Goal: Information Seeking & Learning: Learn about a topic

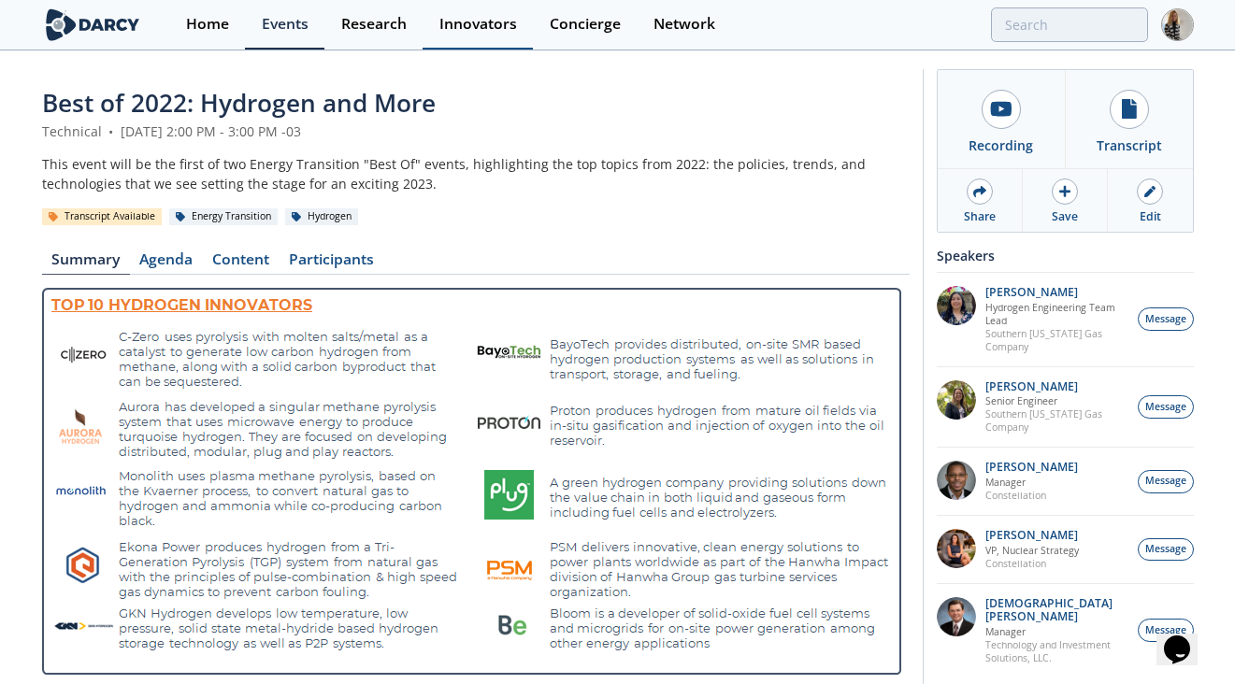
click at [473, 22] on div "Innovators" at bounding box center [478, 24] width 78 height 15
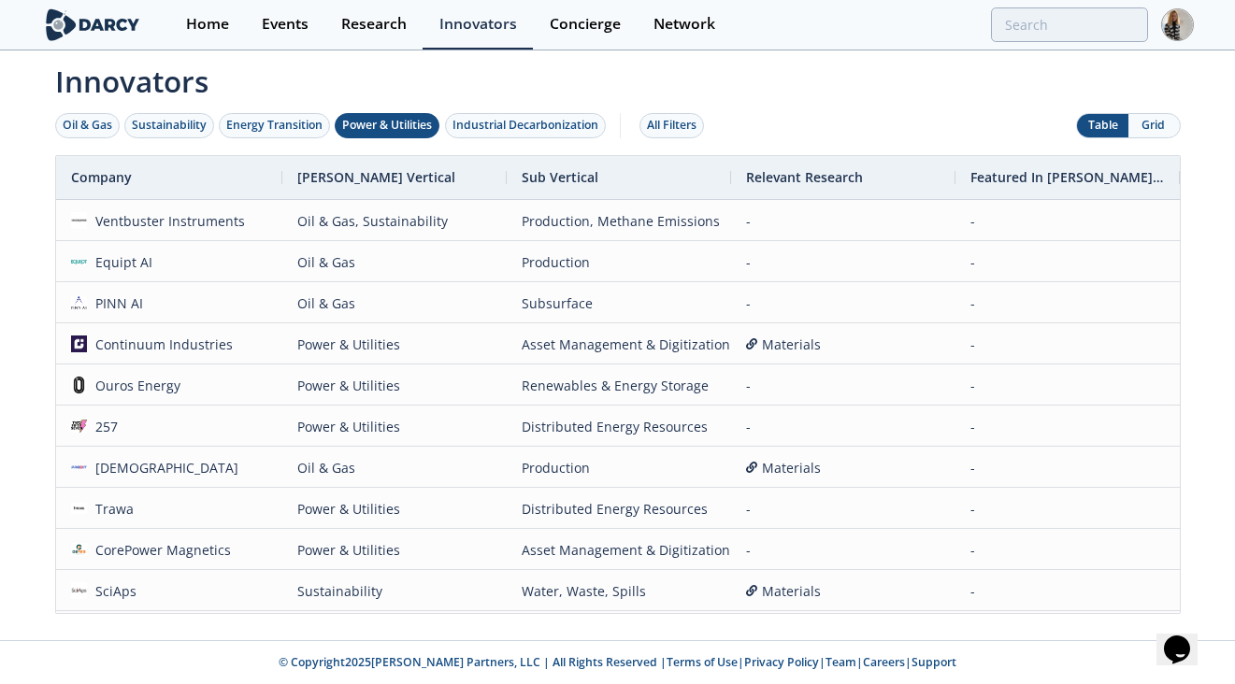
click at [400, 123] on div "Power & Utilities" at bounding box center [387, 125] width 90 height 17
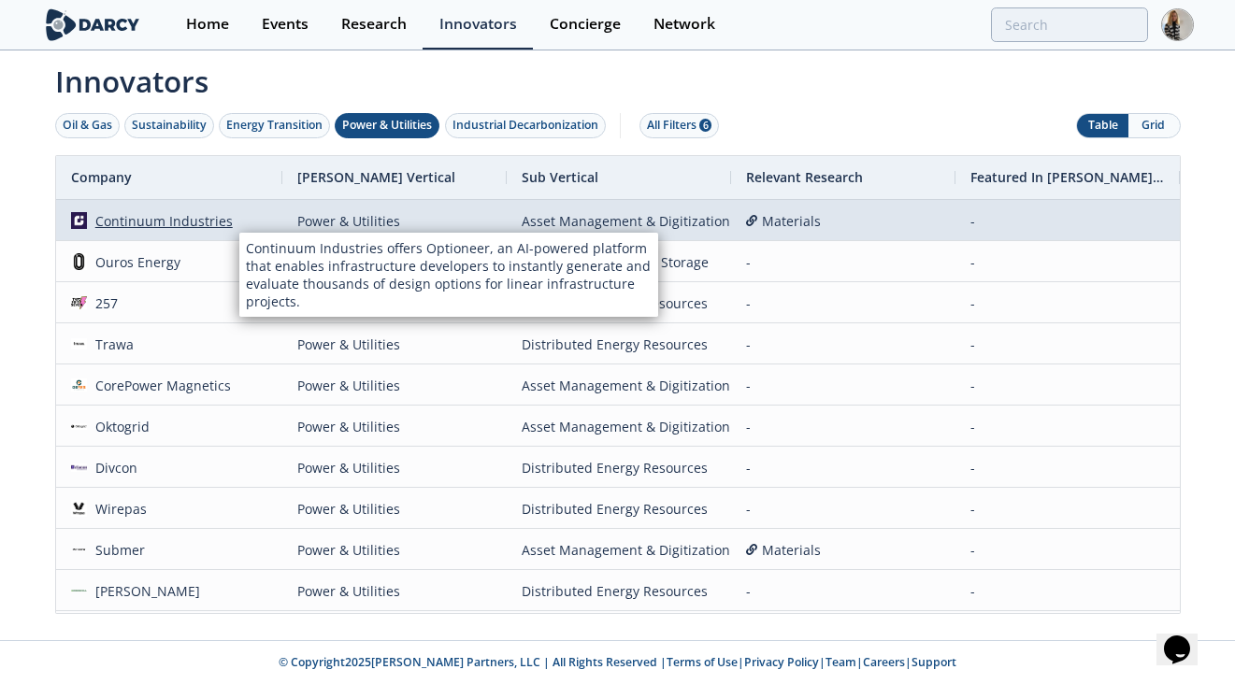
click at [220, 221] on div "Continuum Industries" at bounding box center [160, 221] width 146 height 40
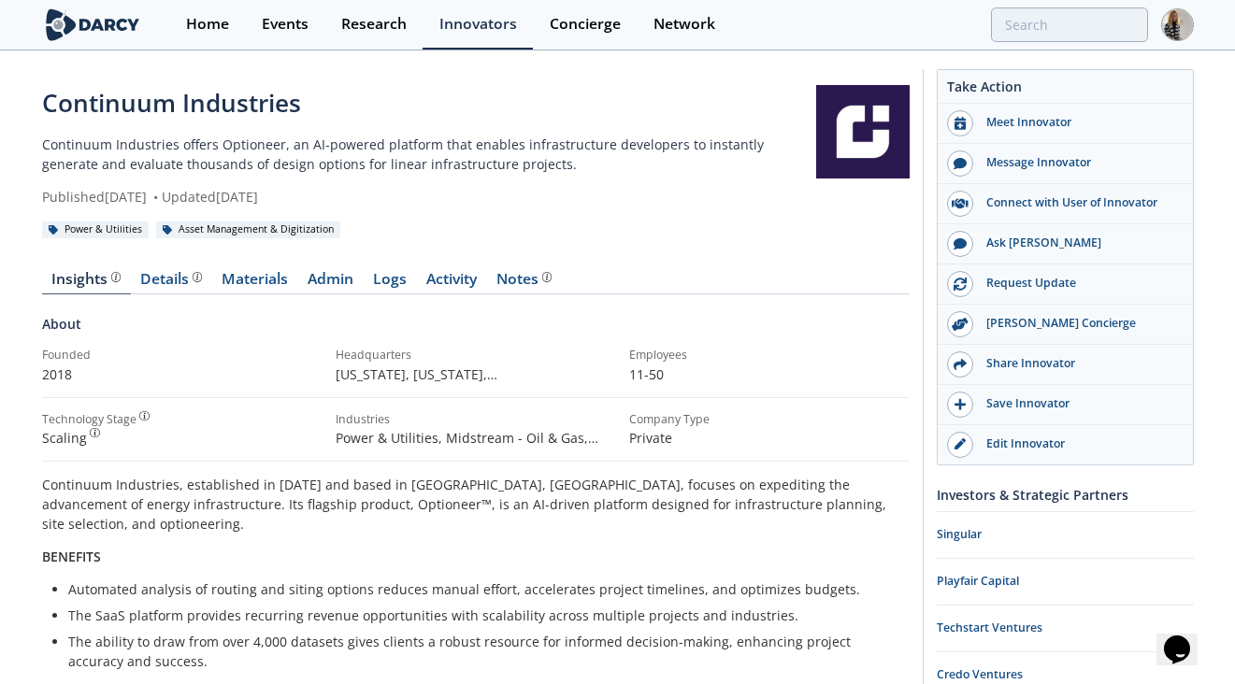
click at [116, 106] on div "Continuum Industries" at bounding box center [429, 103] width 774 height 36
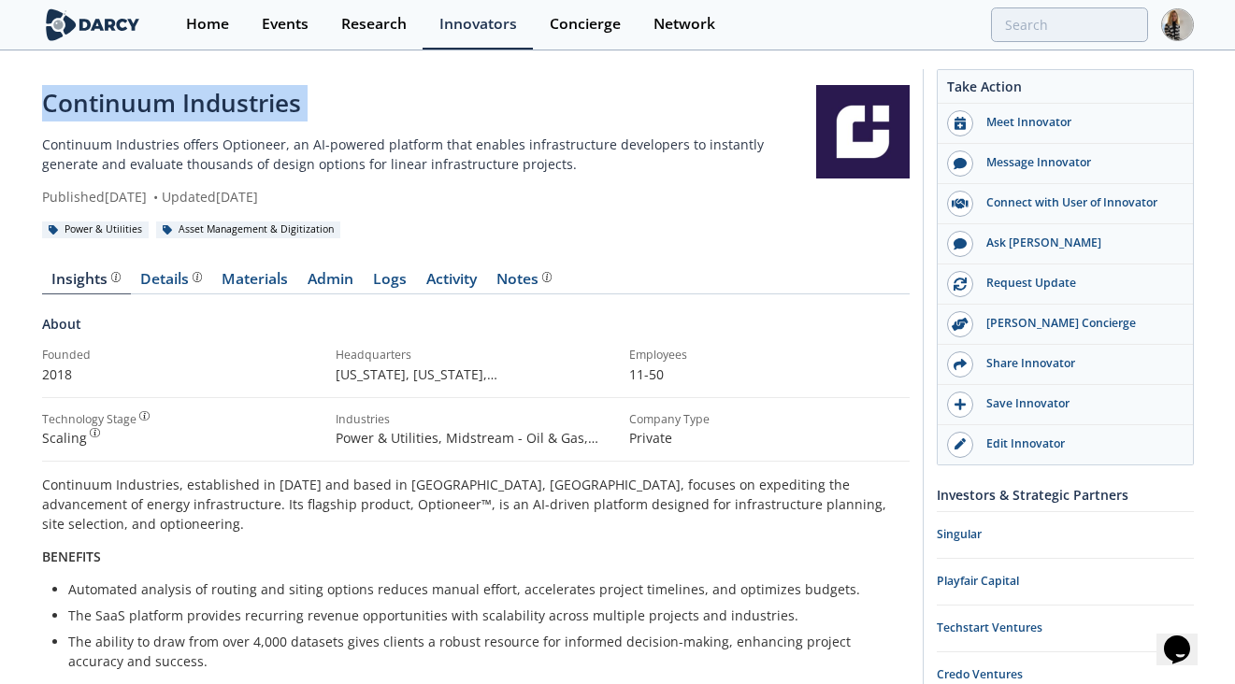
click at [116, 106] on div "Continuum Industries" at bounding box center [429, 103] width 774 height 36
copy div "Continuum Industries"
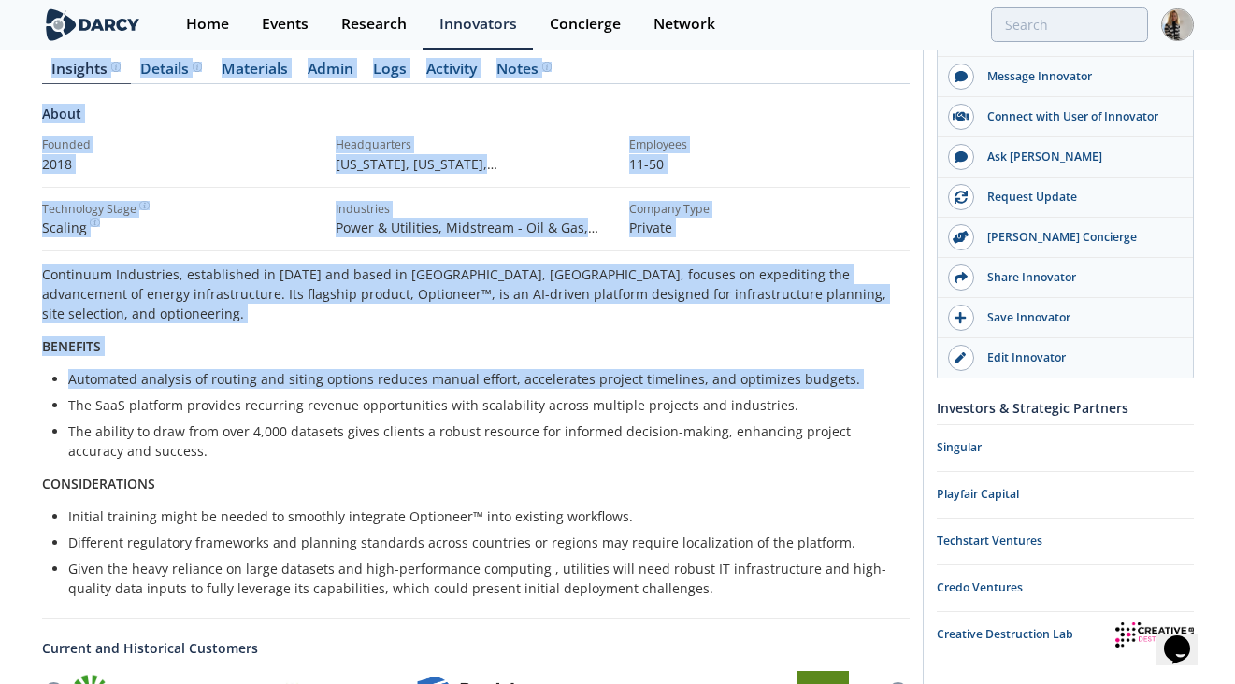
scroll to position [216, 0]
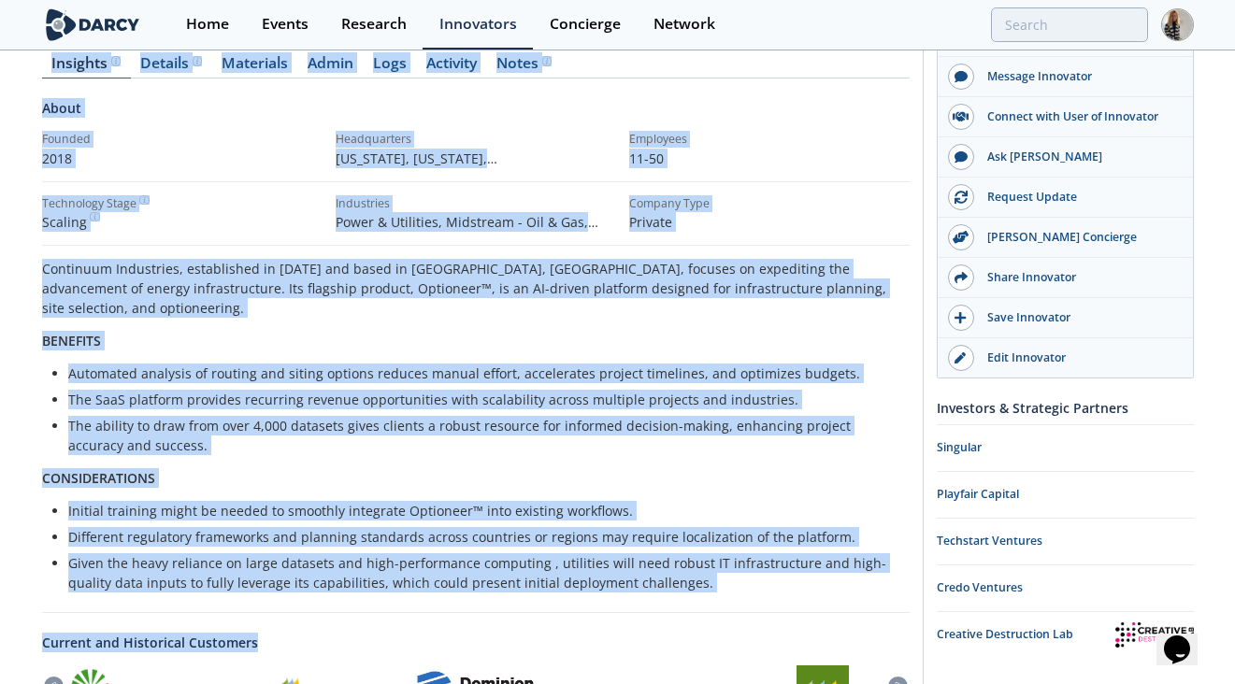
drag, startPoint x: 40, startPoint y: 147, endPoint x: 668, endPoint y: 575, distance: 760.0
click at [669, 575] on div "Continuum Industries Continuum Industries offers Optioneer, an AI-powered platf…" at bounding box center [617, 407] width 1235 height 1142
click at [669, 576] on div "About Founded 2018 Headquarters New York, New York , United States Employees 11…" at bounding box center [475, 519] width 867 height 854
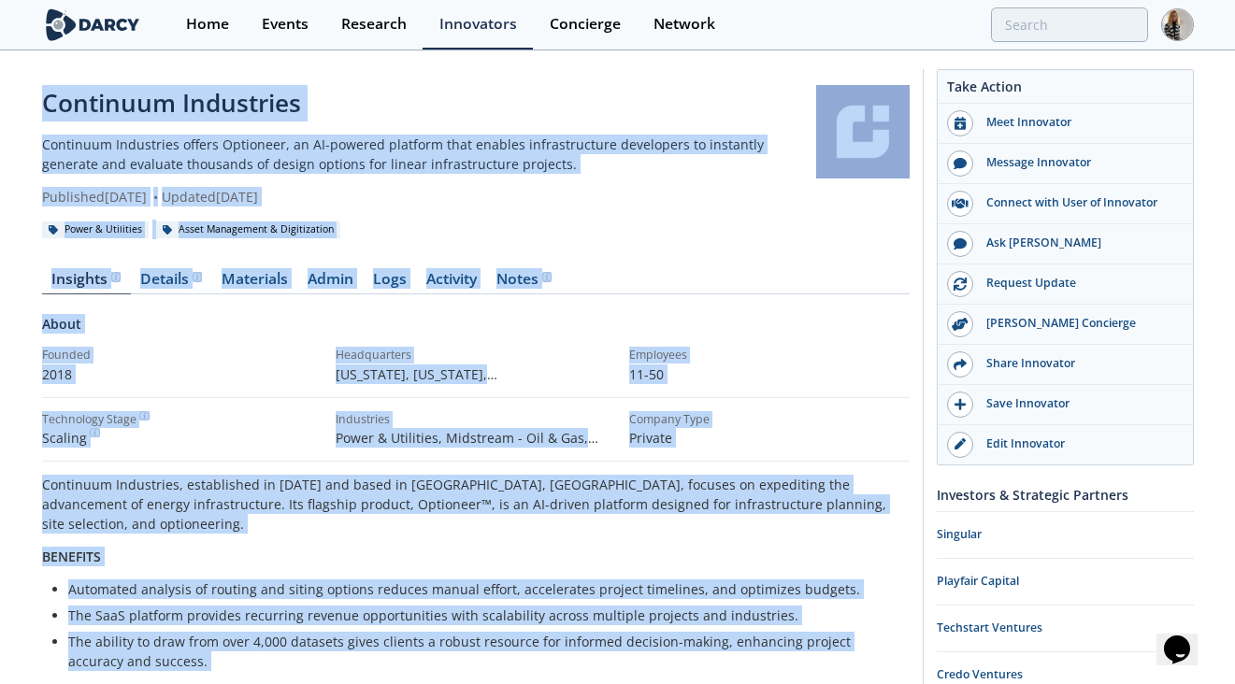
scroll to position [7, 0]
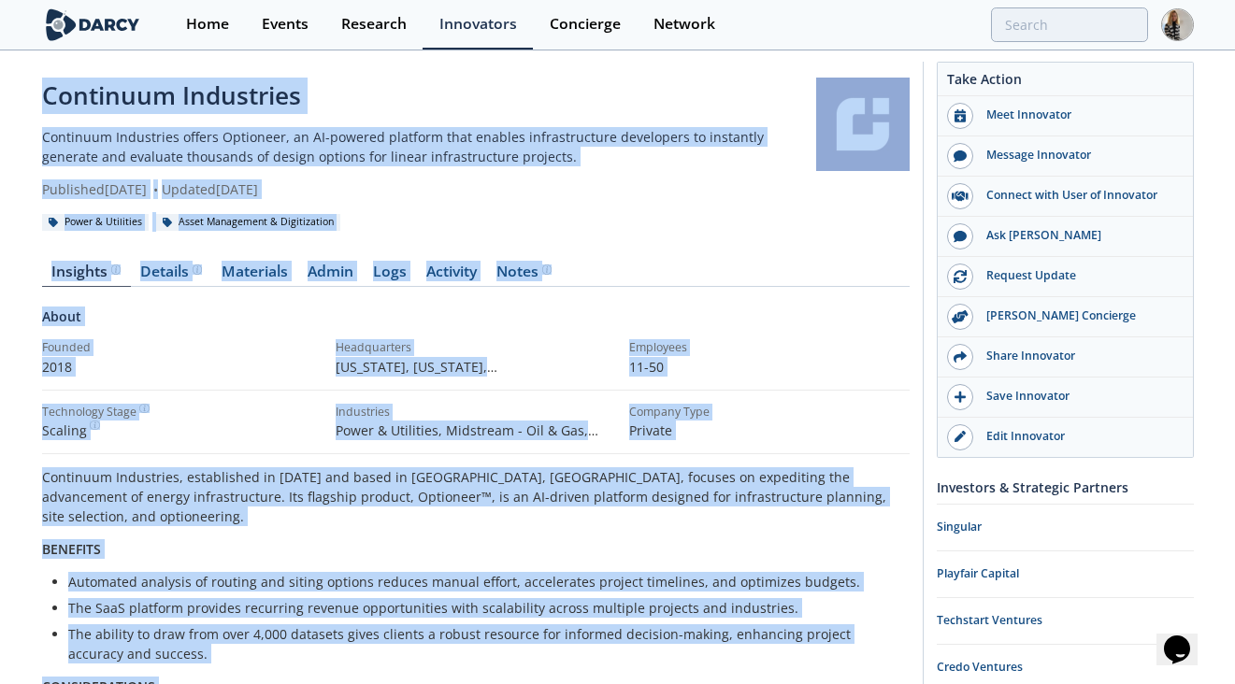
drag, startPoint x: 668, startPoint y: 575, endPoint x: 45, endPoint y: 100, distance: 783.6
click at [45, 100] on div "Continuum Industries Continuum Industries offers Optioneer, an AI-powered platf…" at bounding box center [475, 616] width 867 height 1077
click at [296, 27] on div "Events" at bounding box center [285, 24] width 47 height 15
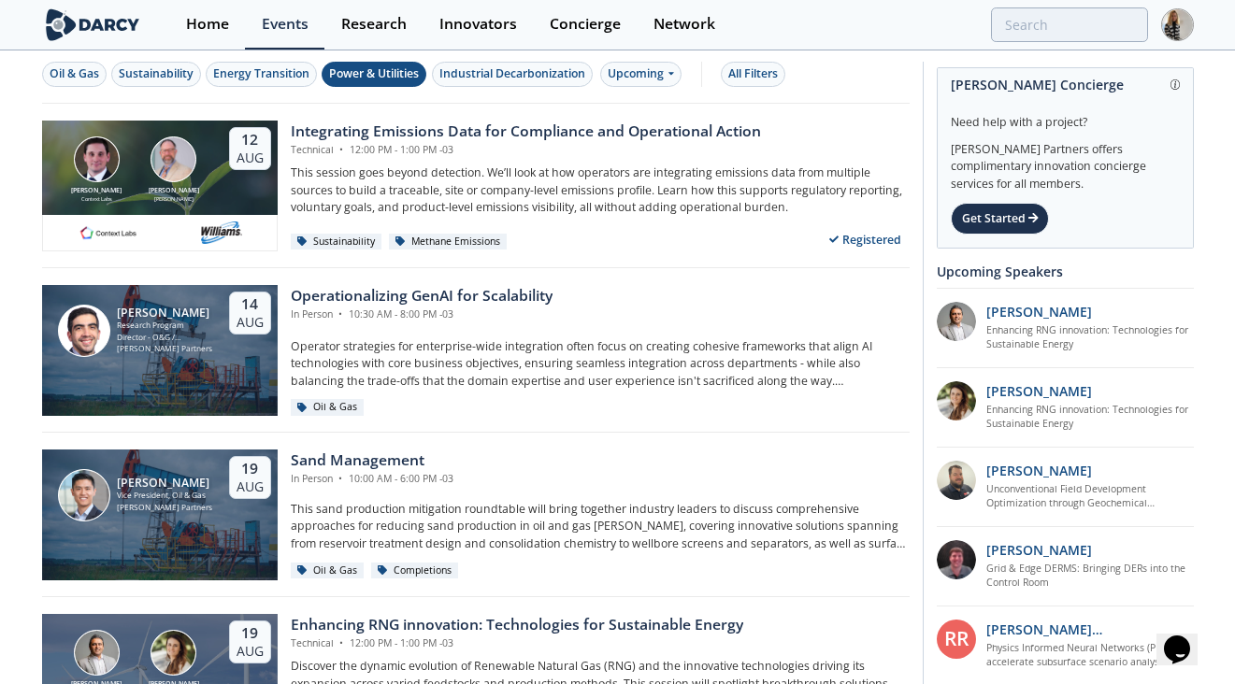
click at [379, 76] on div "Power & Utilities" at bounding box center [374, 73] width 90 height 17
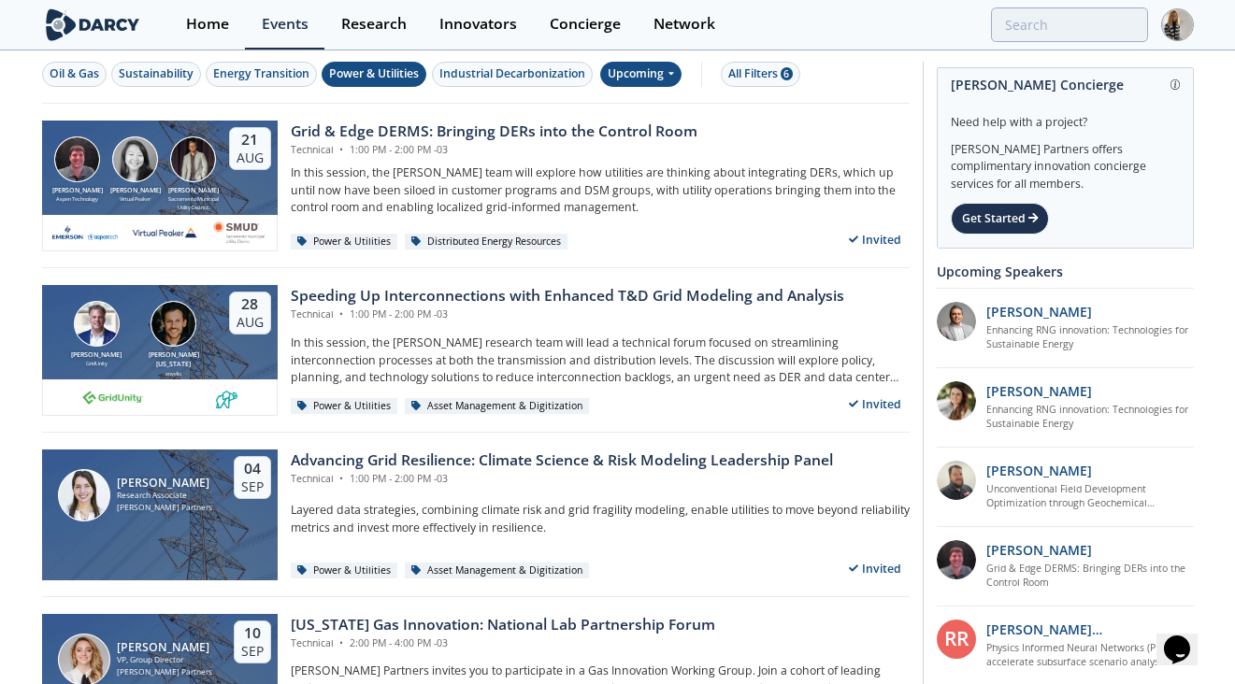
click at [664, 68] on div "Upcoming" at bounding box center [640, 74] width 81 height 25
click at [653, 127] on div "Past" at bounding box center [664, 136] width 116 height 30
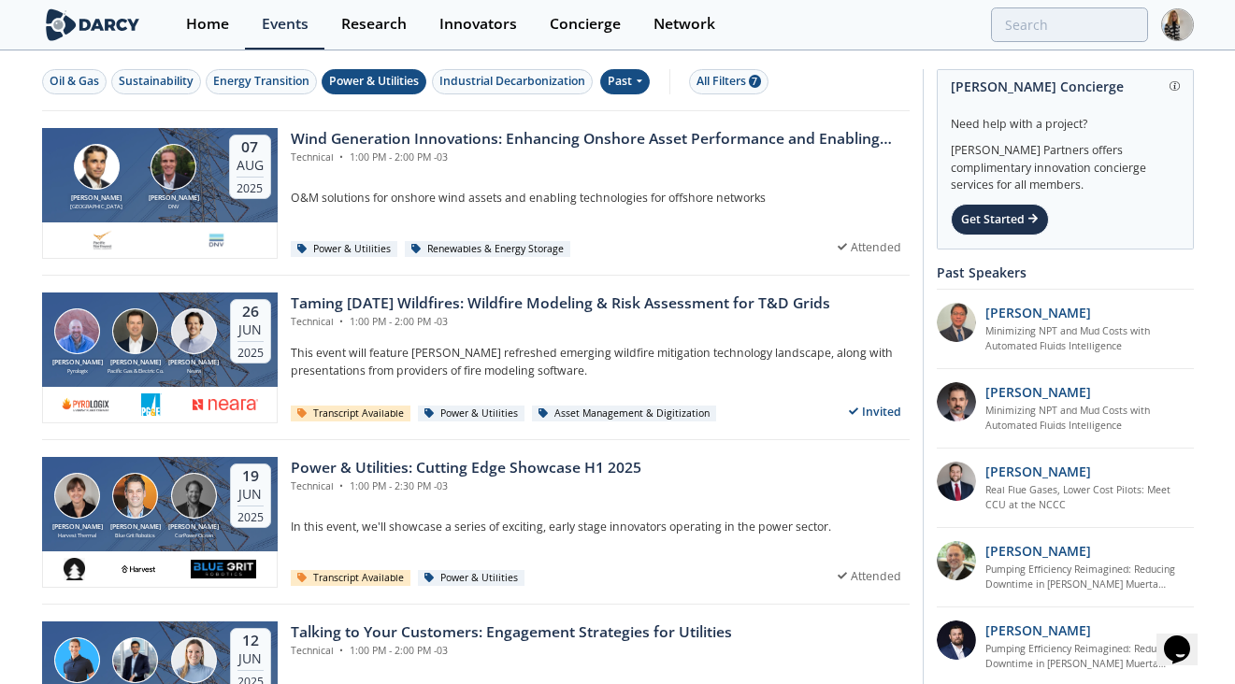
click at [380, 81] on div "Power & Utilities" at bounding box center [374, 81] width 90 height 17
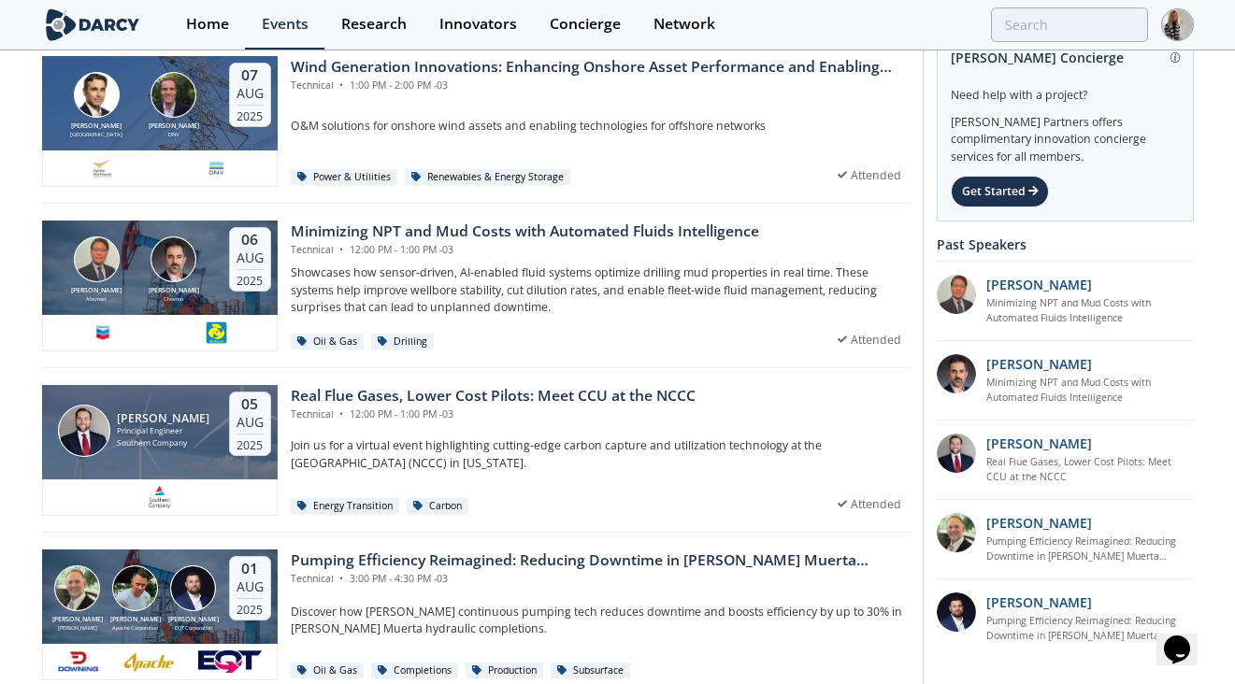
scroll to position [89, 0]
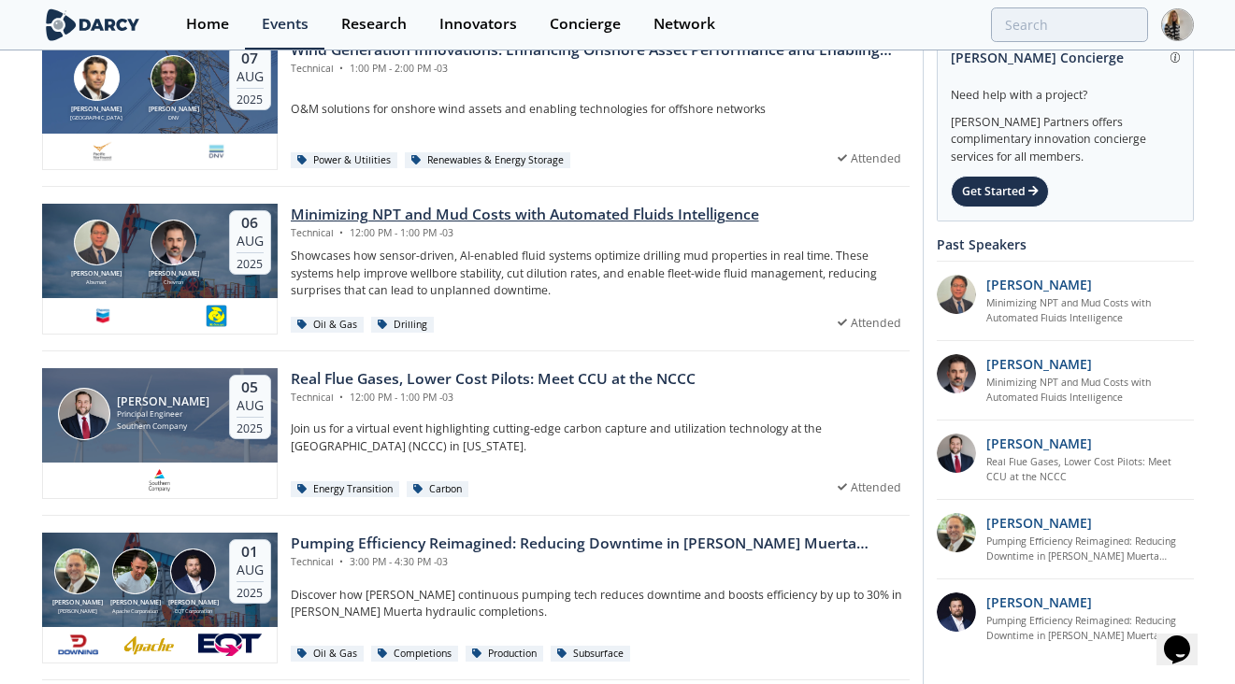
click at [599, 213] on div "Minimizing NPT and Mud Costs with Automated Fluids Intelligence" at bounding box center [525, 215] width 468 height 22
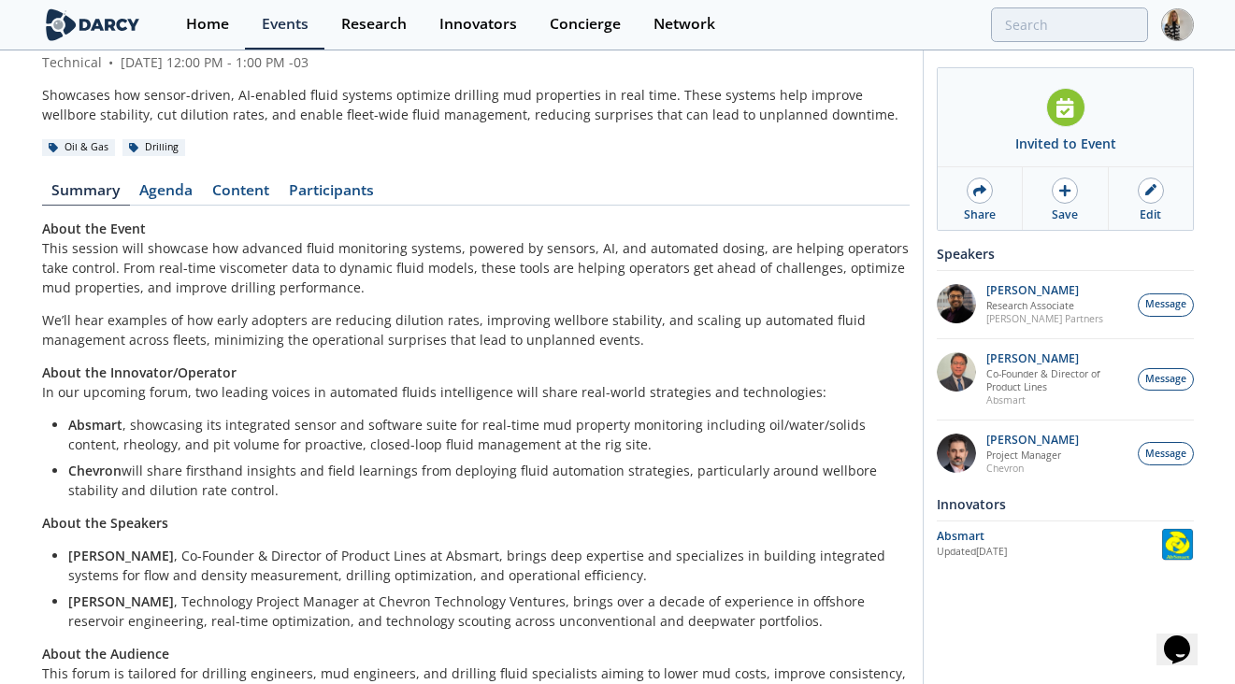
scroll to position [73, 0]
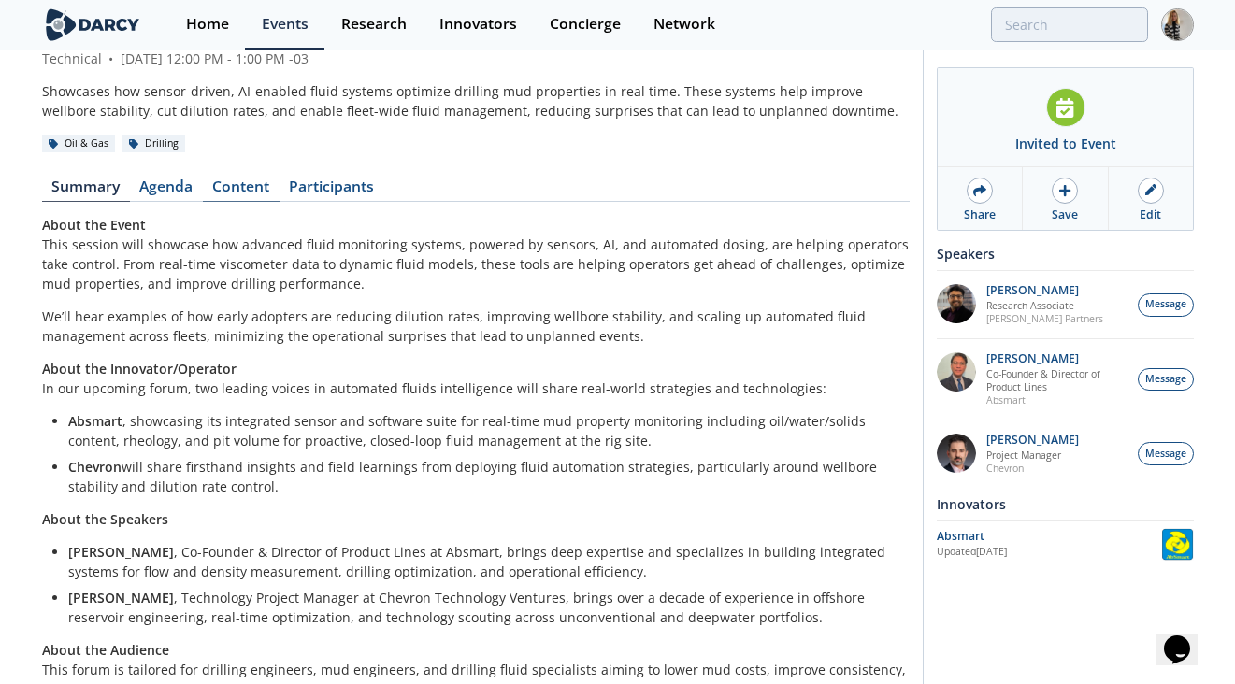
click at [244, 182] on link "Content" at bounding box center [241, 190] width 77 height 22
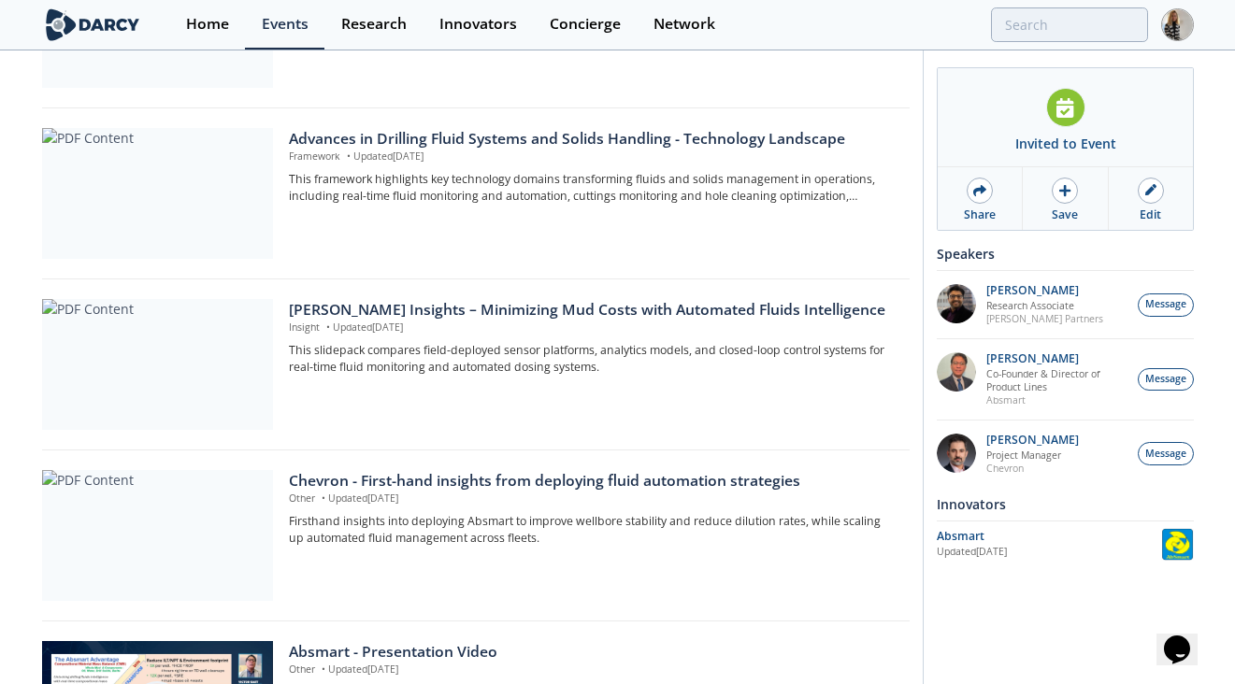
scroll to position [536, 0]
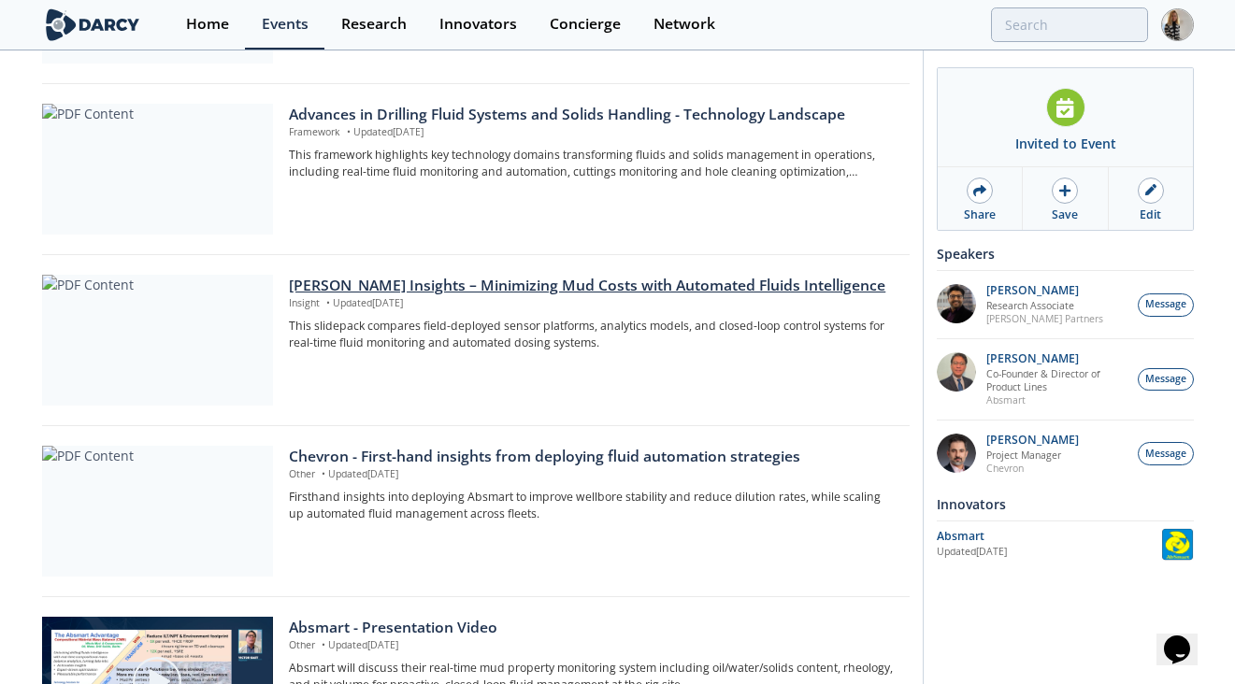
click at [498, 286] on div "Darcy Insights – Minimizing Mud Costs with Automated Fluids Intelligence" at bounding box center [592, 286] width 607 height 22
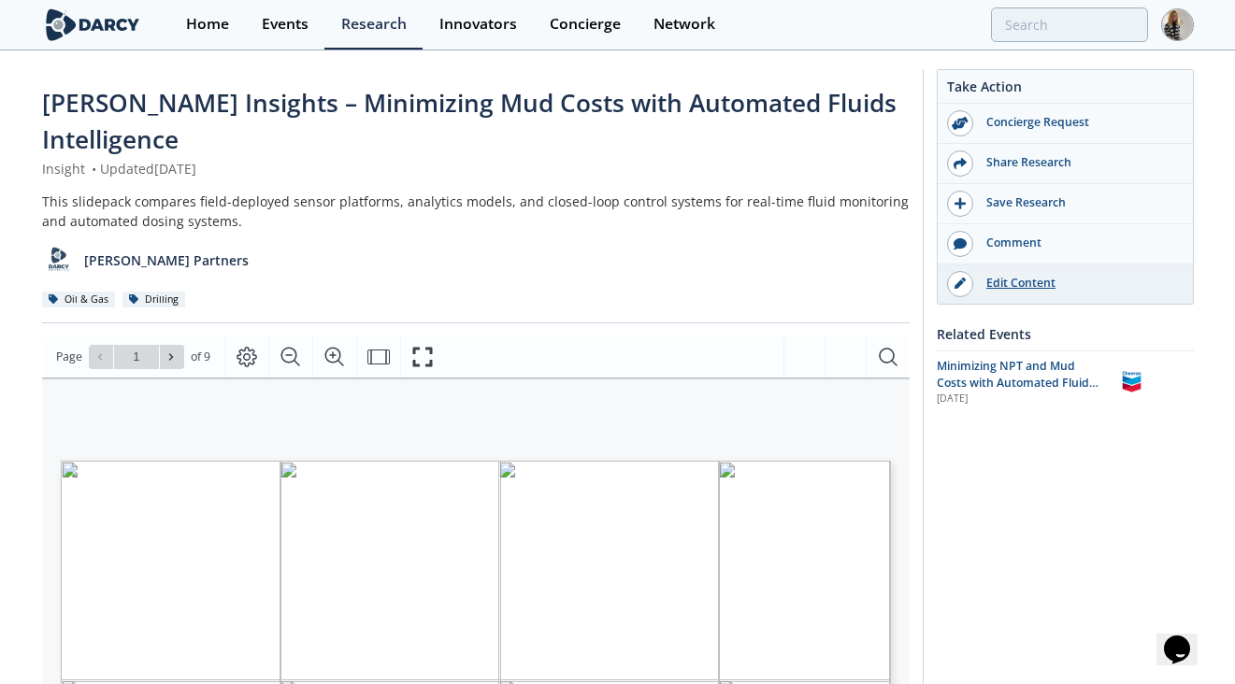
click at [1016, 285] on div "Edit Content" at bounding box center [1077, 283] width 209 height 17
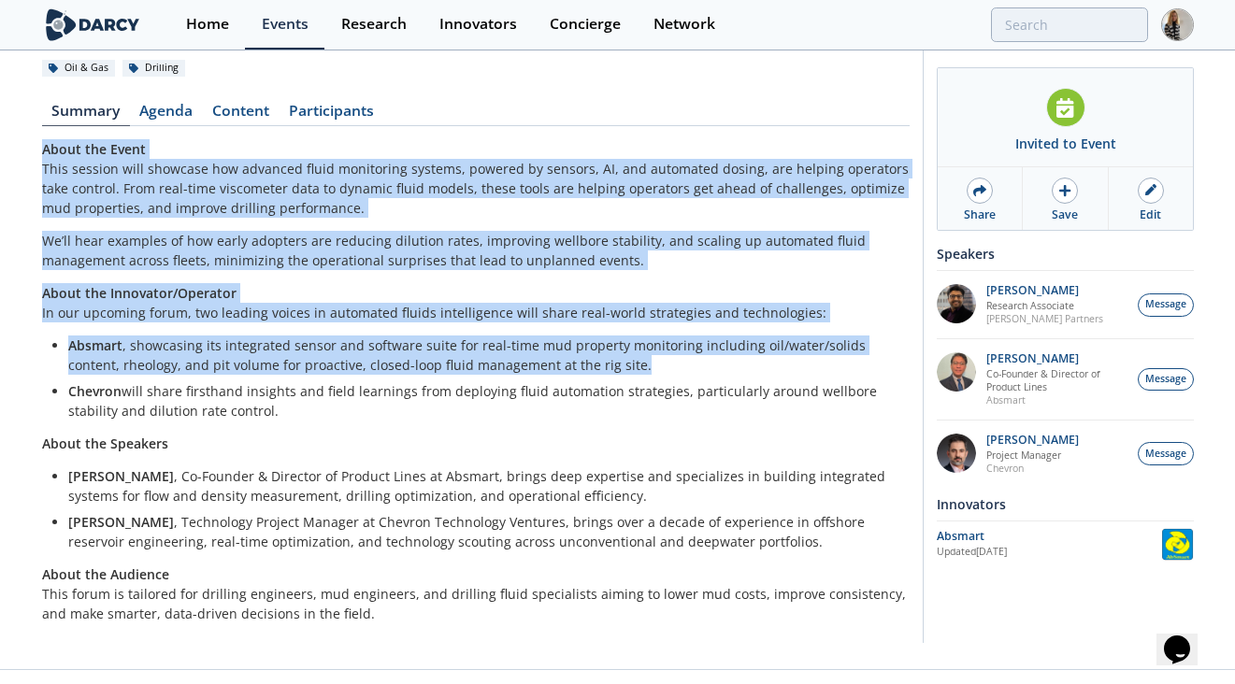
scroll to position [178, 0]
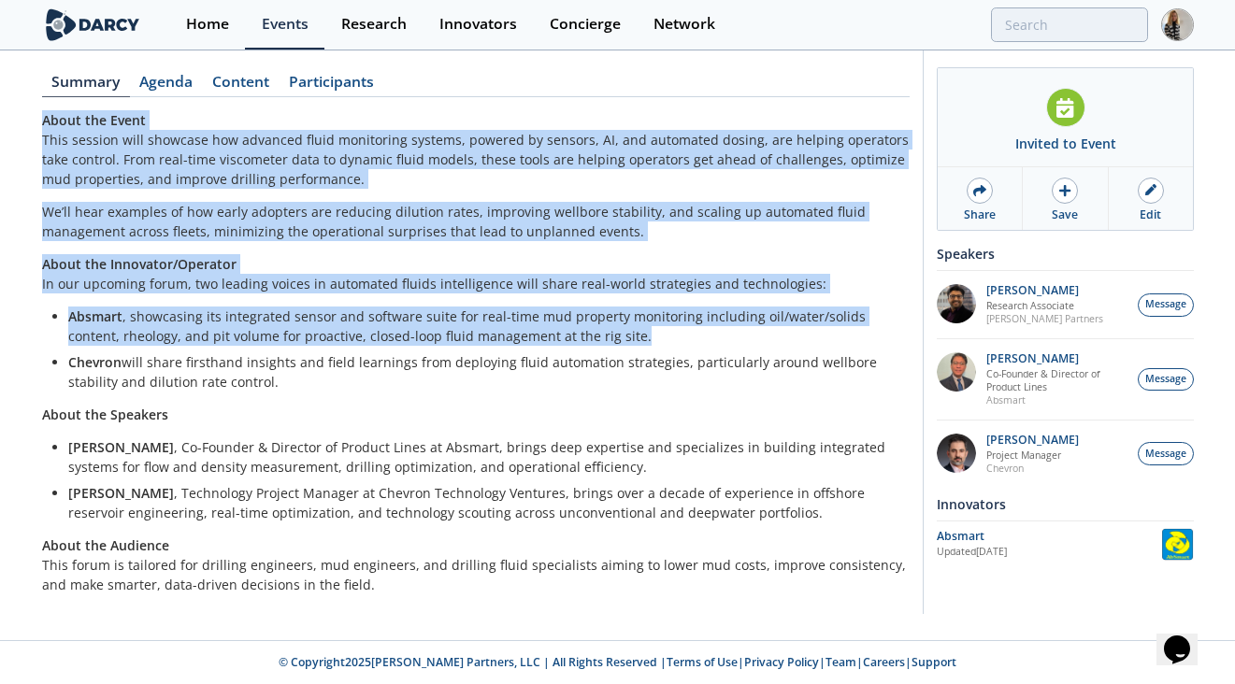
drag, startPoint x: 31, startPoint y: 221, endPoint x: 419, endPoint y: 579, distance: 527.8
click at [419, 579] on div "Minimizing NPT and Mud Costs with Automated Fluids Intelligence Technical • Aug…" at bounding box center [617, 257] width 1235 height 765
copy div "About the Event This session will showcase how advanced fluid monitoring system…"
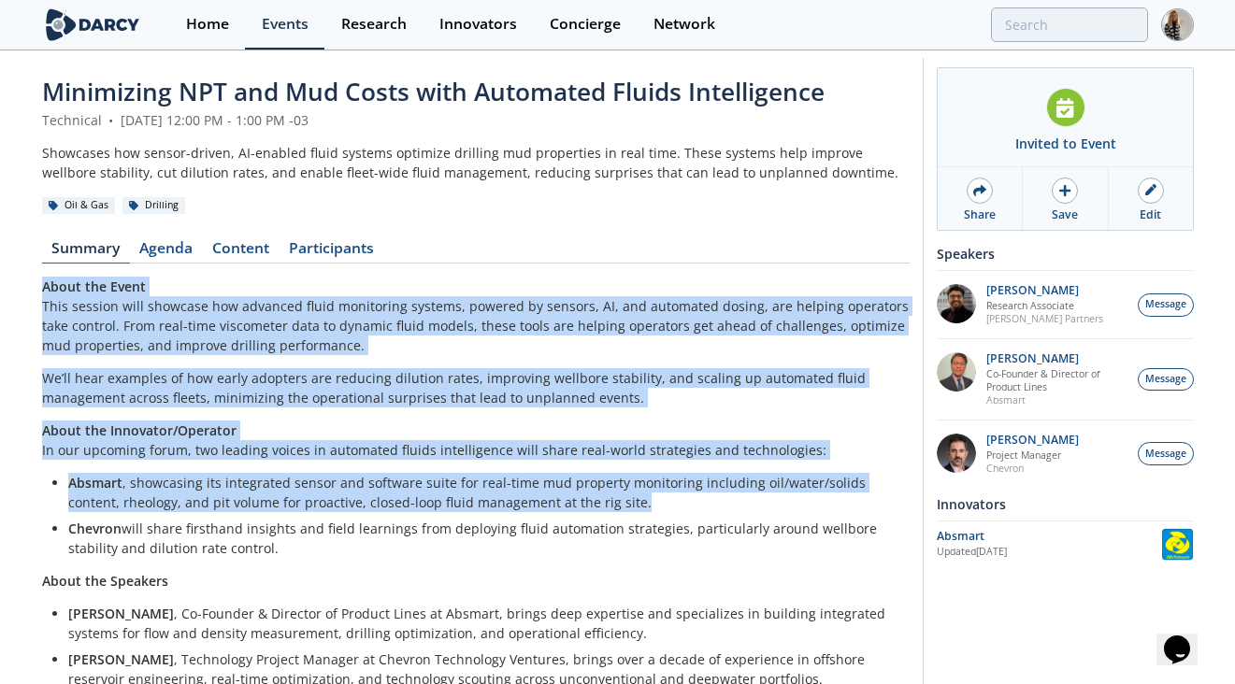
scroll to position [0, 0]
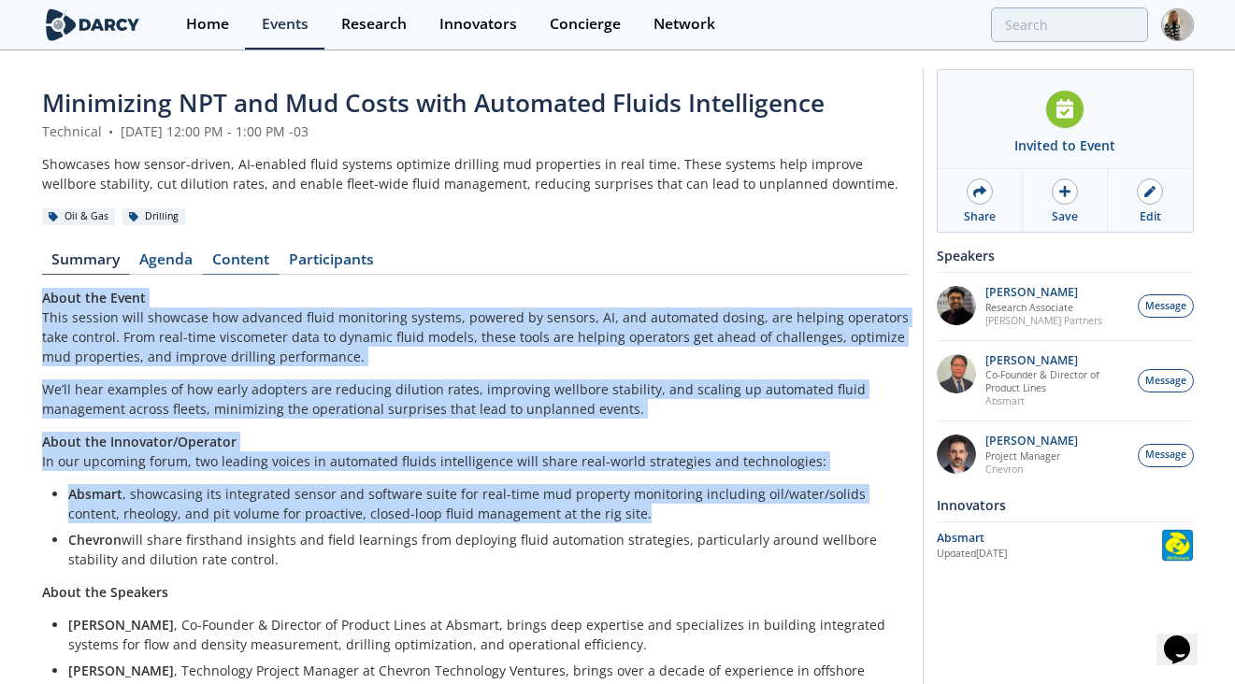
click at [242, 260] on link "Content" at bounding box center [241, 263] width 77 height 22
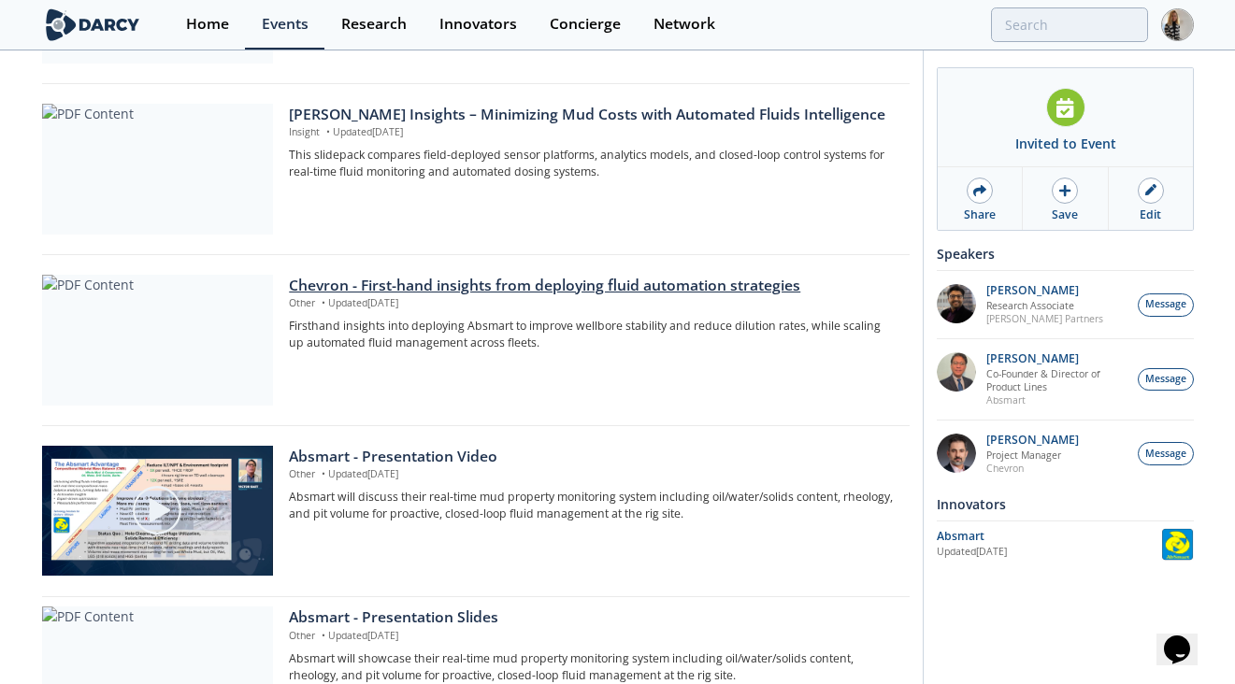
scroll to position [712, 0]
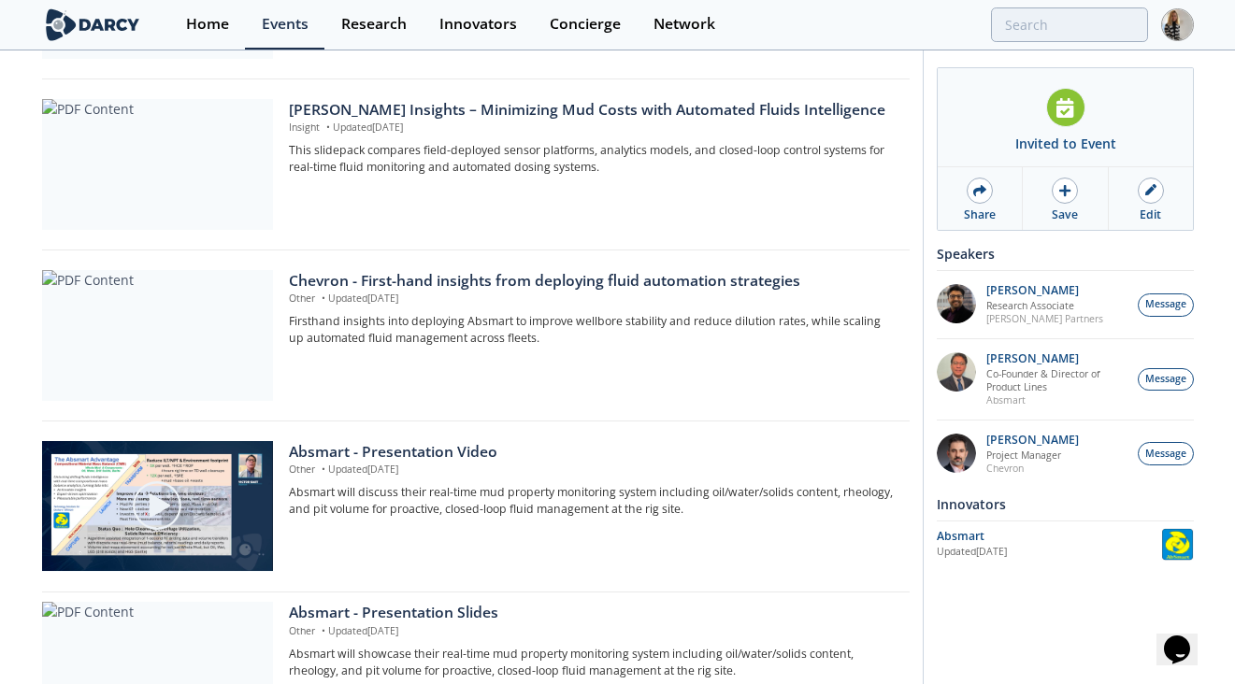
click at [502, 115] on div "Darcy Insights – Minimizing Mud Costs with Automated Fluids Intelligence" at bounding box center [592, 110] width 607 height 22
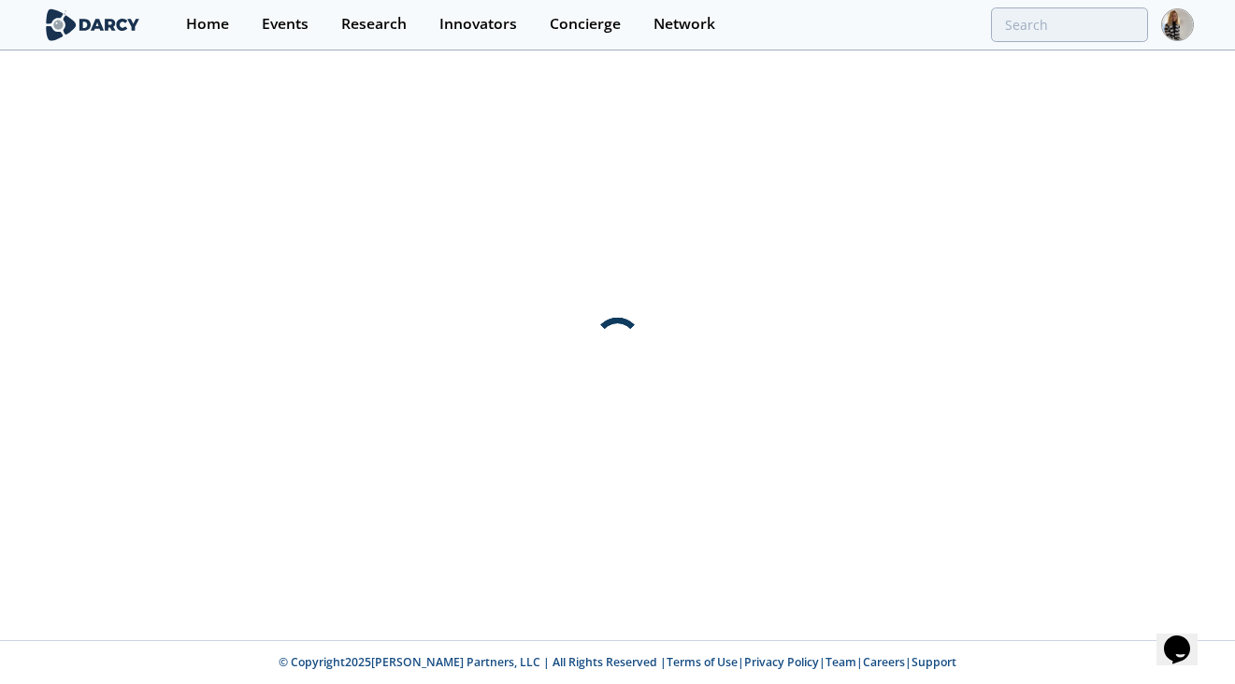
scroll to position [0, 0]
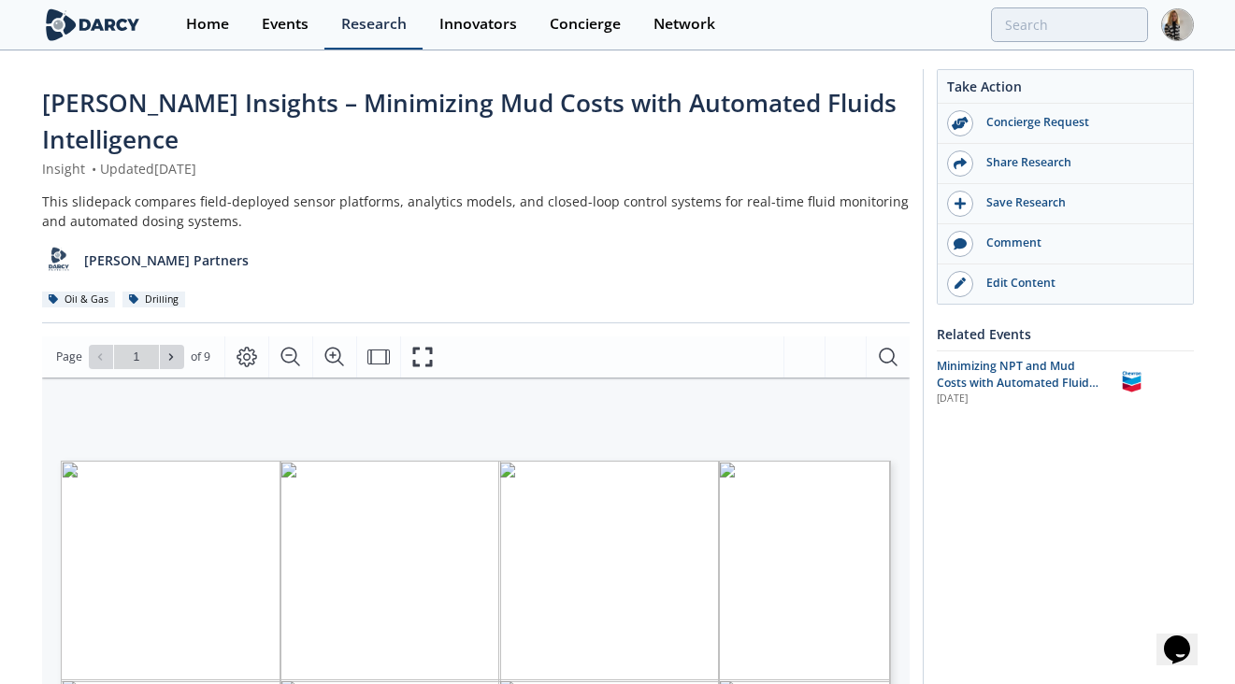
click at [363, 29] on div "Research" at bounding box center [373, 24] width 65 height 15
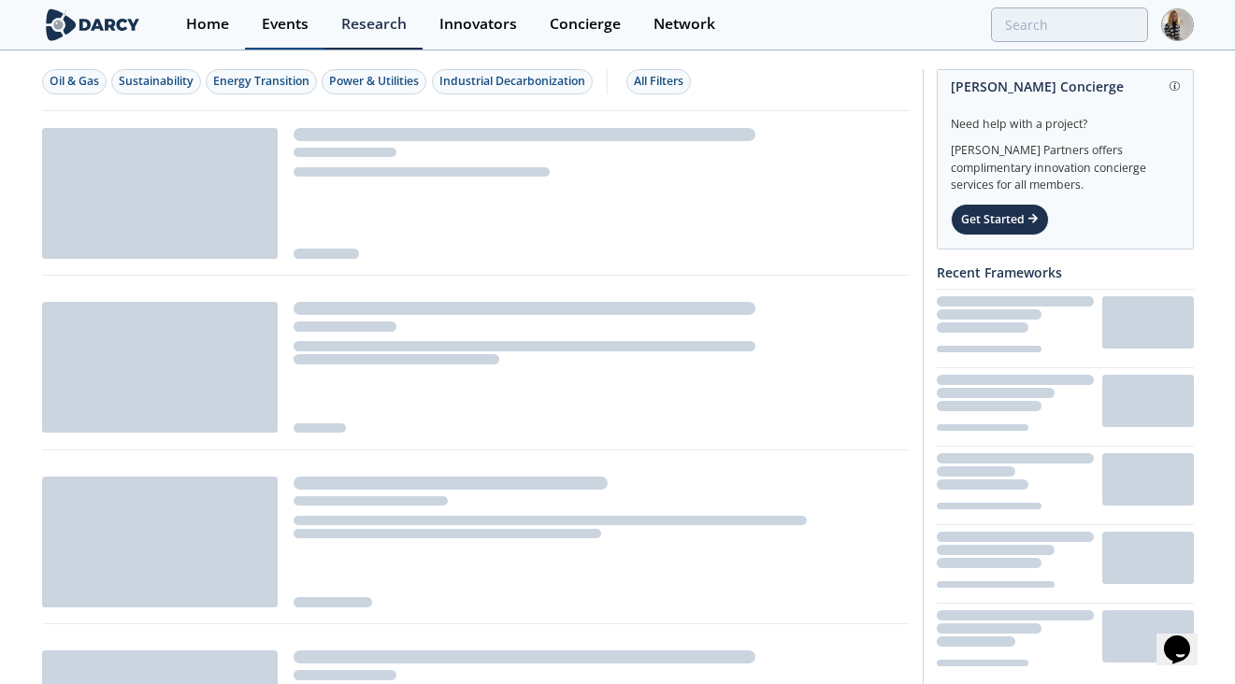
click at [288, 25] on div "Events" at bounding box center [285, 24] width 47 height 15
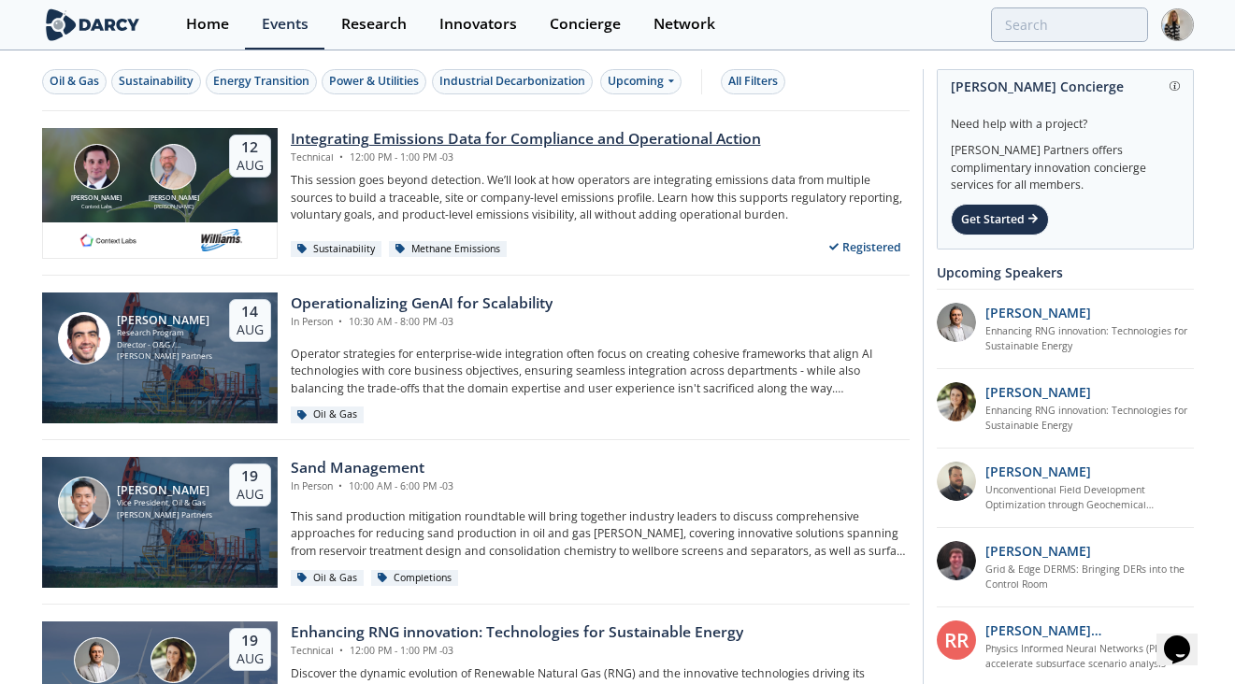
click at [586, 137] on div "Integrating Emissions Data for Compliance and Operational Action" at bounding box center [526, 139] width 470 height 22
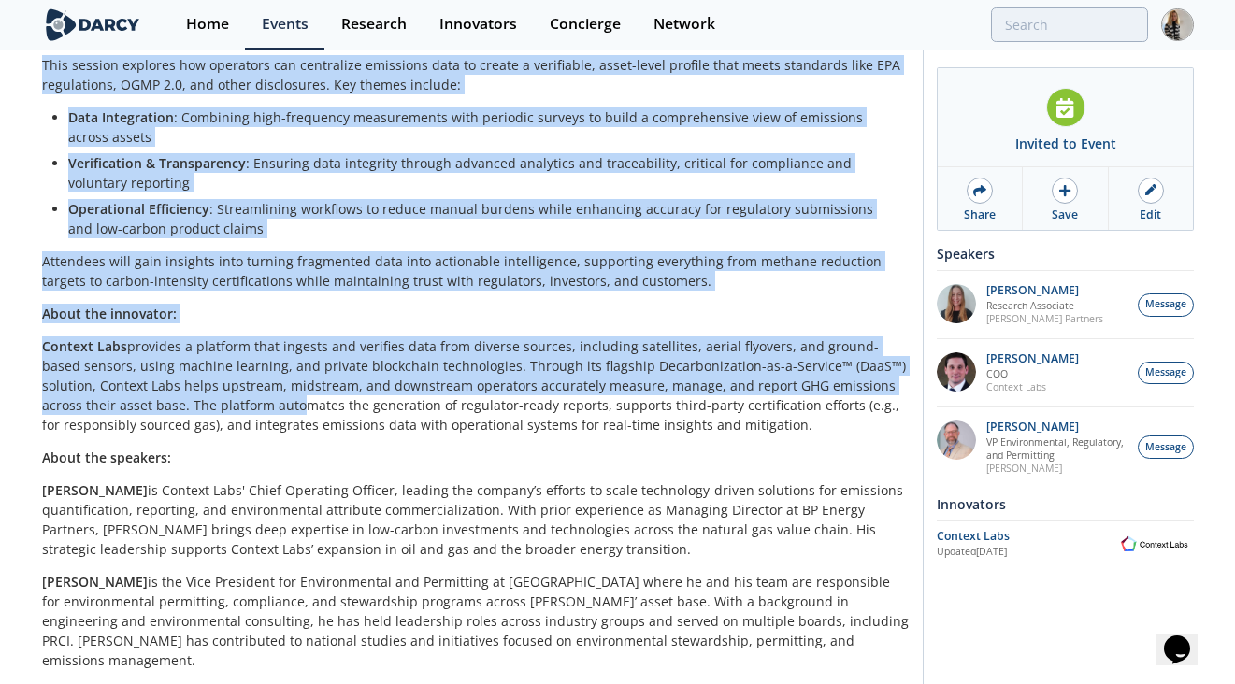
scroll to position [413, 0]
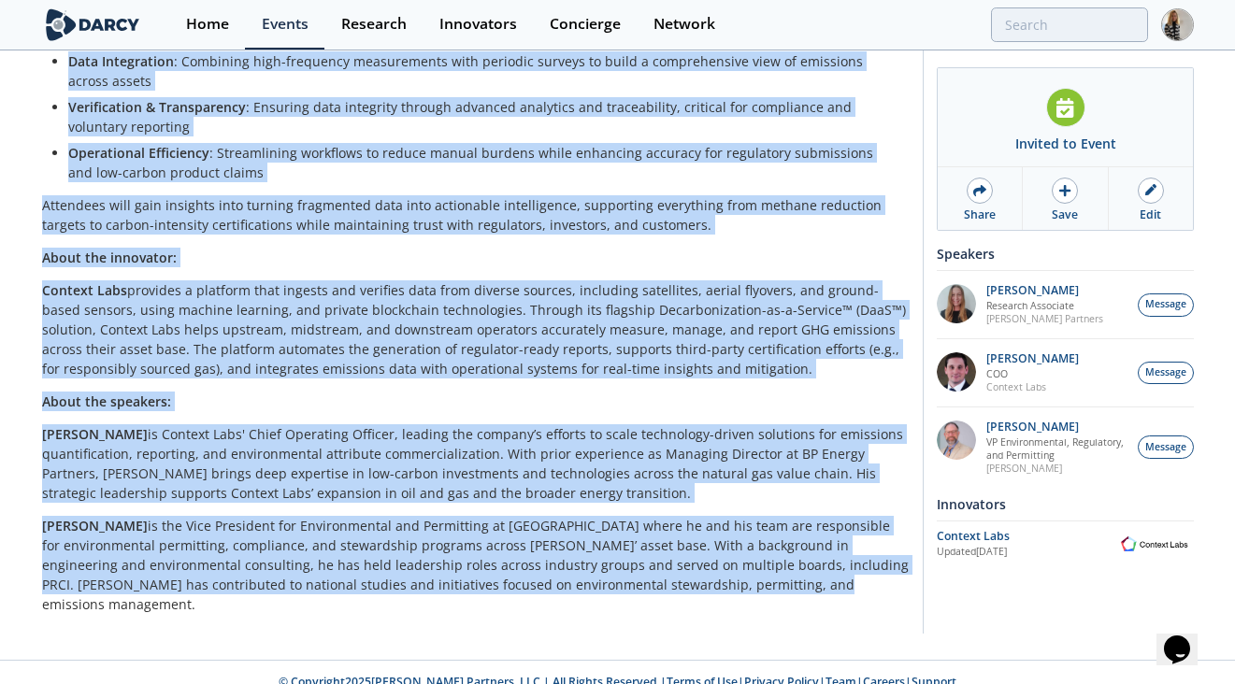
drag, startPoint x: 42, startPoint y: 161, endPoint x: 755, endPoint y: 593, distance: 834.1
click at [755, 593] on div "Integrating Emissions Data for Compliance and Operational Action Technical • Au…" at bounding box center [475, 149] width 867 height 955
copy div "This session goes beyond detection. We’ll look at how operators are integrating…"
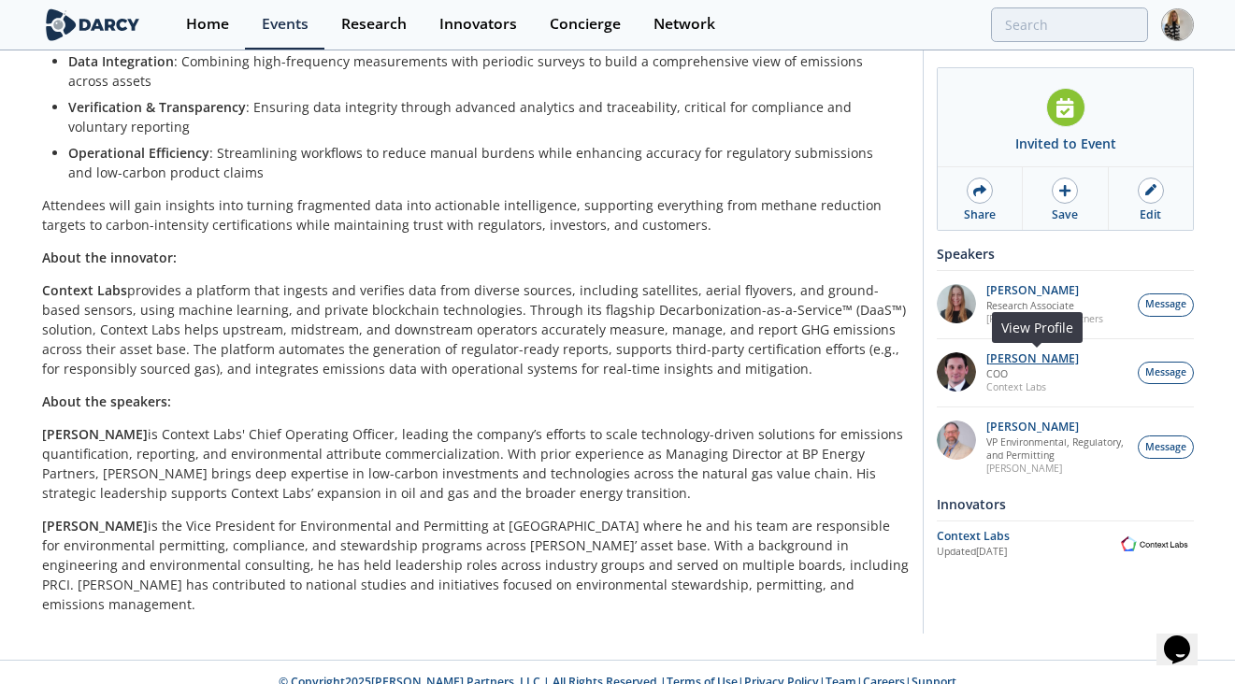
click at [1042, 358] on p "[PERSON_NAME]" at bounding box center [1032, 358] width 93 height 13
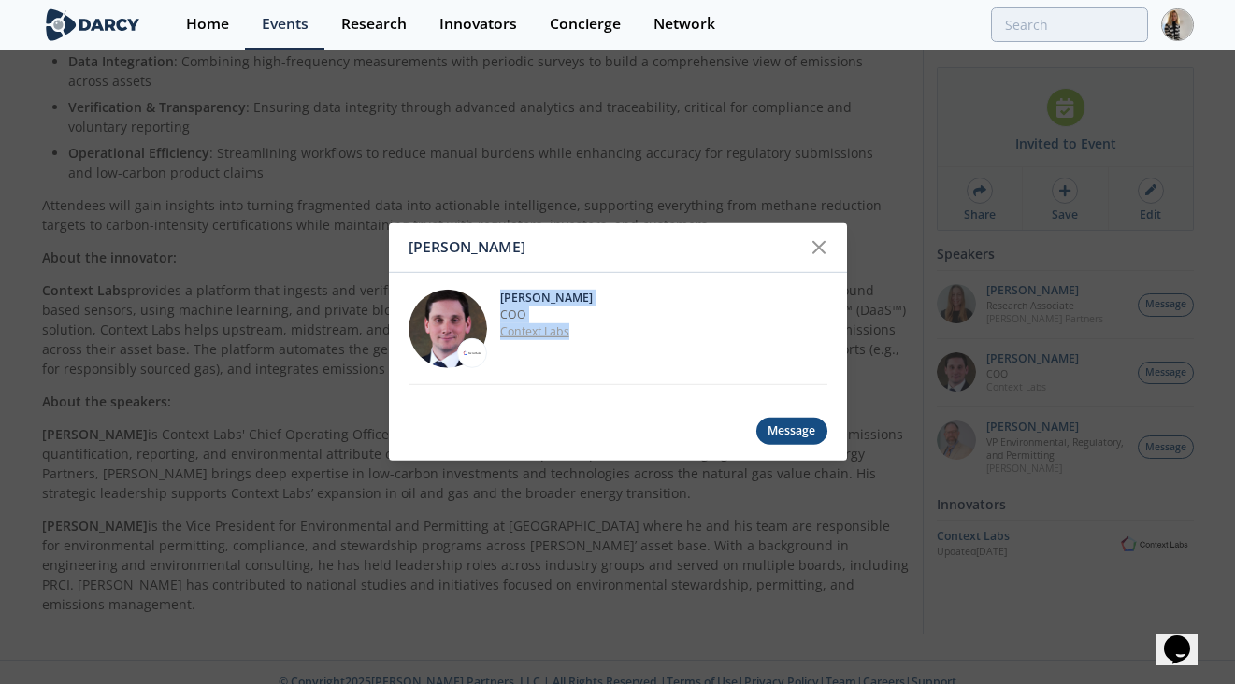
drag, startPoint x: 501, startPoint y: 297, endPoint x: 579, endPoint y: 333, distance: 86.2
click at [579, 333] on div "Nathan Brawn COO Context Labs" at bounding box center [663, 328] width 327 height 79
copy div "Nathan Brawn COO Context Labs"
click at [820, 253] on icon at bounding box center [818, 247] width 22 height 22
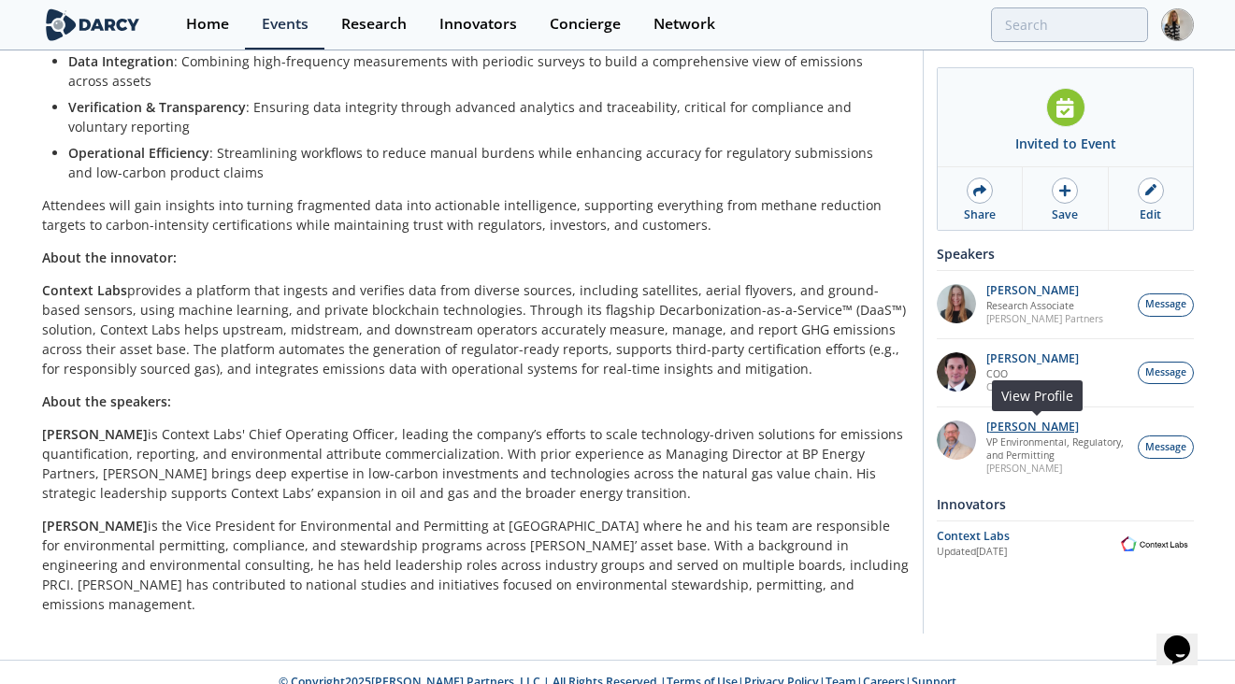
click at [1038, 423] on p "[PERSON_NAME]" at bounding box center [1057, 427] width 142 height 13
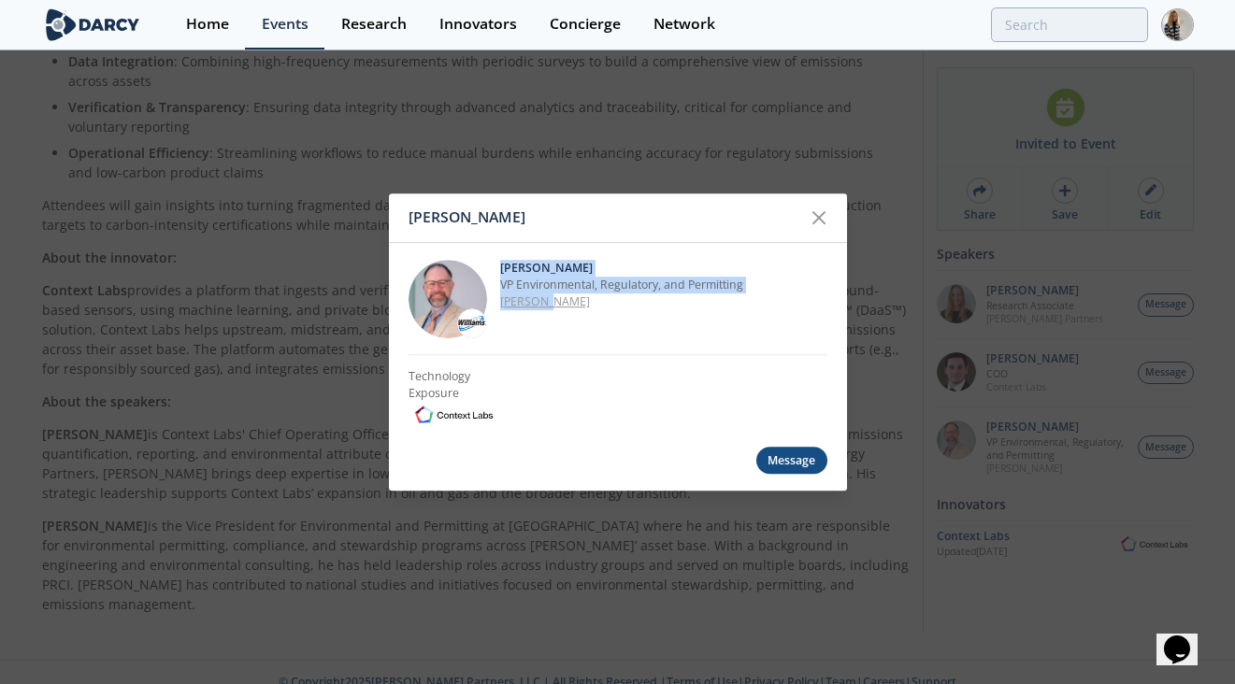
drag, startPoint x: 502, startPoint y: 264, endPoint x: 553, endPoint y: 306, distance: 65.8
click at [553, 307] on div "Mark Gebbia VP Environmental, Regulatory, and Permitting Williams" at bounding box center [663, 299] width 327 height 79
copy div "Mark Gebbia VP Environmental, Regulatory, and Permitting Williams"
click at [830, 207] on div at bounding box center [819, 218] width 36 height 36
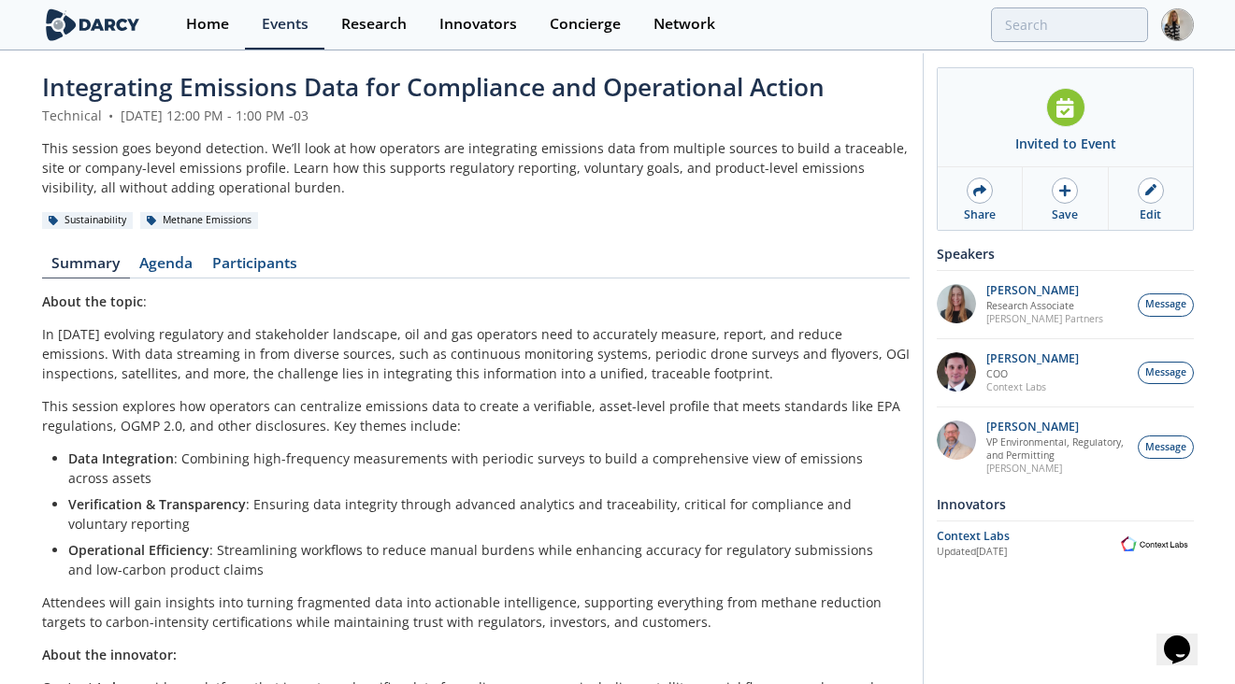
scroll to position [0, 0]
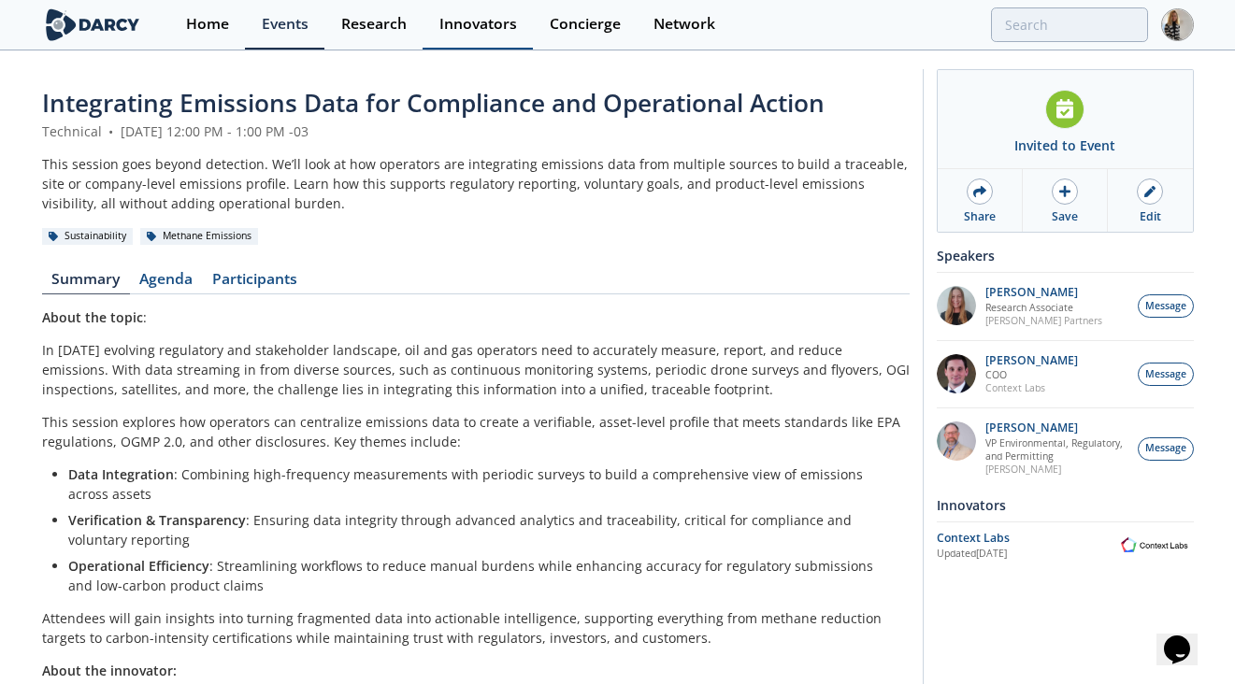
click at [463, 7] on link "Innovators" at bounding box center [477, 25] width 110 height 50
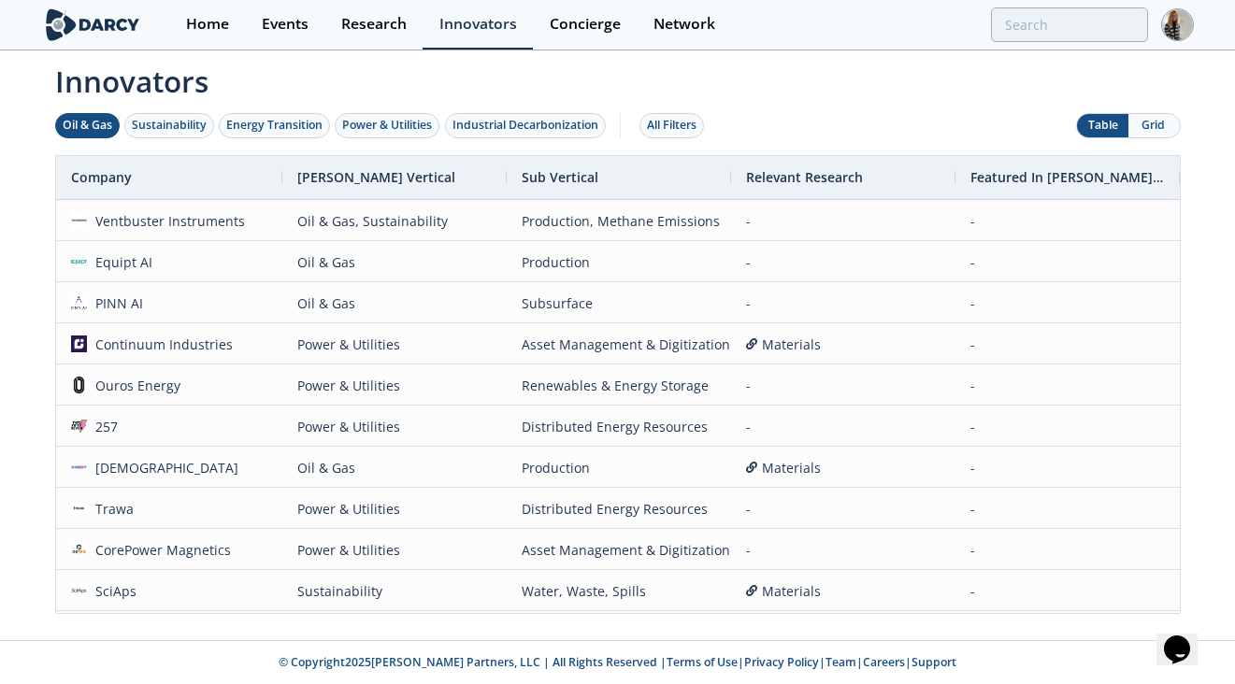
click at [93, 132] on div "Oil & Gas" at bounding box center [88, 125] width 50 height 17
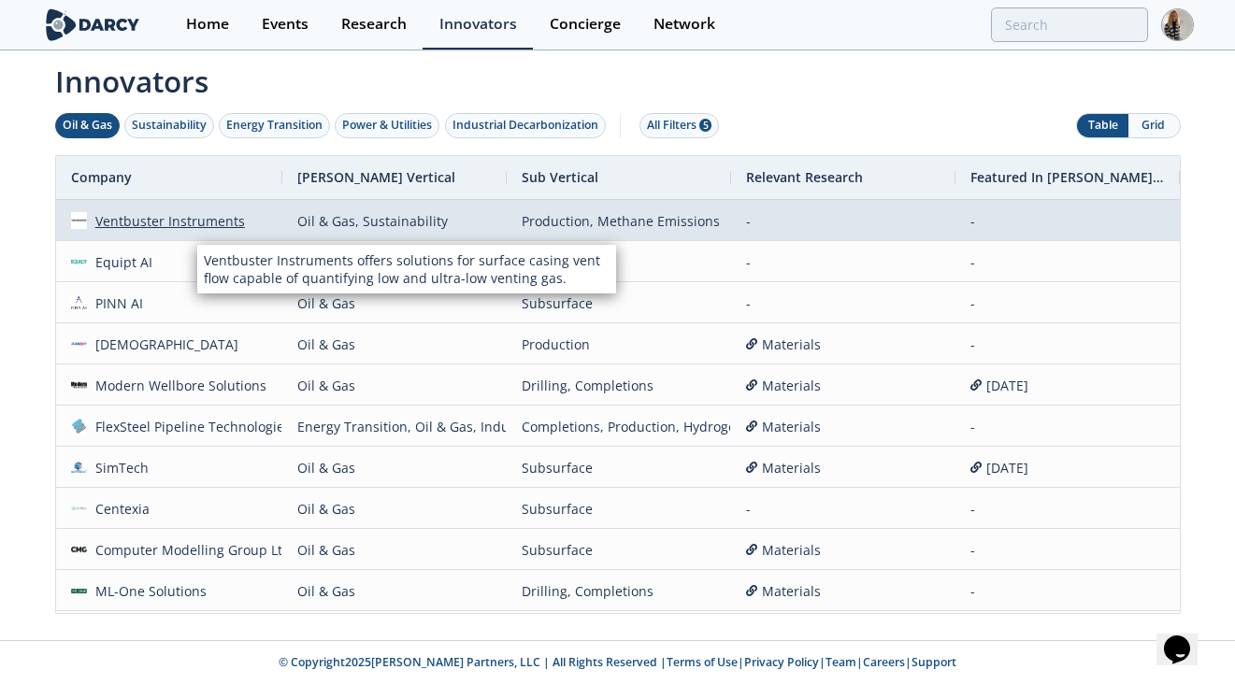
click at [209, 220] on div "Ventbuster Instruments" at bounding box center [166, 221] width 158 height 40
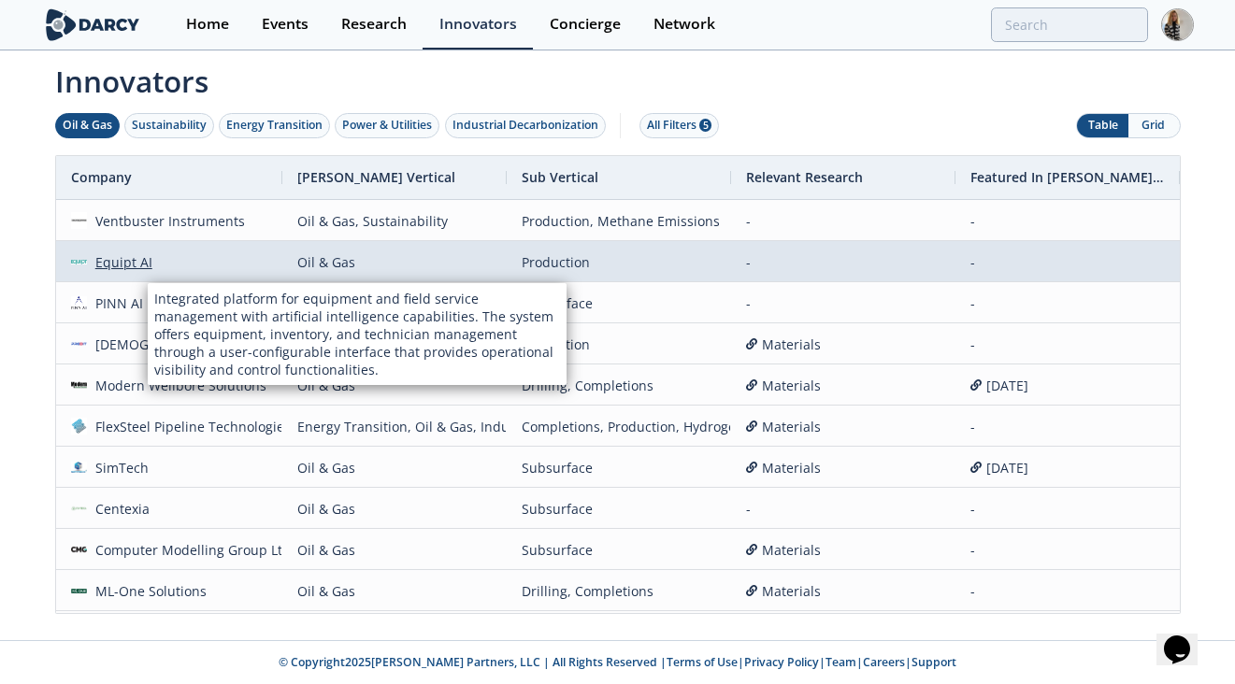
click at [133, 262] on div "Equipt AI" at bounding box center [119, 262] width 65 height 40
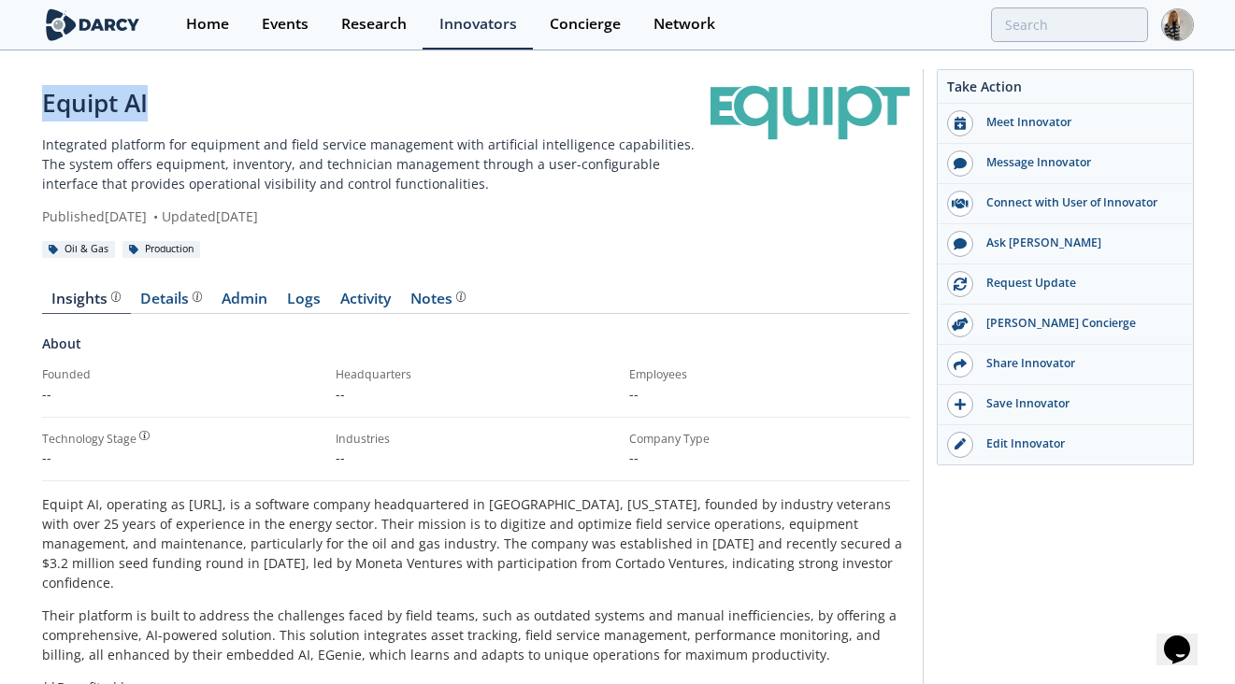
drag, startPoint x: 156, startPoint y: 105, endPoint x: 47, endPoint y: 107, distance: 109.4
click at [47, 107] on div "Equipt AI" at bounding box center [376, 103] width 668 height 36
copy div "Equipt AI"
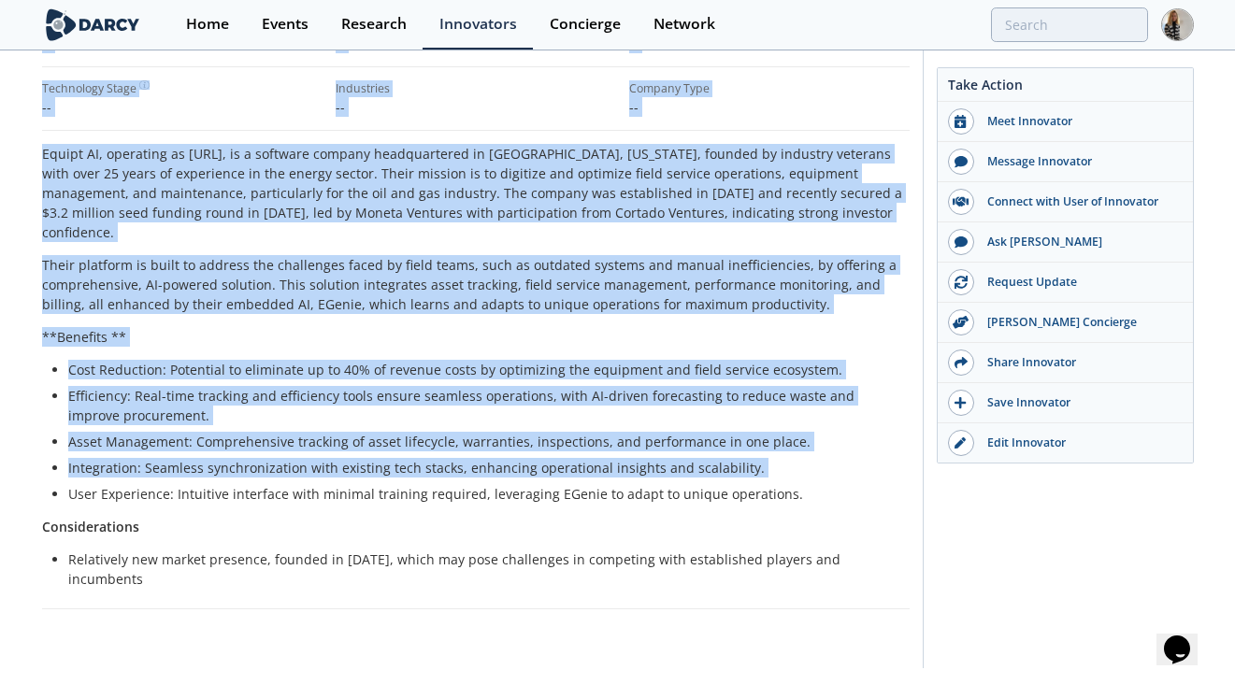
scroll to position [365, 0]
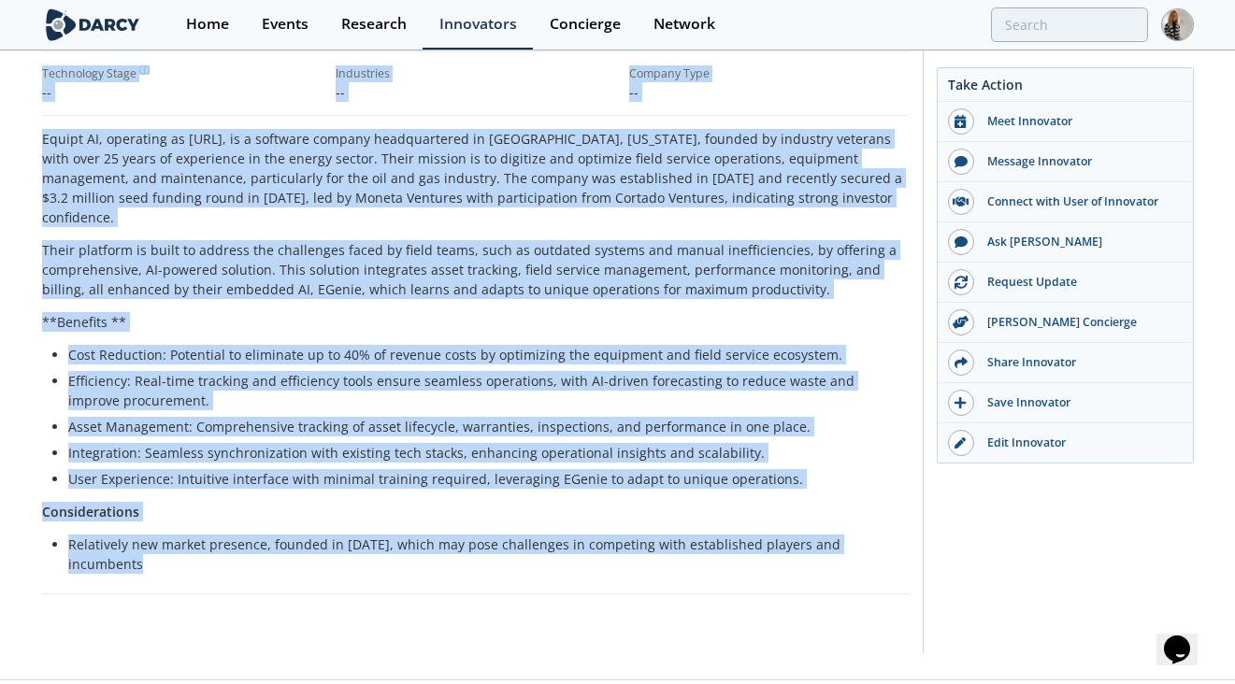
drag, startPoint x: 42, startPoint y: 141, endPoint x: 903, endPoint y: 535, distance: 946.4
click at [903, 535] on div "Equipt AI Integrated platform for equipment and field service management with a…" at bounding box center [475, 183] width 867 height 927
copy div "Integrated platform for equipment and field service management with artificial …"
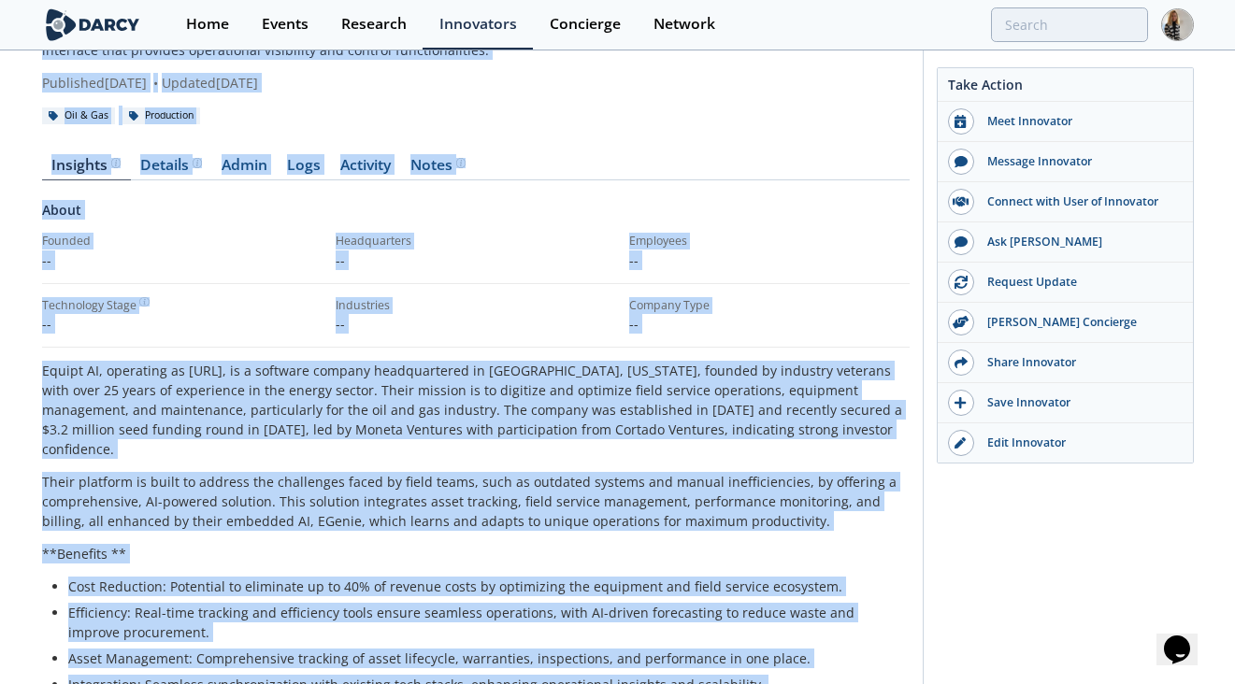
scroll to position [0, 0]
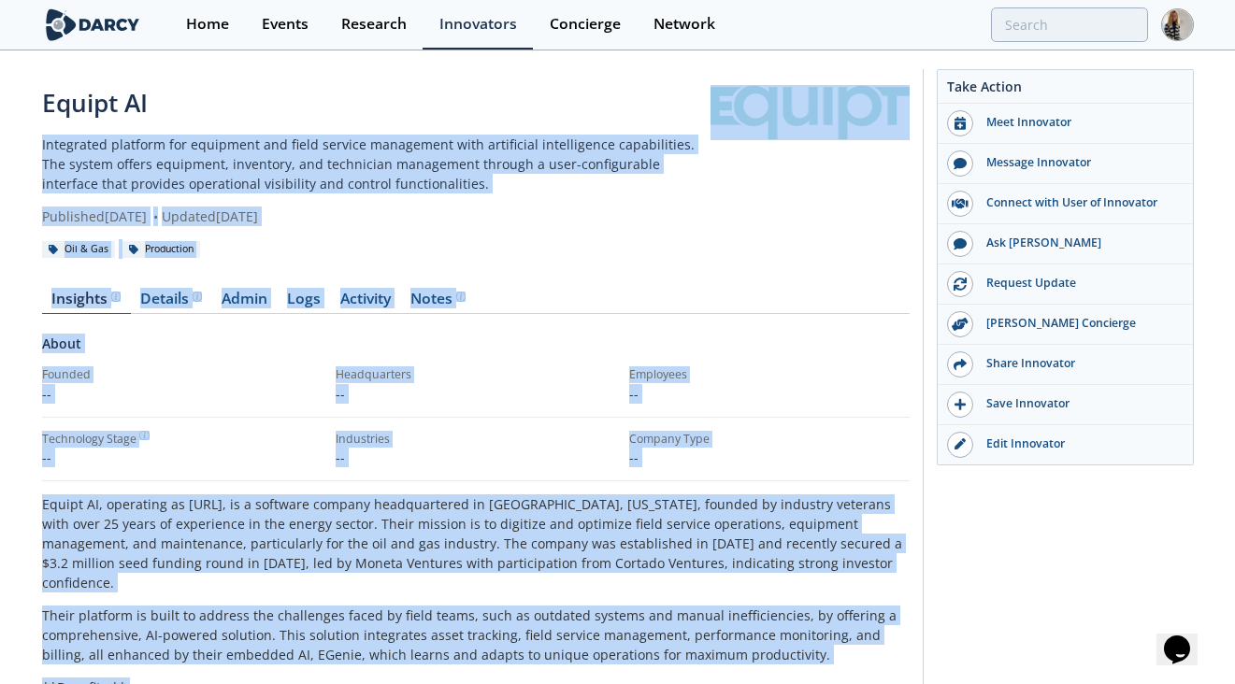
click at [374, 164] on p "Integrated platform for equipment and field service management with artificial …" at bounding box center [376, 164] width 668 height 59
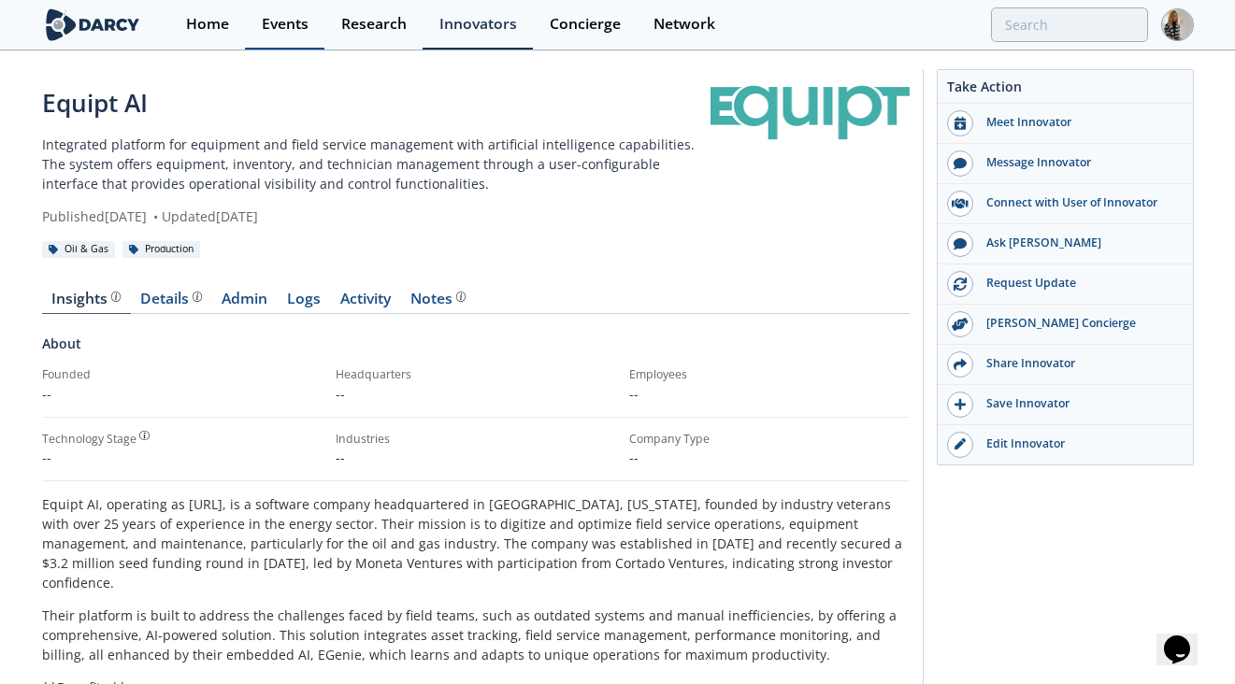
click at [283, 22] on div "Events" at bounding box center [285, 24] width 47 height 15
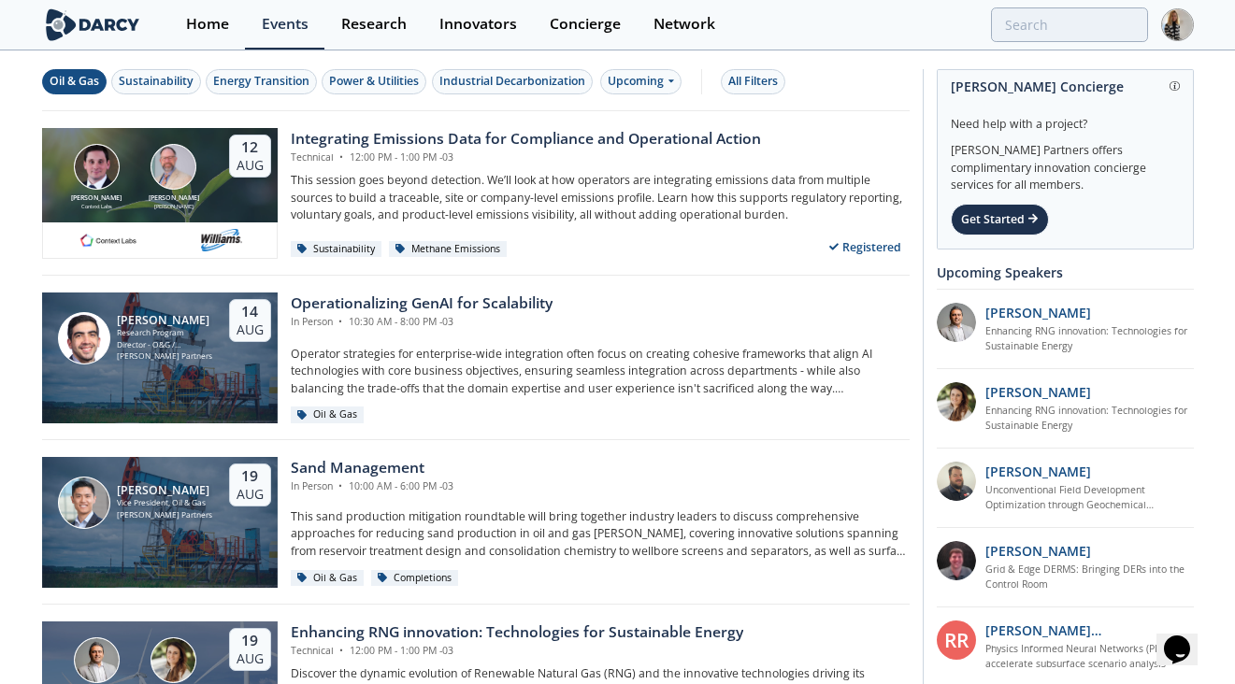
click at [79, 78] on div "Oil & Gas" at bounding box center [75, 81] width 50 height 17
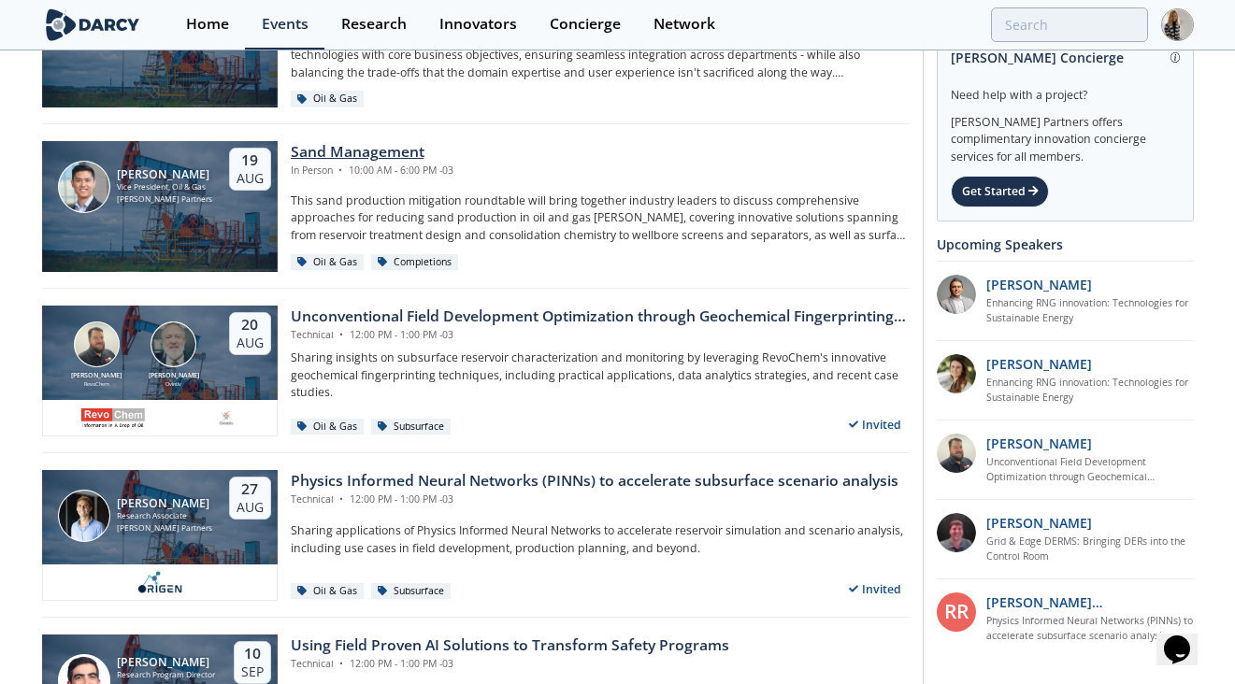
scroll to position [154, 0]
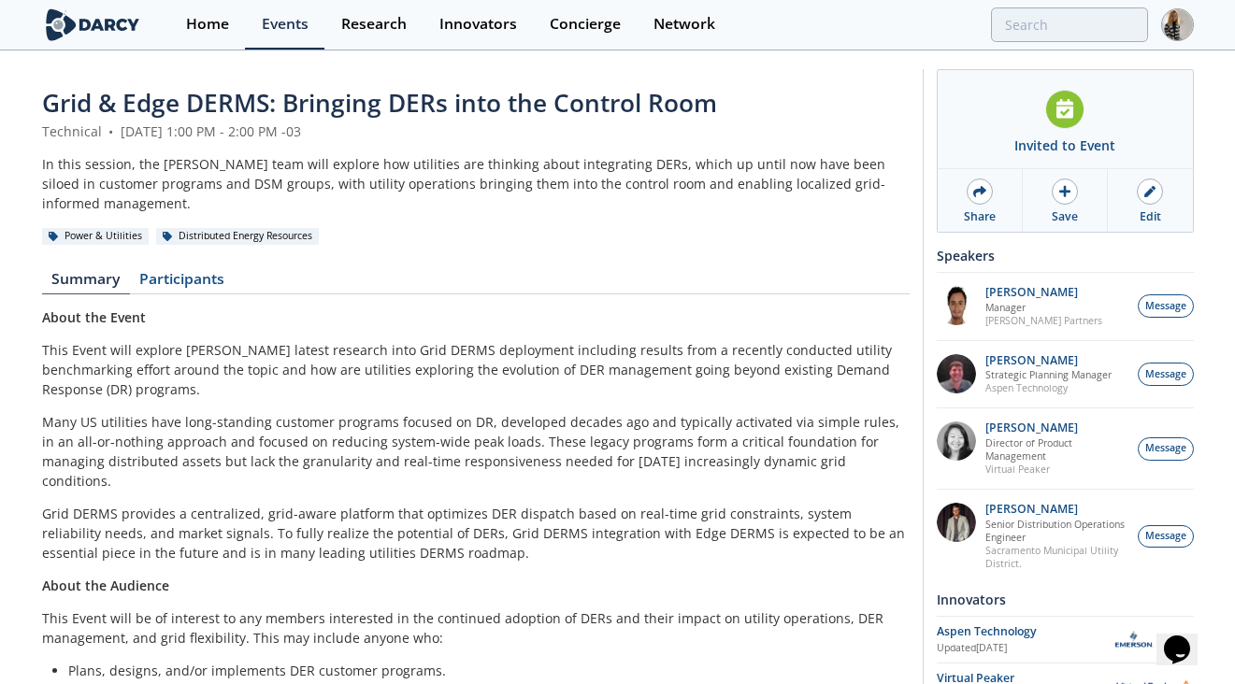
click at [588, 108] on span "Grid & Edge DERMS: Bringing DERs into the Control Room" at bounding box center [379, 103] width 675 height 34
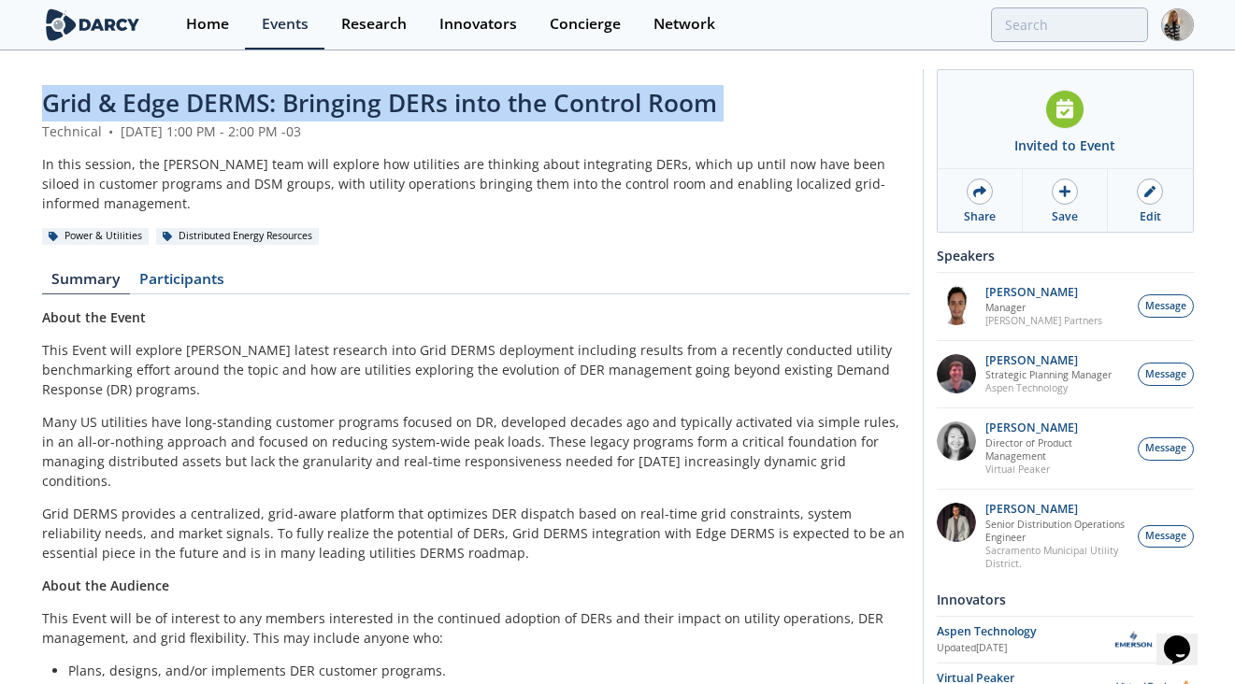
click at [588, 108] on span "Grid & Edge DERMS: Bringing DERs into the Control Room" at bounding box center [379, 103] width 675 height 34
copy header "Grid & Edge DERMS: Bringing DERs into the Control Room"
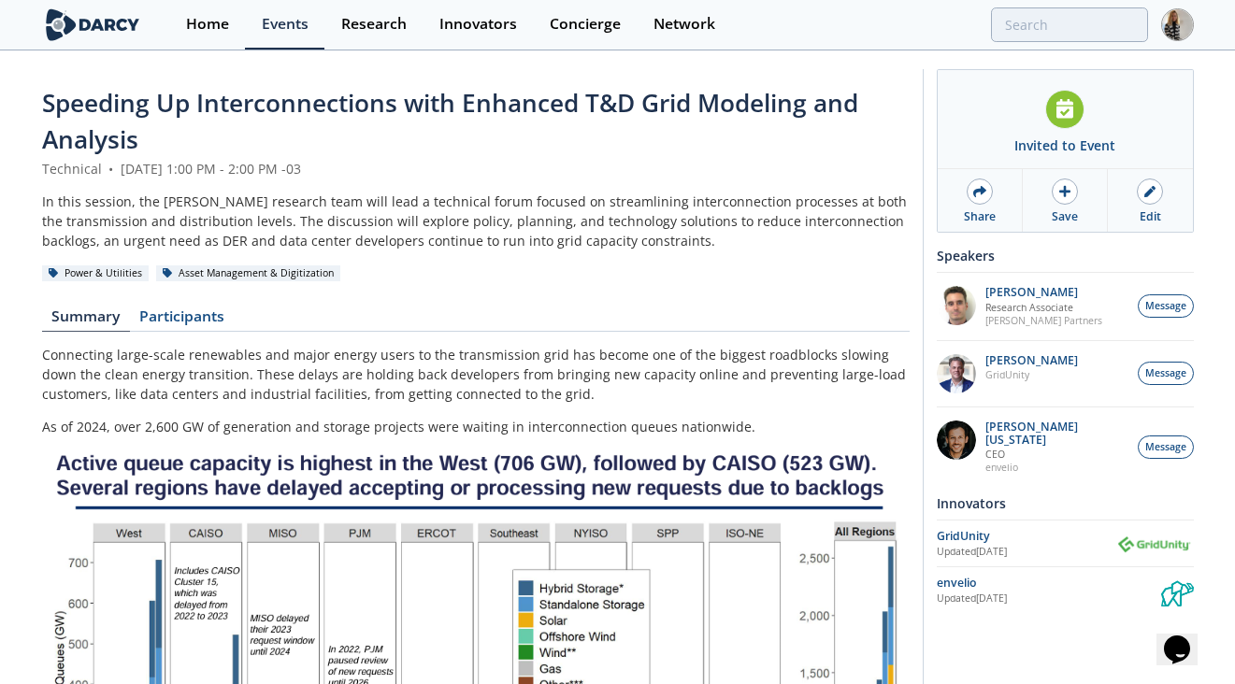
click at [299, 104] on span "Speeding Up Interconnections with Enhanced T&D Grid Modeling and Analysis" at bounding box center [450, 121] width 816 height 70
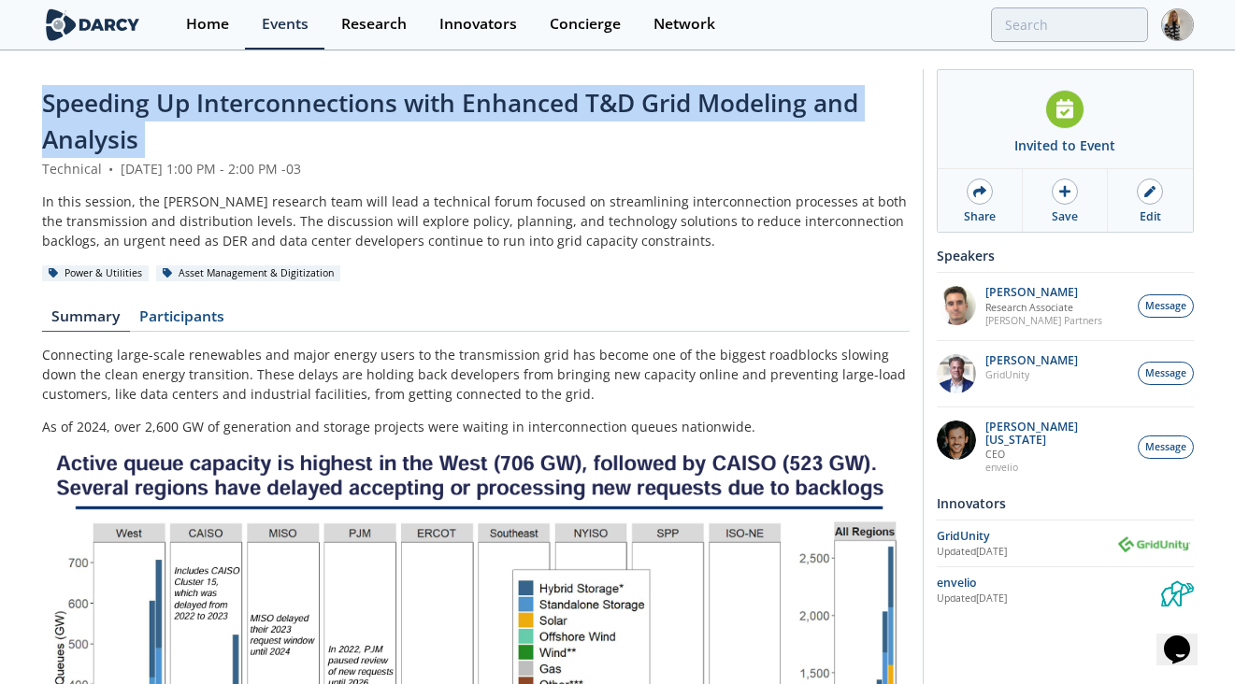
click at [299, 104] on span "Speeding Up Interconnections with Enhanced T&D Grid Modeling and Analysis" at bounding box center [450, 121] width 816 height 70
copy header "Speeding Up Interconnections with Enhanced T&D Grid Modeling and Analysis"
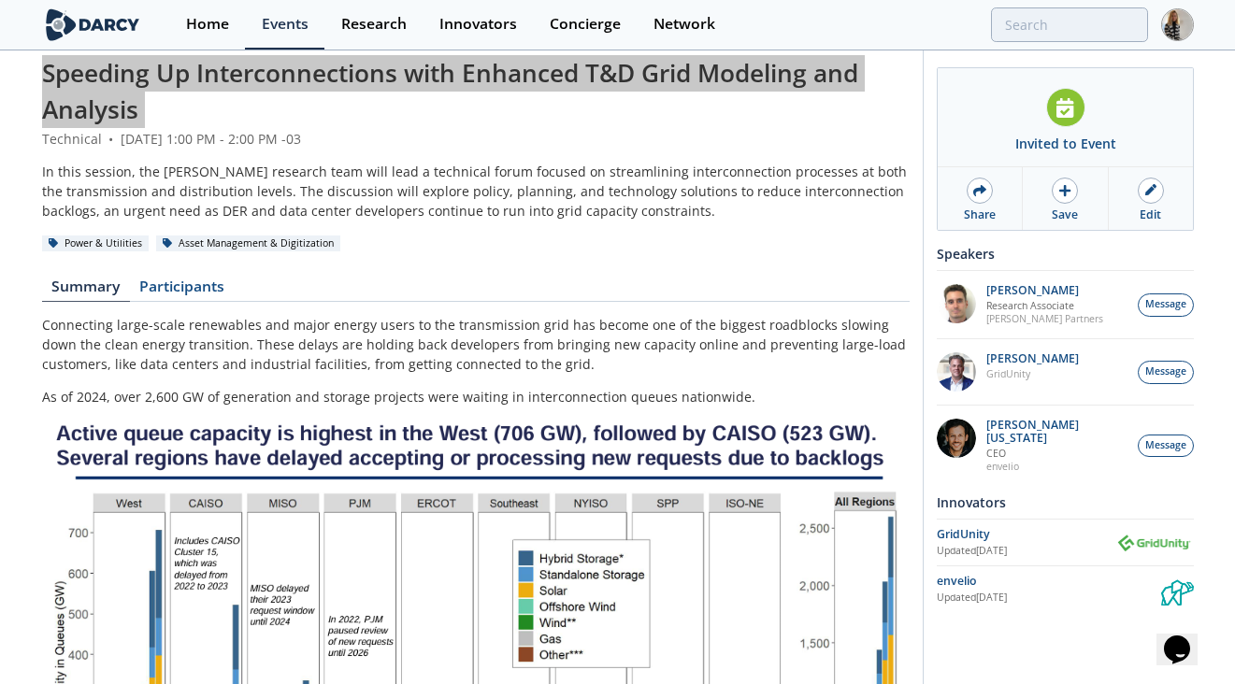
scroll to position [31, 0]
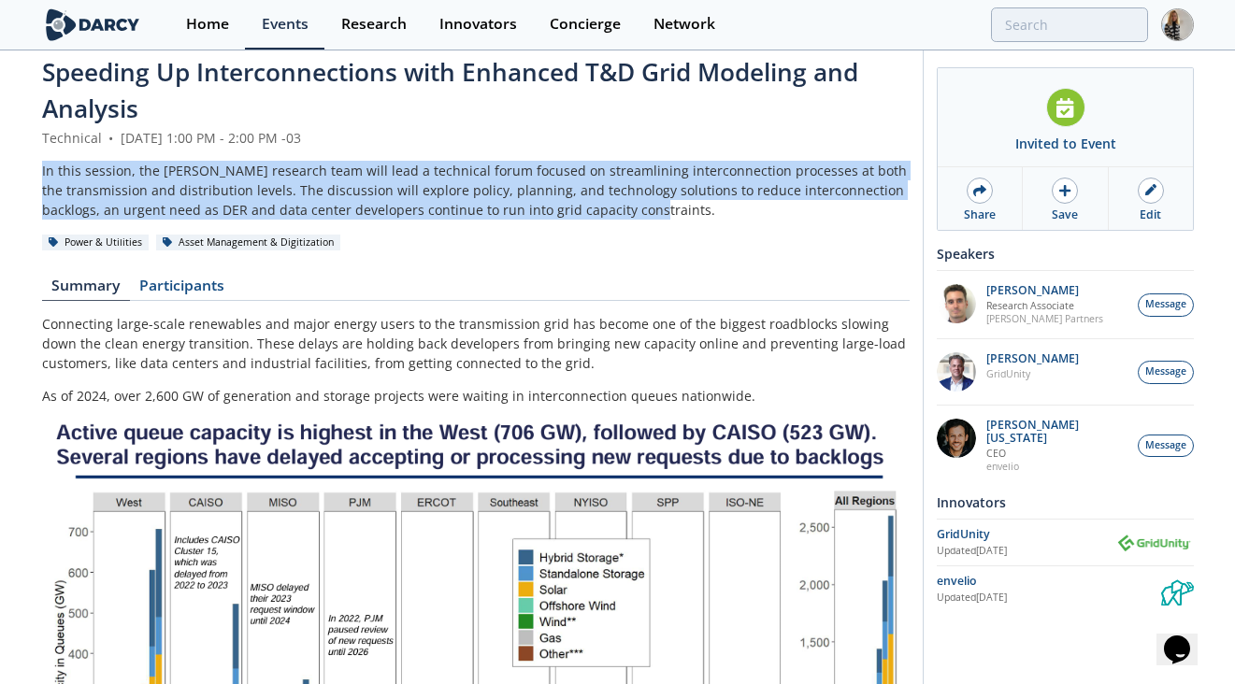
drag, startPoint x: 645, startPoint y: 212, endPoint x: 36, endPoint y: 174, distance: 610.6
copy div "In this session, the Darcy research team will lead a technical forum focused on…"
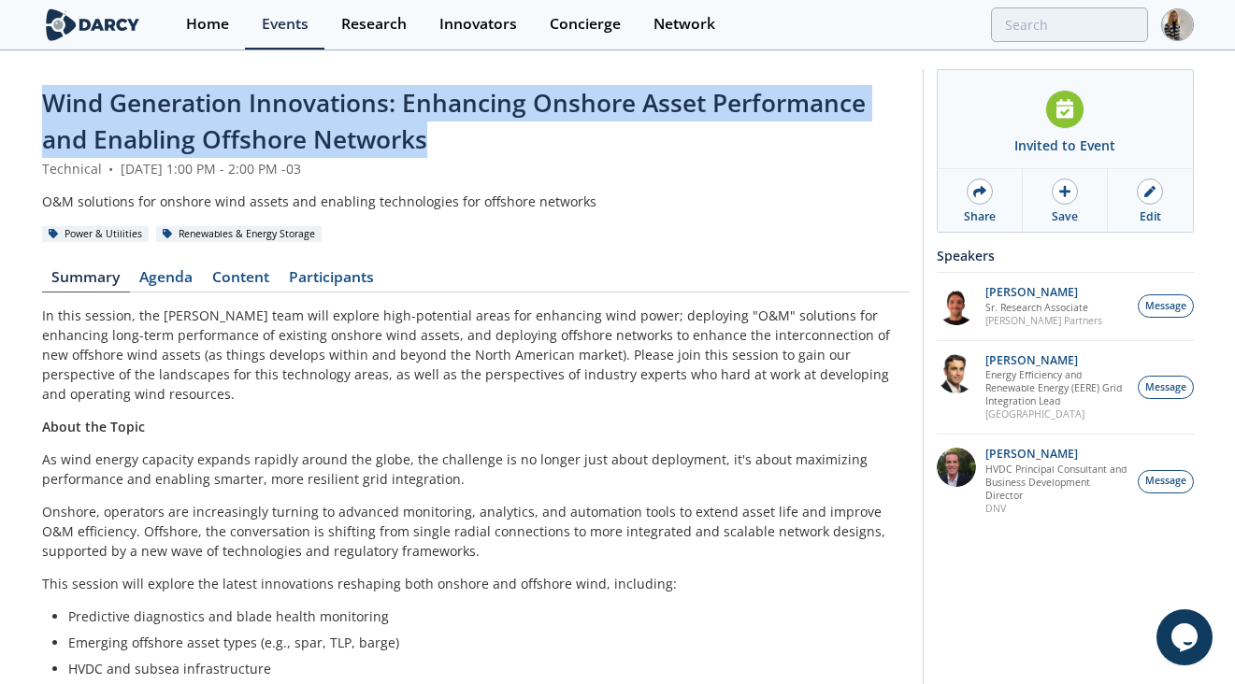
drag, startPoint x: 436, startPoint y: 141, endPoint x: 45, endPoint y: 109, distance: 391.9
click at [45, 109] on div "Wind Generation Innovations: Enhancing Onshore Asset Performance and Enabling O…" at bounding box center [475, 122] width 867 height 74
copy span "Wind Generation Innovations: Enhancing Onshore Asset Performance and Enabling O…"
click at [239, 270] on link "Content" at bounding box center [241, 281] width 77 height 22
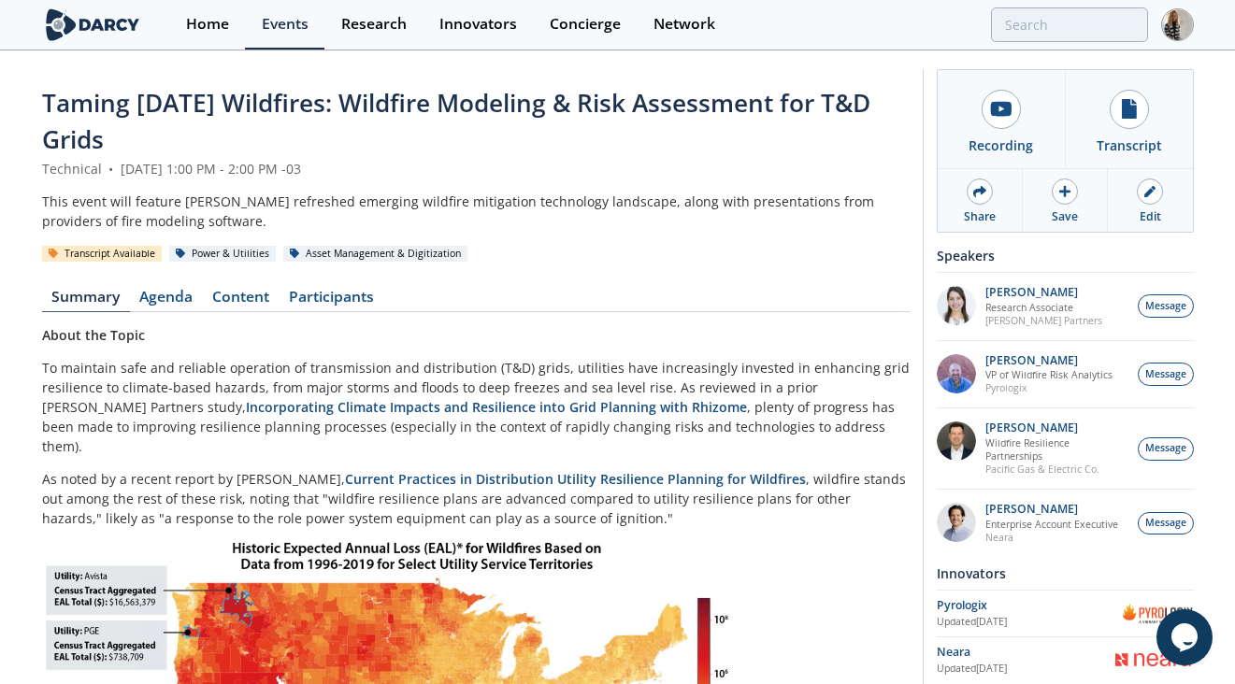
drag, startPoint x: 161, startPoint y: 143, endPoint x: 45, endPoint y: 104, distance: 122.4
click at [45, 104] on div "Taming Tomorrow’s Wildfires: Wildfire Modeling & Risk Assessment for T&D Grids" at bounding box center [475, 122] width 867 height 74
copy span "Taming Tomorrow’s Wildfires: Wildfire Modeling & Risk Assessment for T&D Grids"
click at [236, 296] on link "Content" at bounding box center [241, 301] width 77 height 22
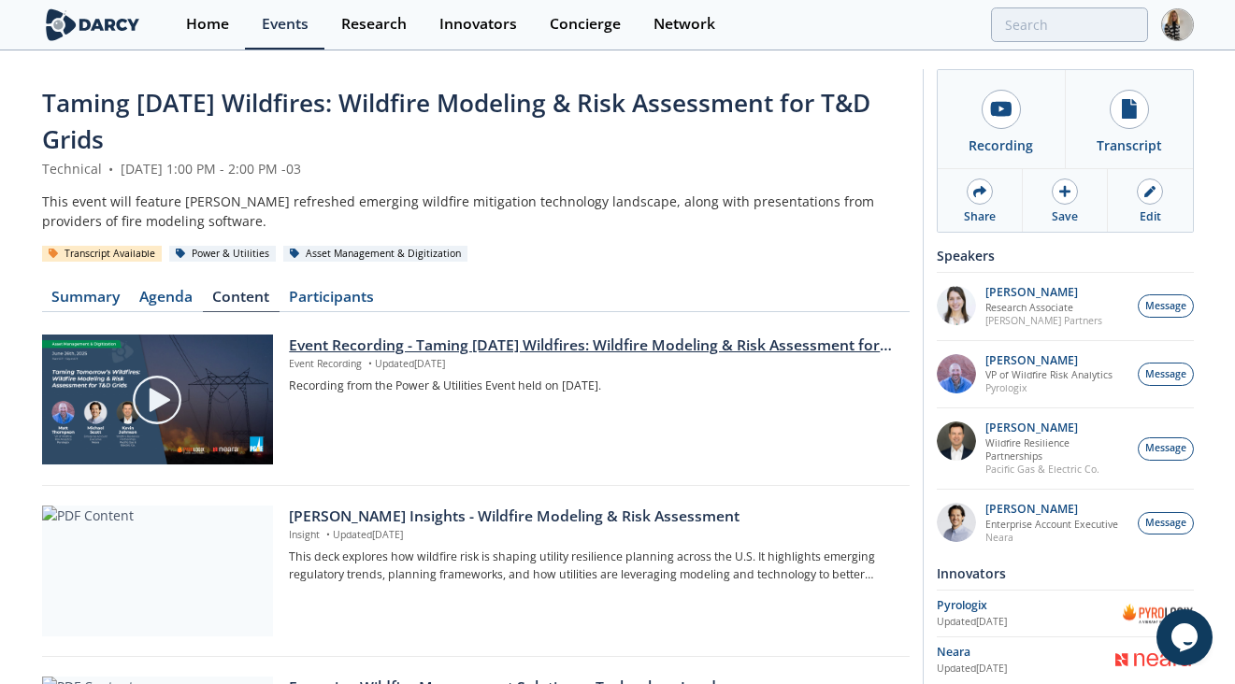
click at [492, 350] on div "Event Recording - Taming Tomorrow’s Wildfires: Wildfire Modeling & Risk Assessm…" at bounding box center [592, 346] width 607 height 22
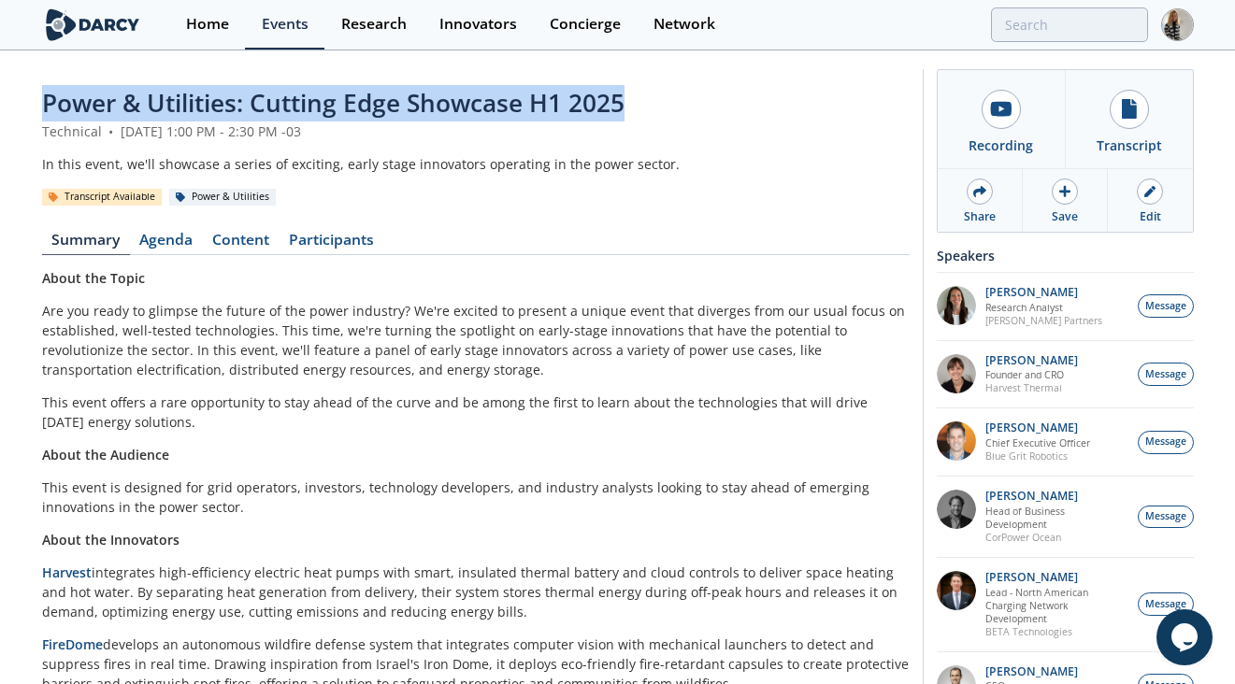
drag, startPoint x: 632, startPoint y: 105, endPoint x: 47, endPoint y: 107, distance: 585.1
click at [47, 107] on div "Power & Utilities: Cutting Edge Showcase H1 2025" at bounding box center [475, 103] width 867 height 36
copy span "Power & Utilities: Cutting Edge Showcase H1 2025"
click at [246, 253] on link "Content" at bounding box center [241, 244] width 77 height 22
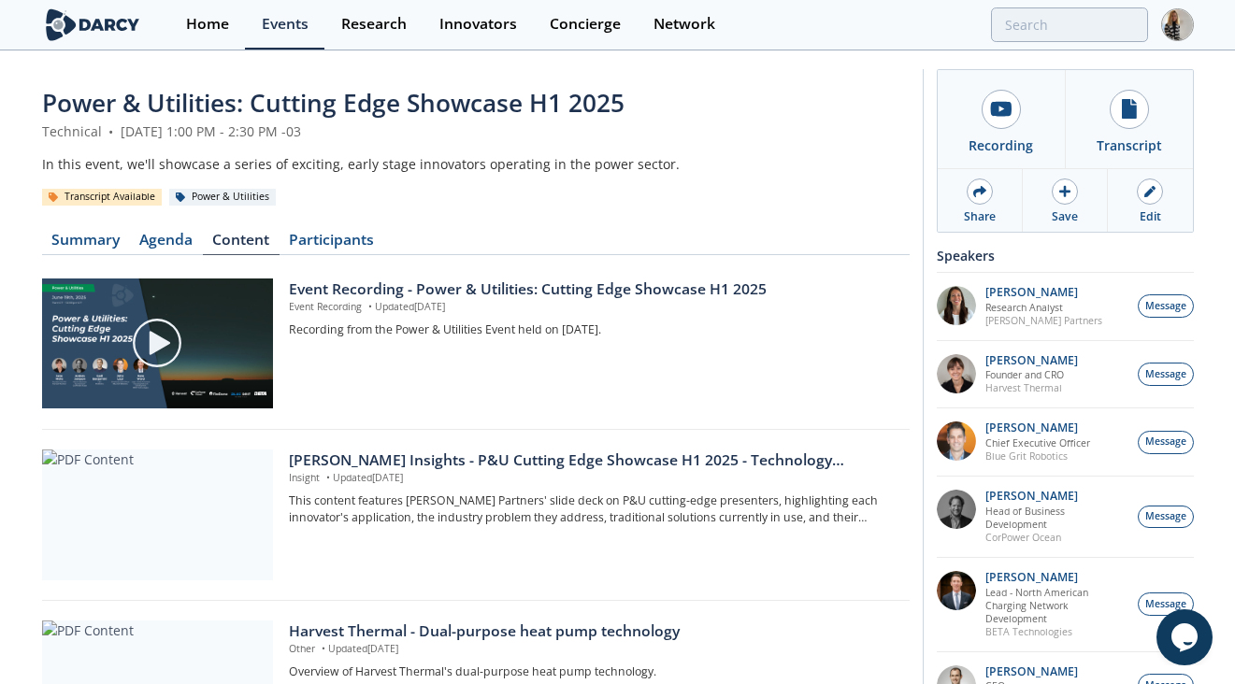
click at [579, 276] on div "Event Recording - Power & Utilities: Cutting Edge Showcase H1 2025 Event Record…" at bounding box center [475, 349] width 867 height 162
click at [581, 292] on div "Event Recording - Power & Utilities: Cutting Edge Showcase H1 2025" at bounding box center [592, 290] width 607 height 22
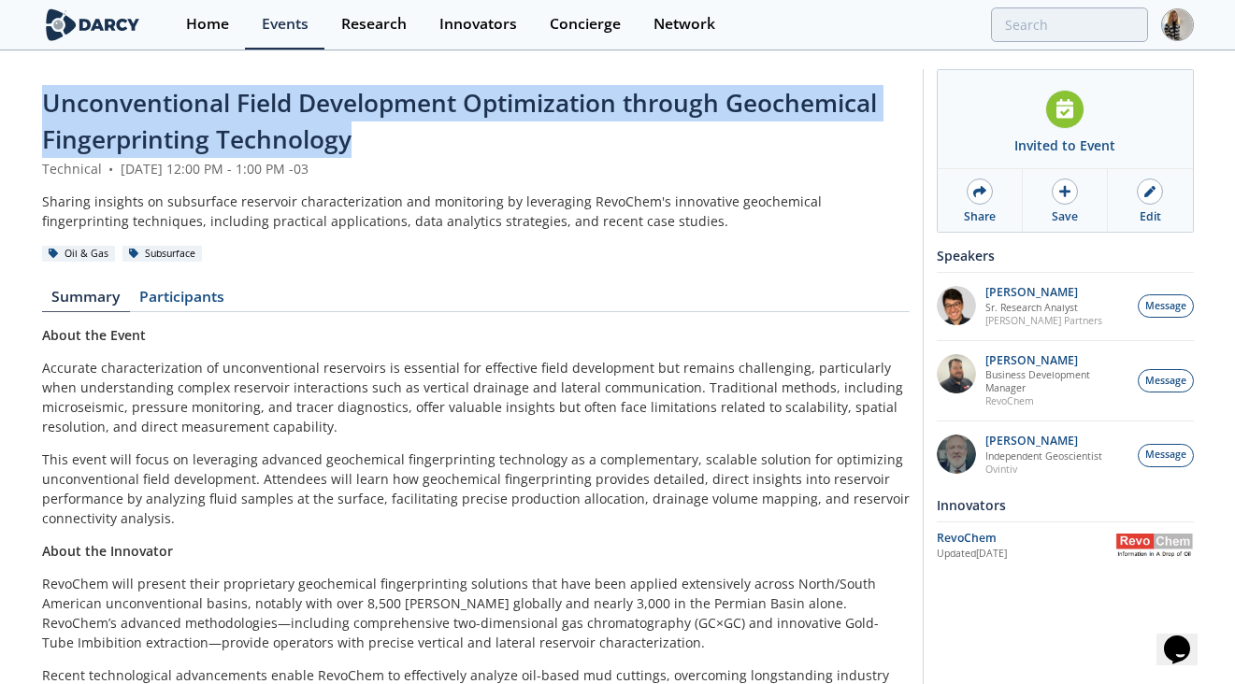
drag, startPoint x: 362, startPoint y: 138, endPoint x: 44, endPoint y: 107, distance: 319.3
click at [44, 107] on div "Unconventional Field Development Optimization through Geochemical Fingerprintin…" at bounding box center [475, 122] width 867 height 74
copy span "Unconventional Field Development Optimization through Geochemical Fingerprintin…"
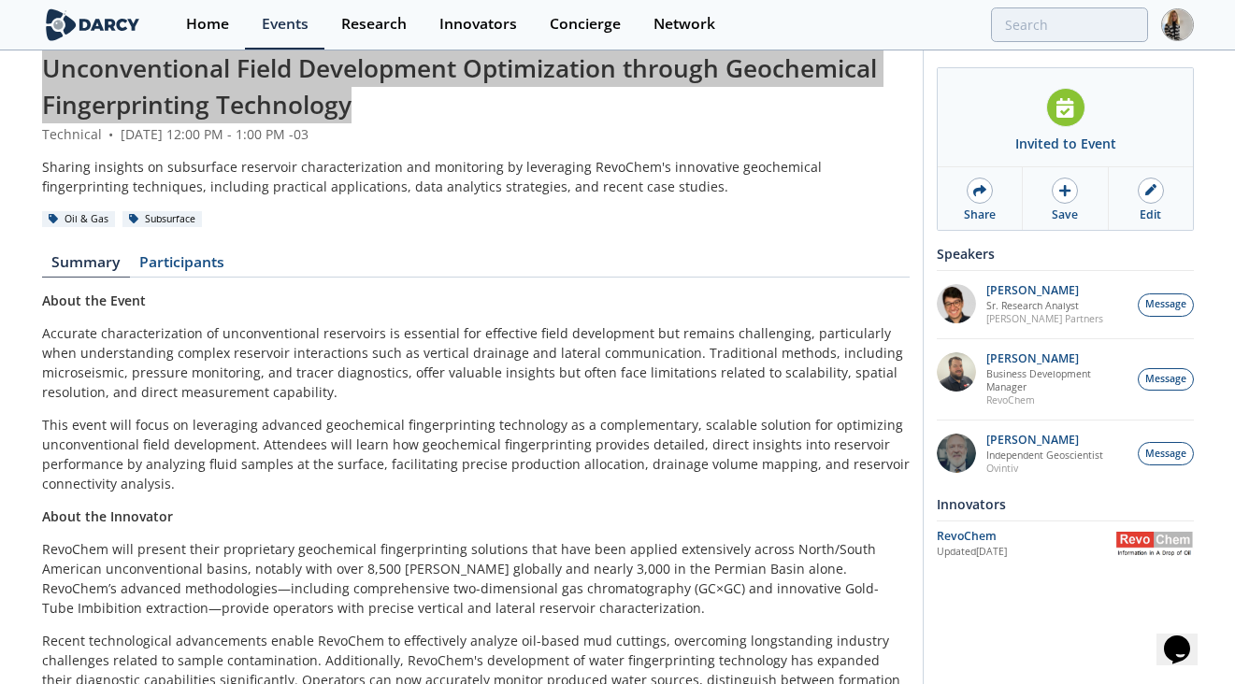
scroll to position [38, 0]
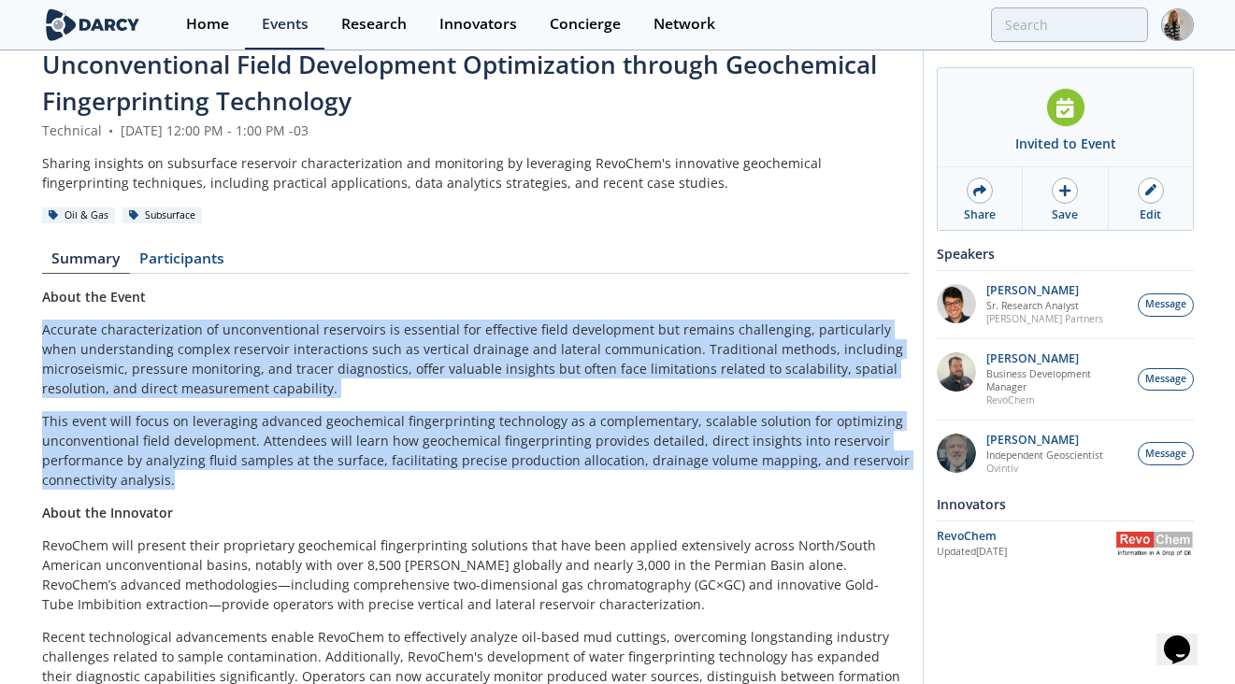
drag, startPoint x: 179, startPoint y: 475, endPoint x: 35, endPoint y: 337, distance: 199.6
click at [35, 337] on div "Unconventional Field Development Optimization through Geochemical Fingerprintin…" at bounding box center [617, 438] width 1235 height 849
copy div "Accurate characterization of unconventional reservoirs is essential for effecti…"
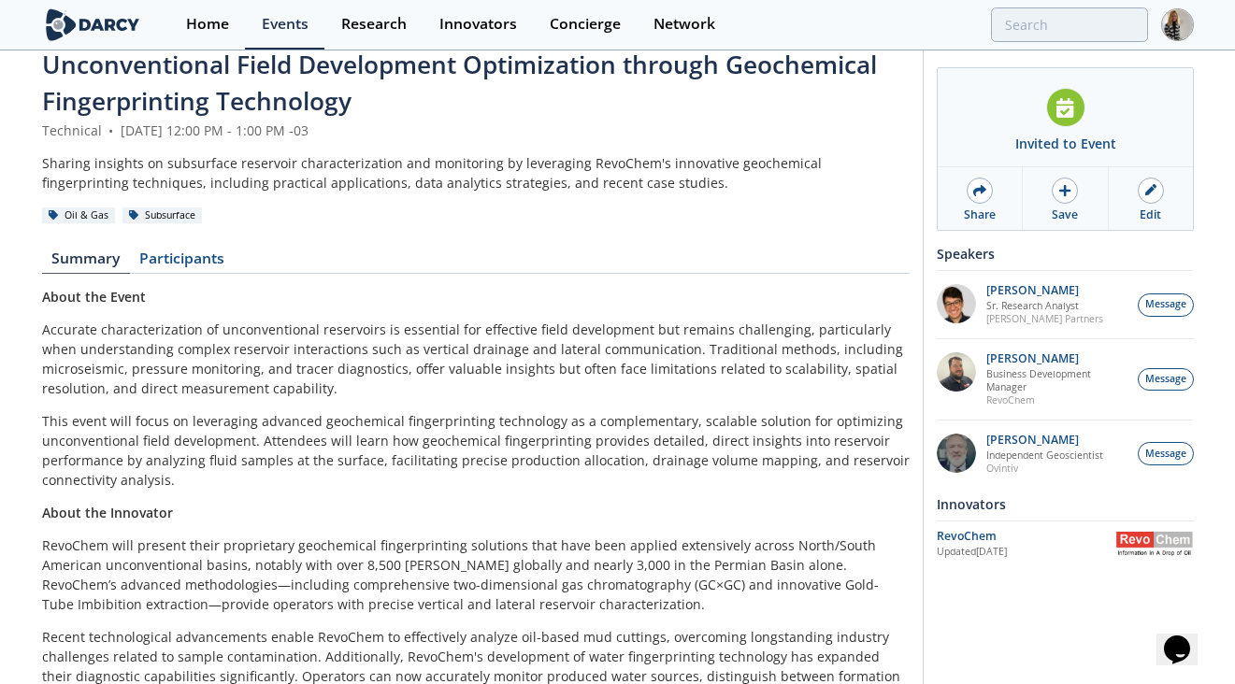
click at [590, 185] on div "Sharing insights on subsurface reservoir characterization and monitoring by lev…" at bounding box center [475, 172] width 867 height 39
click at [282, 21] on div "Events" at bounding box center [285, 24] width 47 height 15
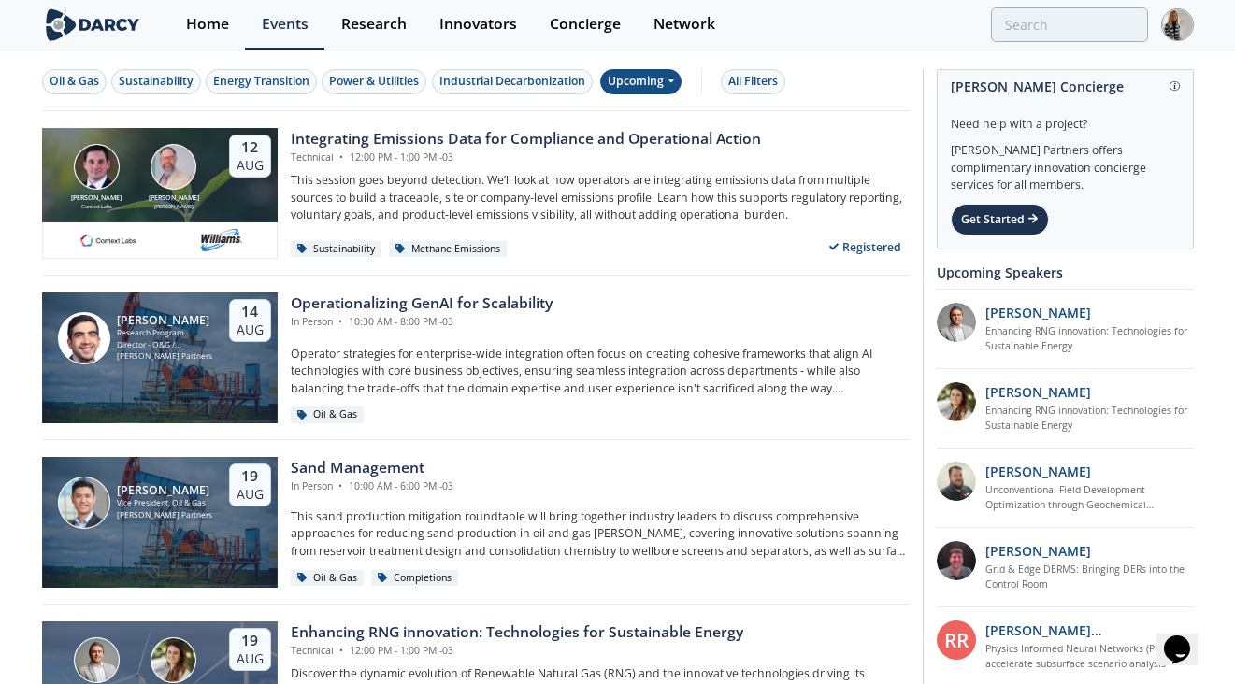
click at [650, 86] on div "Upcoming" at bounding box center [640, 81] width 81 height 25
click at [632, 138] on div "Past" at bounding box center [664, 143] width 116 height 30
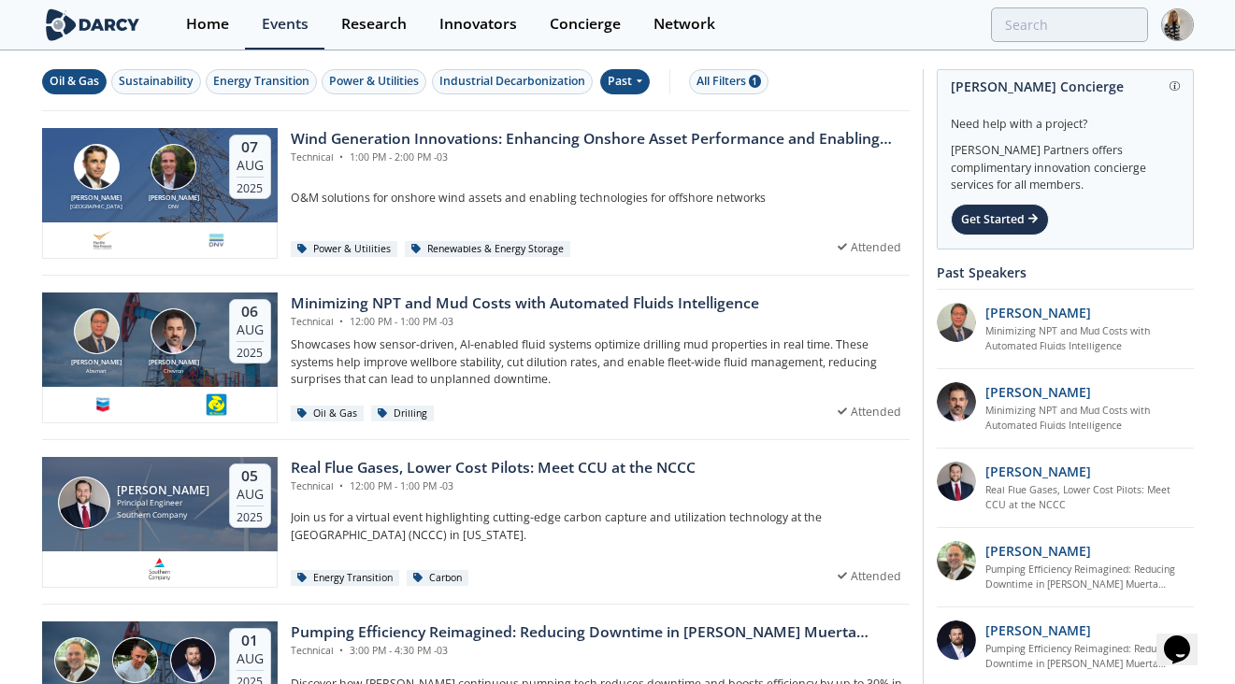
click at [79, 82] on div "Oil & Gas" at bounding box center [75, 81] width 50 height 17
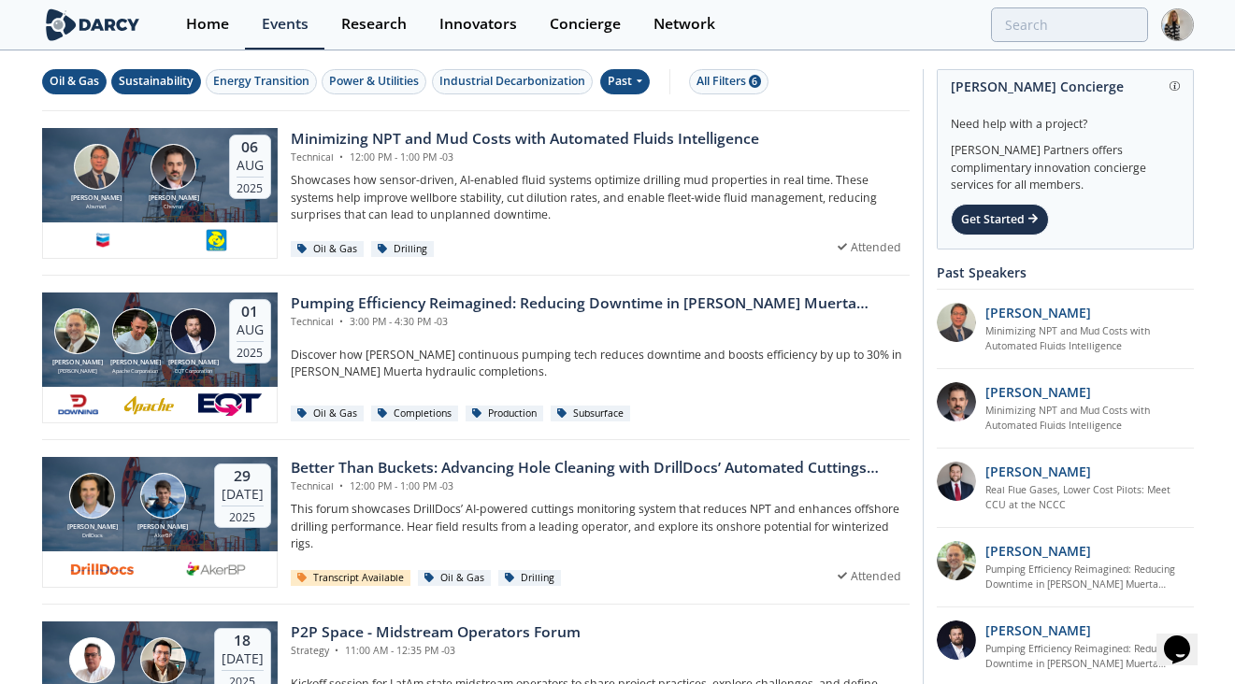
click at [156, 81] on div "Sustainability" at bounding box center [156, 81] width 75 height 17
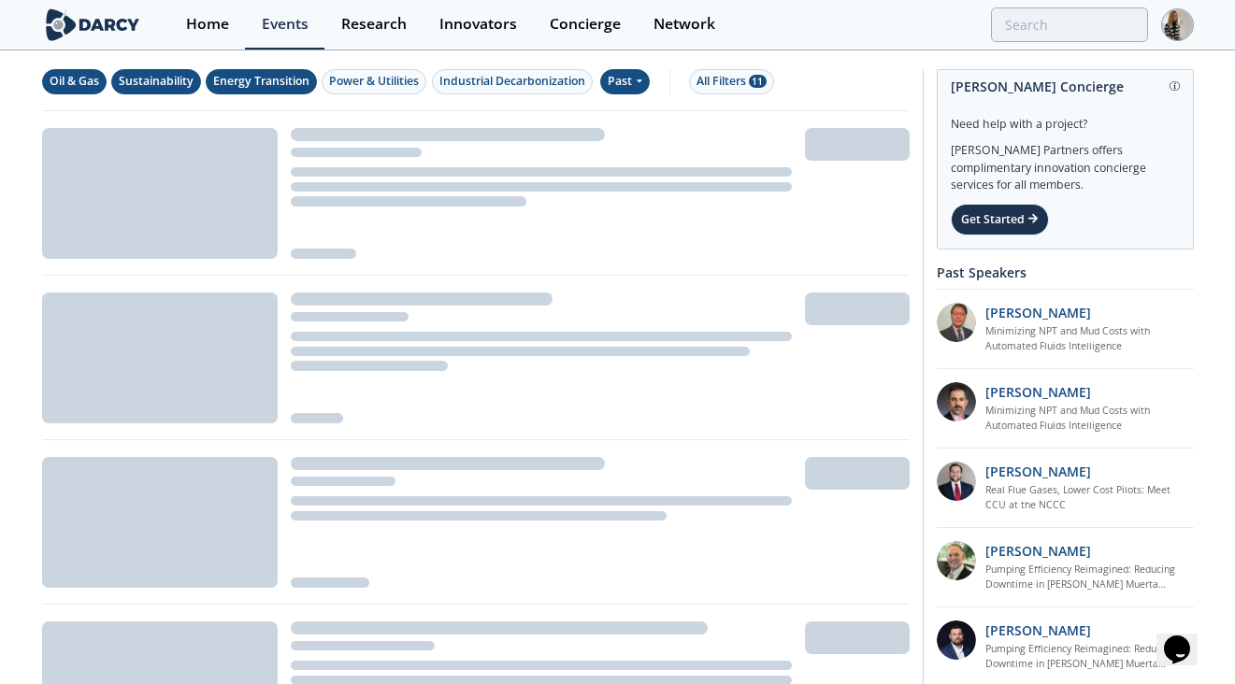
click at [262, 80] on div "Energy Transition" at bounding box center [261, 81] width 96 height 17
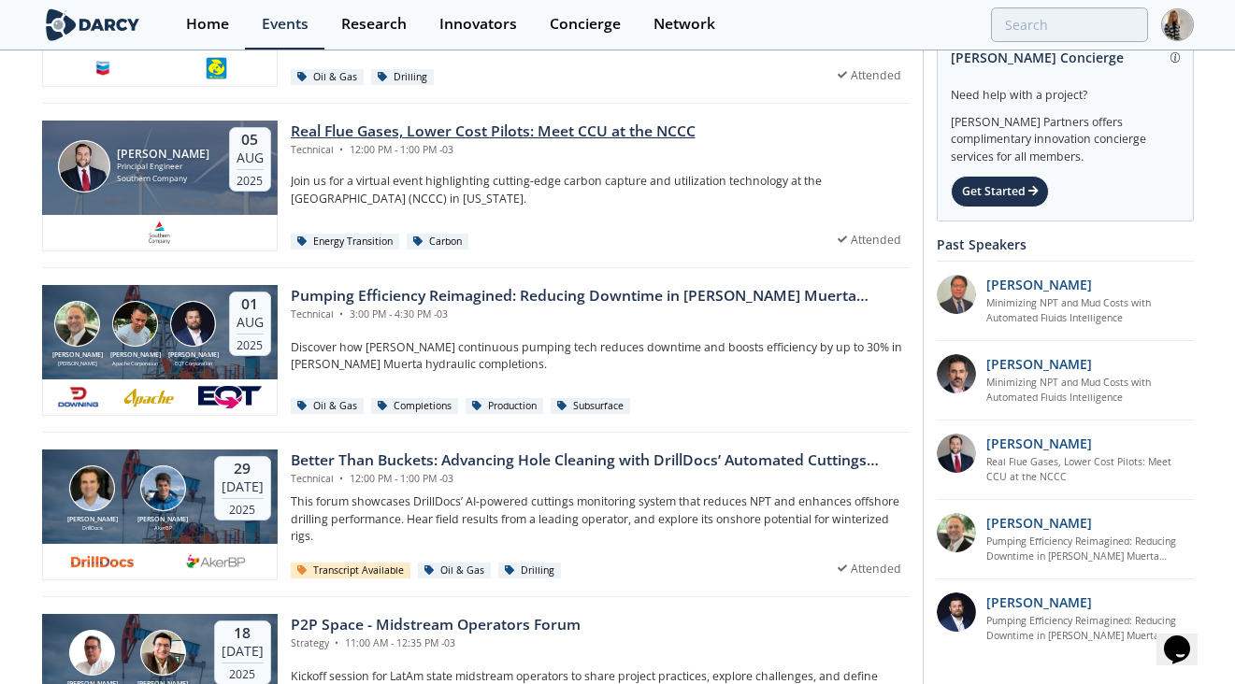
scroll to position [174, 0]
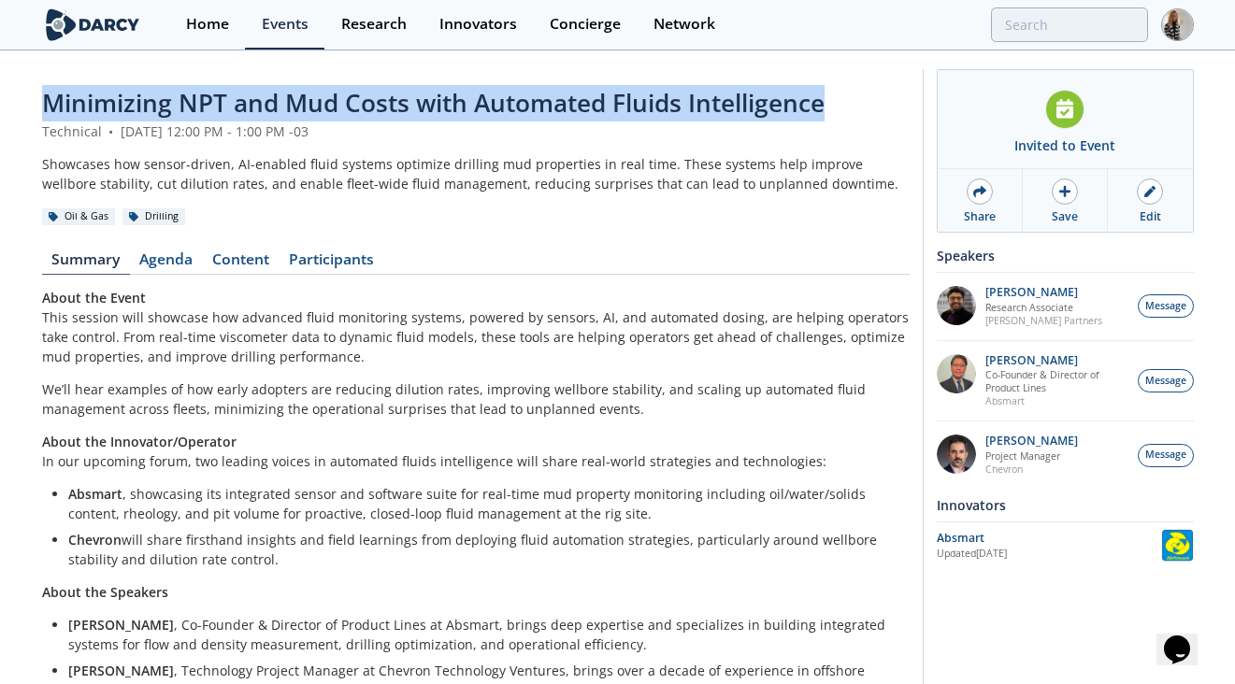
drag, startPoint x: 827, startPoint y: 101, endPoint x: 36, endPoint y: 89, distance: 790.8
click at [36, 89] on div "Minimizing NPT and Mud Costs with Automated Fluids Intelligence Technical • [DA…" at bounding box center [617, 434] width 1235 height 765
copy span "Minimizing NPT and Mud Costs with Automated Fluids Intelligence"
click at [257, 260] on link "Content" at bounding box center [241, 263] width 77 height 22
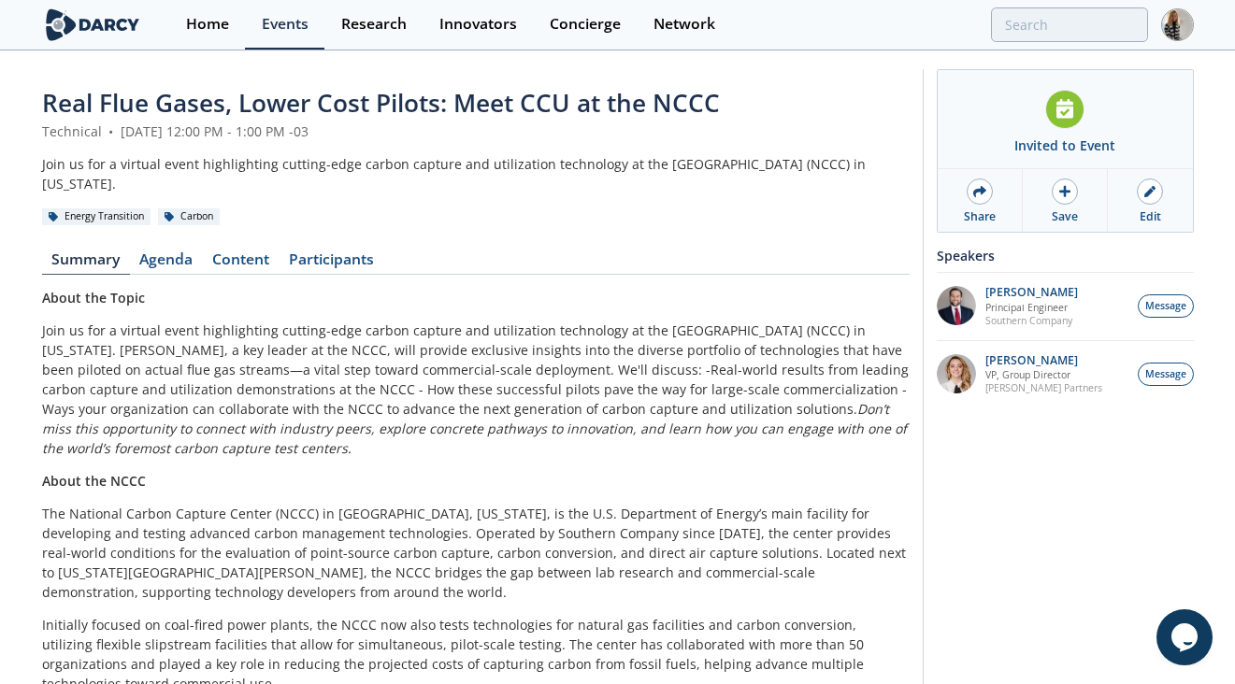
click at [480, 102] on span "Real Flue Gases, Lower Cost Pilots: Meet CCU at the NCCC" at bounding box center [381, 103] width 678 height 34
click at [480, 101] on span "Real Flue Gases, Lower Cost Pilots: Meet CCU at the NCCC" at bounding box center [381, 103] width 678 height 34
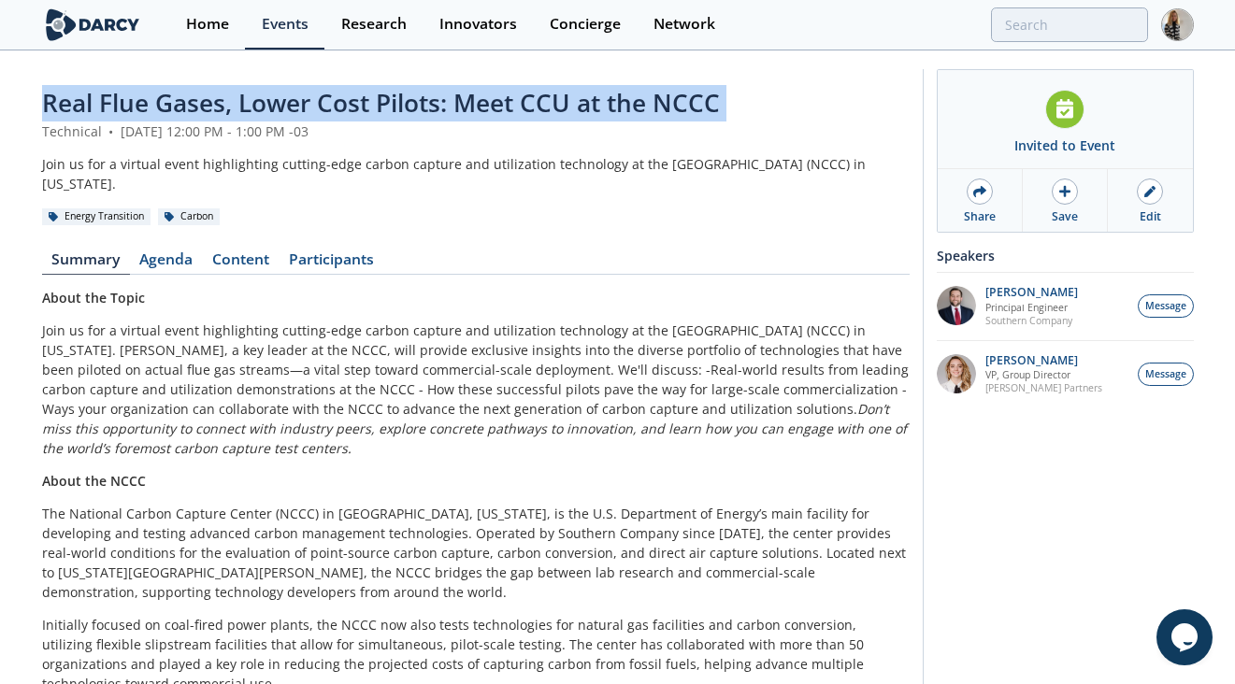
click at [480, 101] on span "Real Flue Gases, Lower Cost Pilots: Meet CCU at the NCCC" at bounding box center [381, 103] width 678 height 34
copy header "Real Flue Gases, Lower Cost Pilots: Meet CCU at the NCCC"
click at [244, 260] on link "Content" at bounding box center [241, 263] width 77 height 22
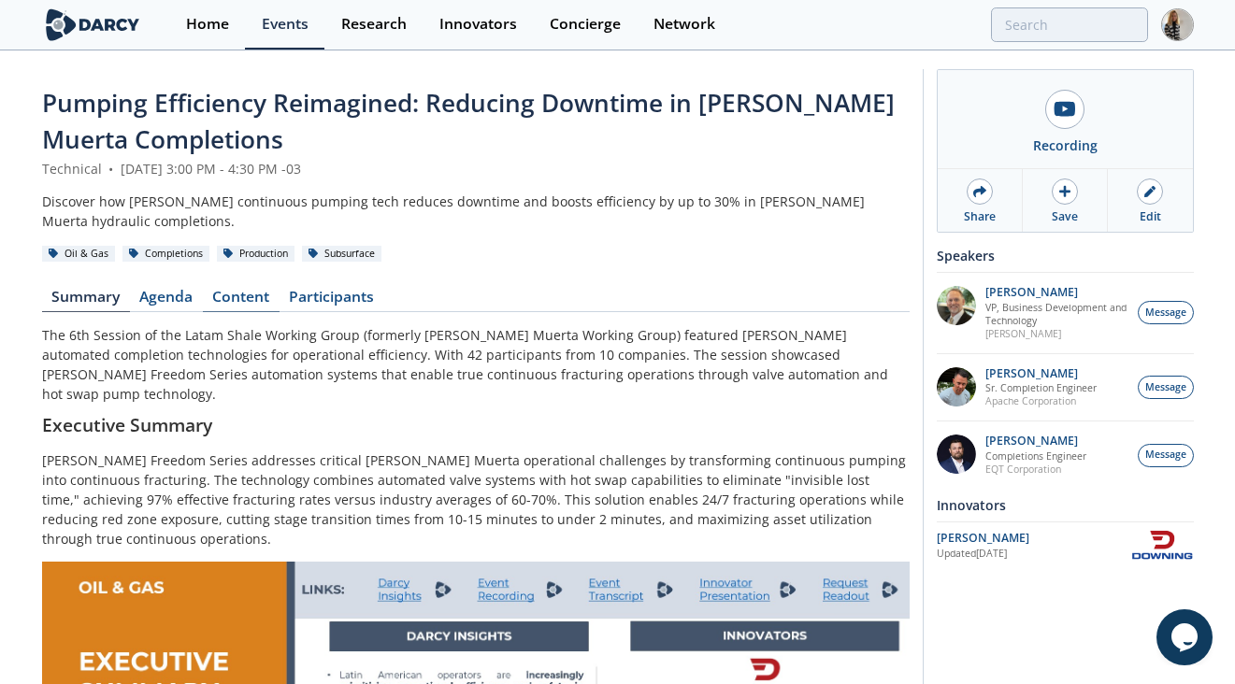
click at [252, 292] on link "Content" at bounding box center [241, 301] width 77 height 22
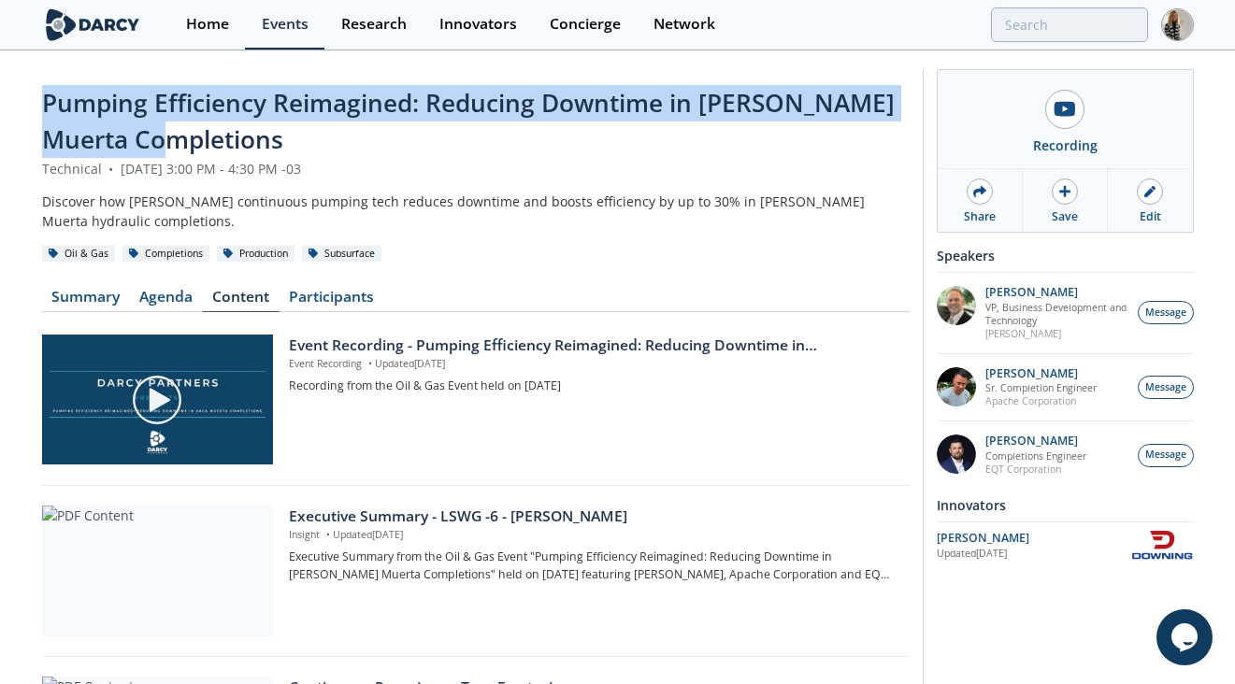
drag, startPoint x: 199, startPoint y: 146, endPoint x: 40, endPoint y: 115, distance: 161.8
copy span "Pumping Efficiency Reimagined: Reducing Downtime in [PERSON_NAME] Muerta Comple…"
click at [683, 343] on div "Event Recording - Pumping Efficiency Reimagined: Reducing Downtime in Vaca Muer…" at bounding box center [592, 346] width 607 height 22
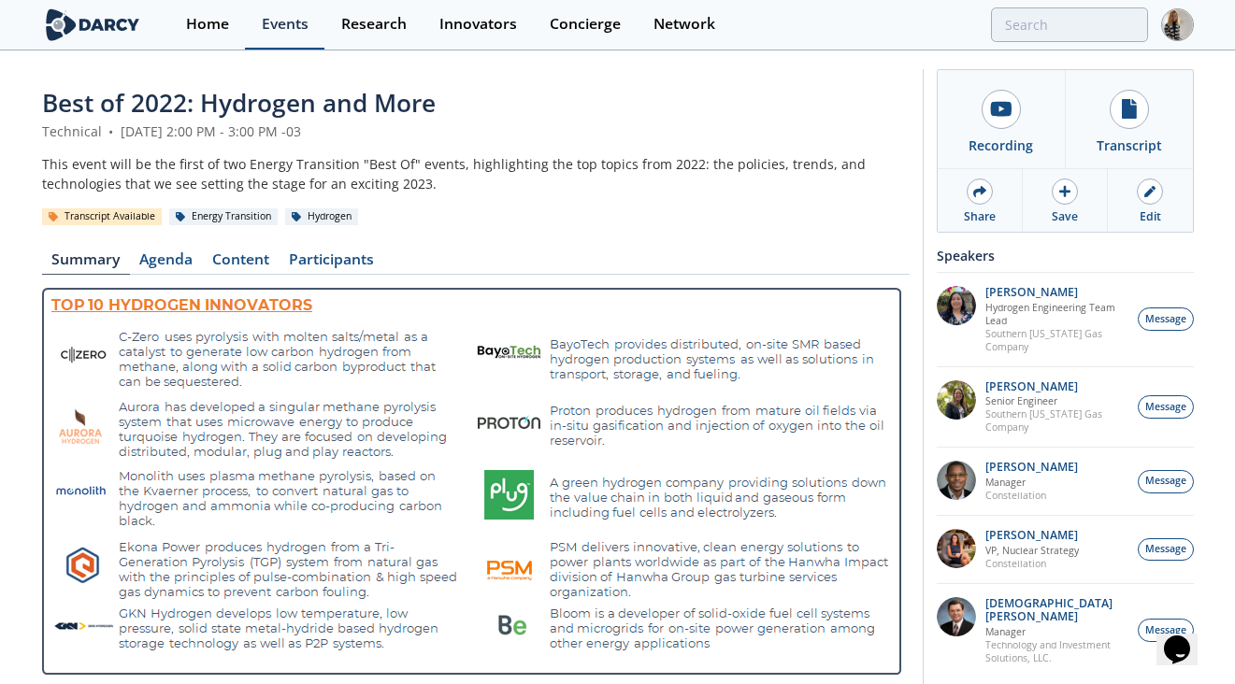
click at [275, 17] on div "Events" at bounding box center [285, 24] width 47 height 15
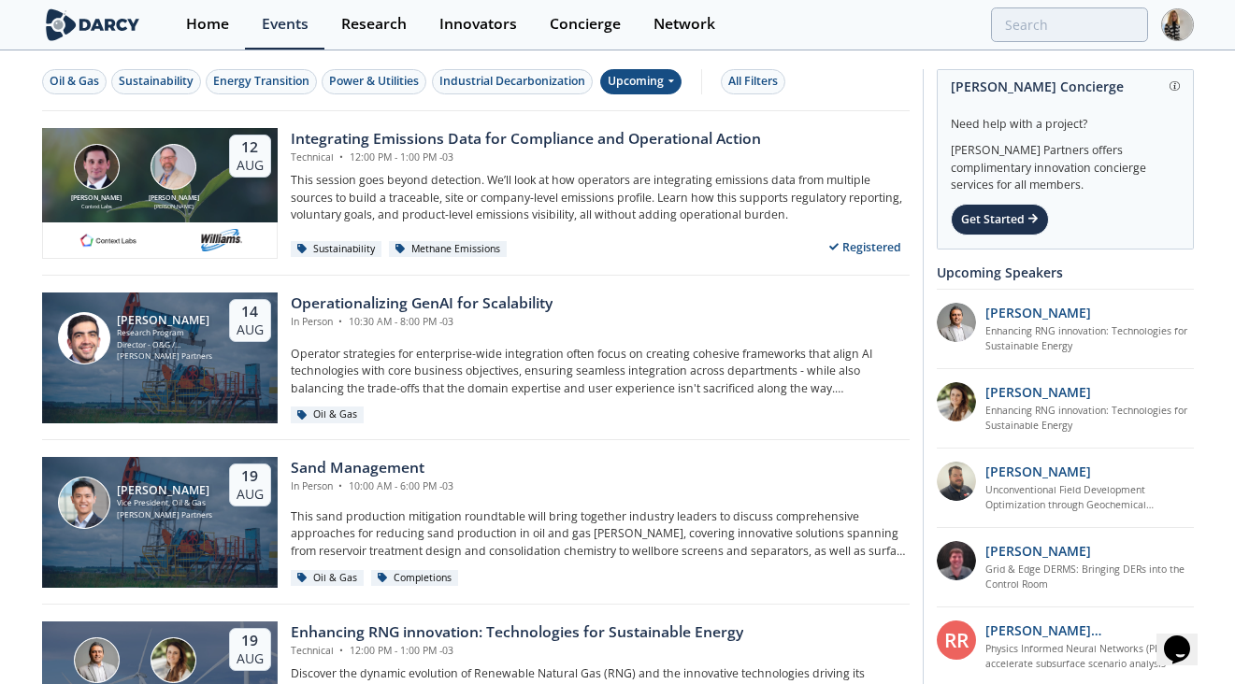
click at [660, 90] on div "Upcoming" at bounding box center [640, 81] width 81 height 25
click at [651, 137] on div "Past" at bounding box center [664, 143] width 116 height 30
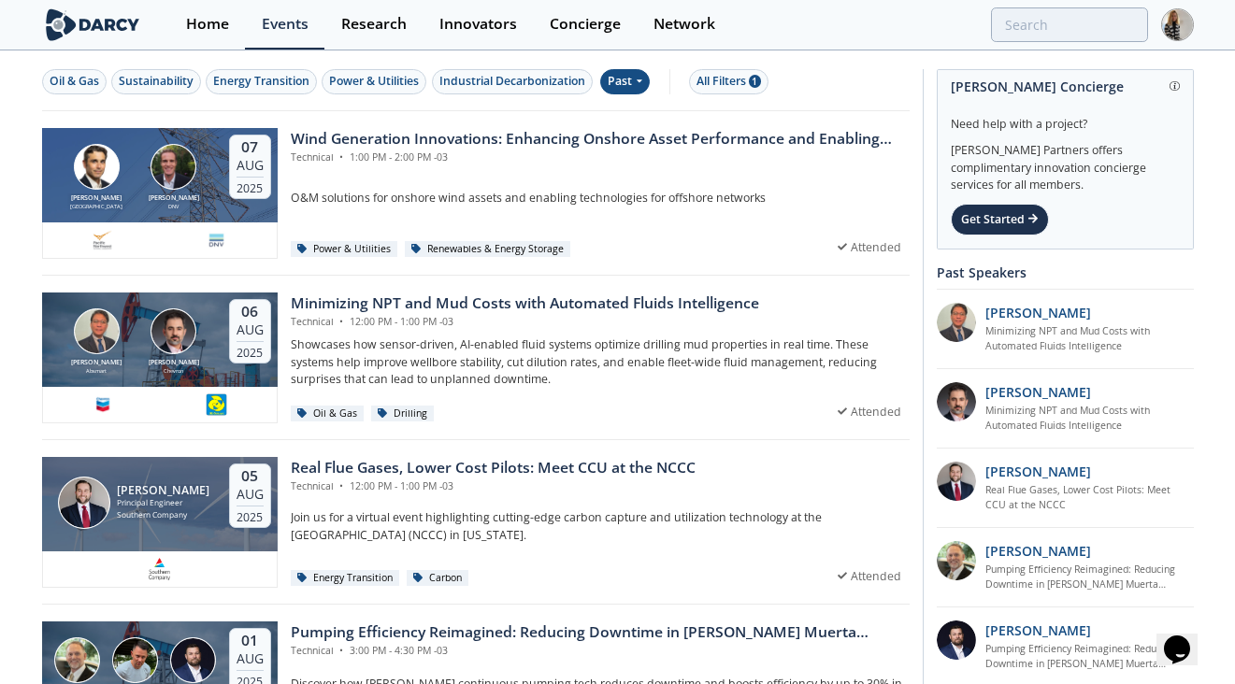
click at [629, 88] on div "Past" at bounding box center [625, 81] width 50 height 25
click at [649, 112] on div "Upcoming" at bounding box center [664, 113] width 116 height 30
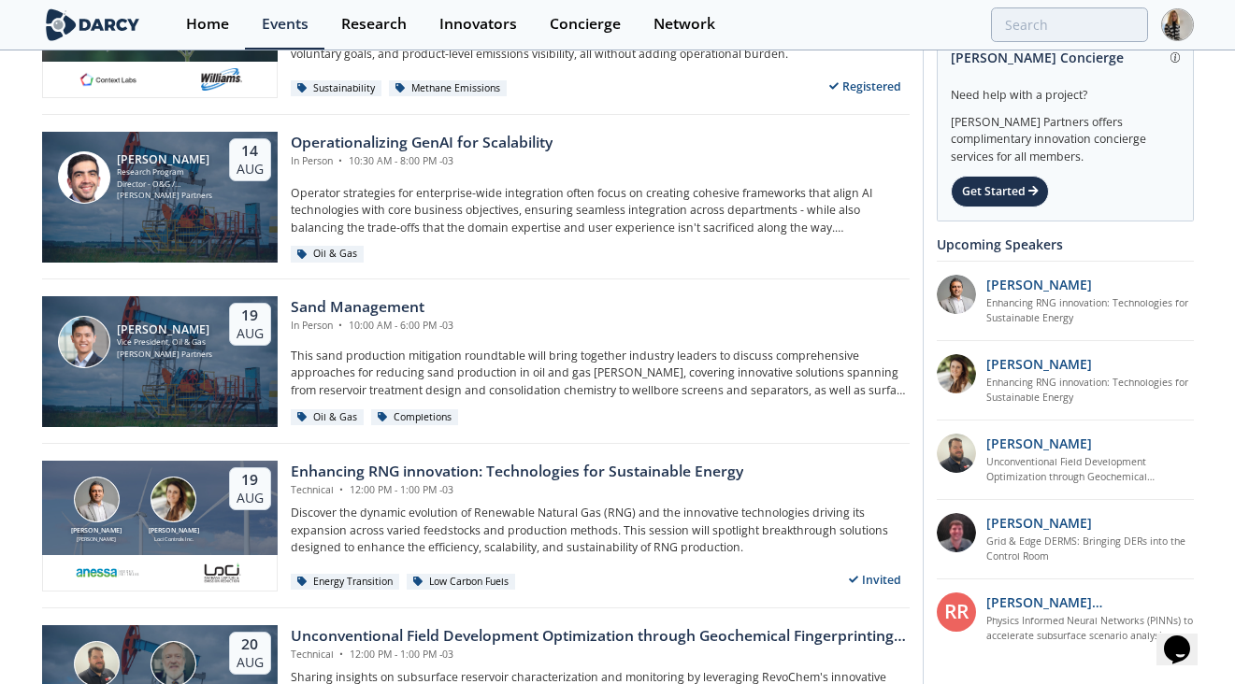
scroll to position [167, 0]
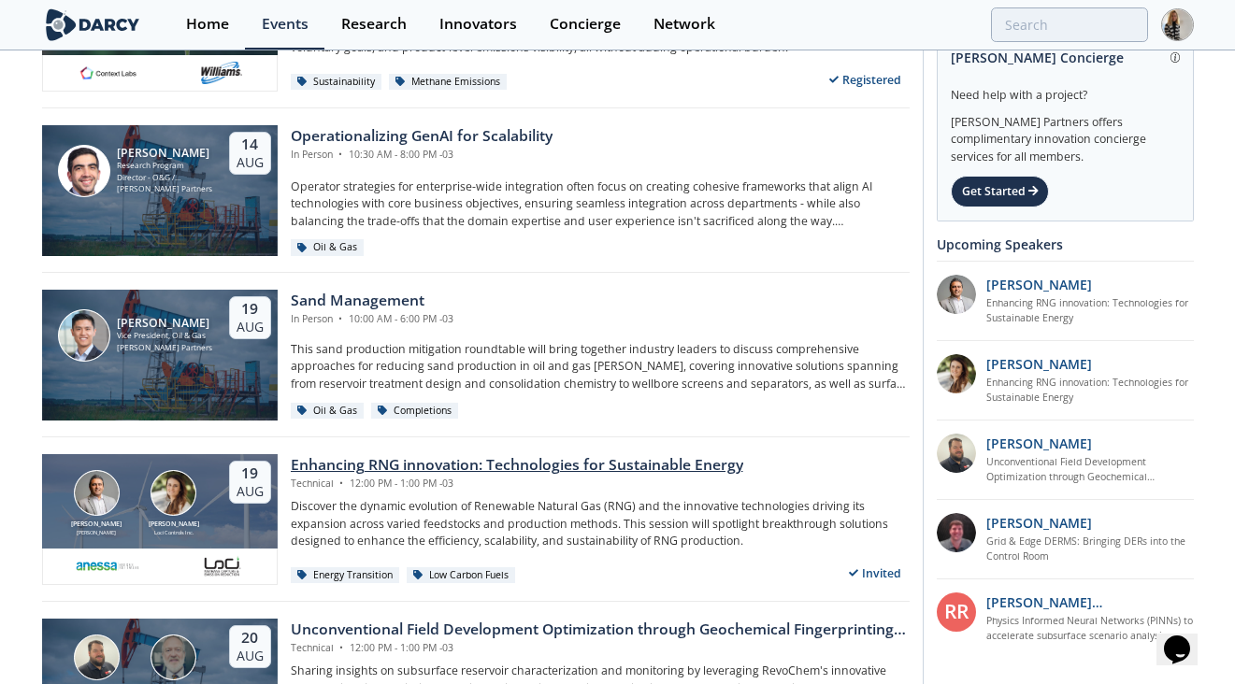
click at [619, 462] on div "Enhancing RNG innovation: Technologies for Sustainable Energy" at bounding box center [517, 465] width 452 height 22
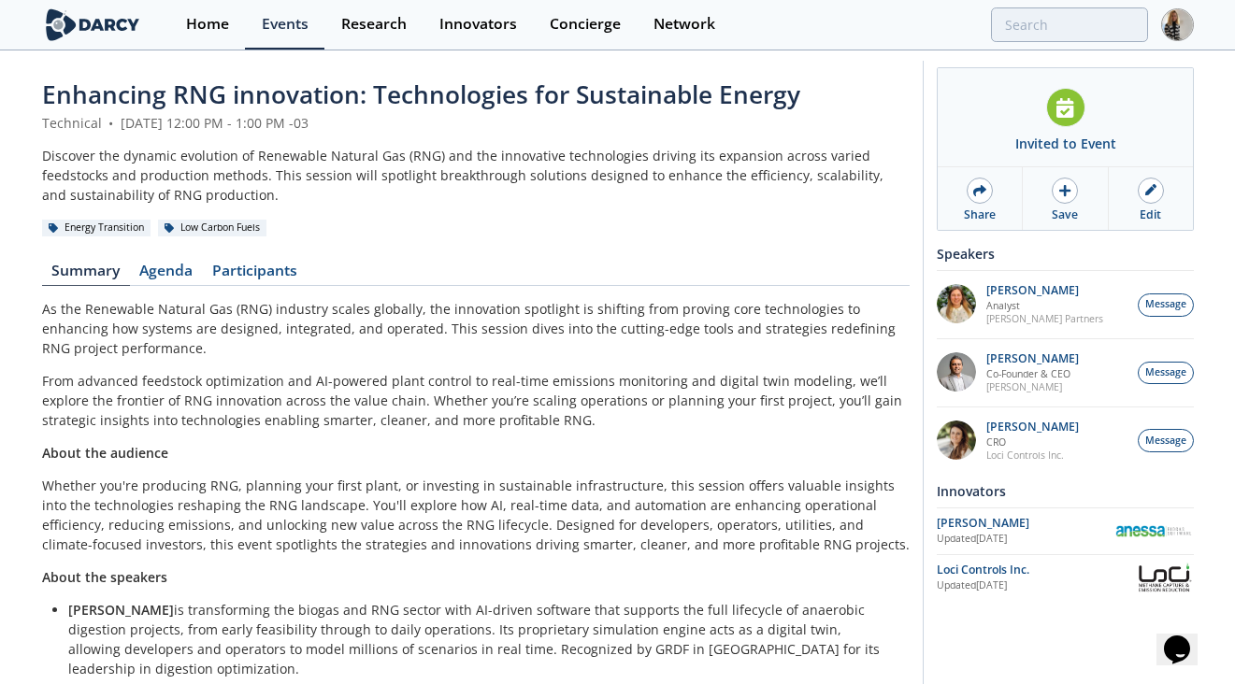
scroll to position [9, 0]
click at [627, 93] on span "Enhancing RNG innovation: Technologies for Sustainable Energy" at bounding box center [421, 94] width 758 height 34
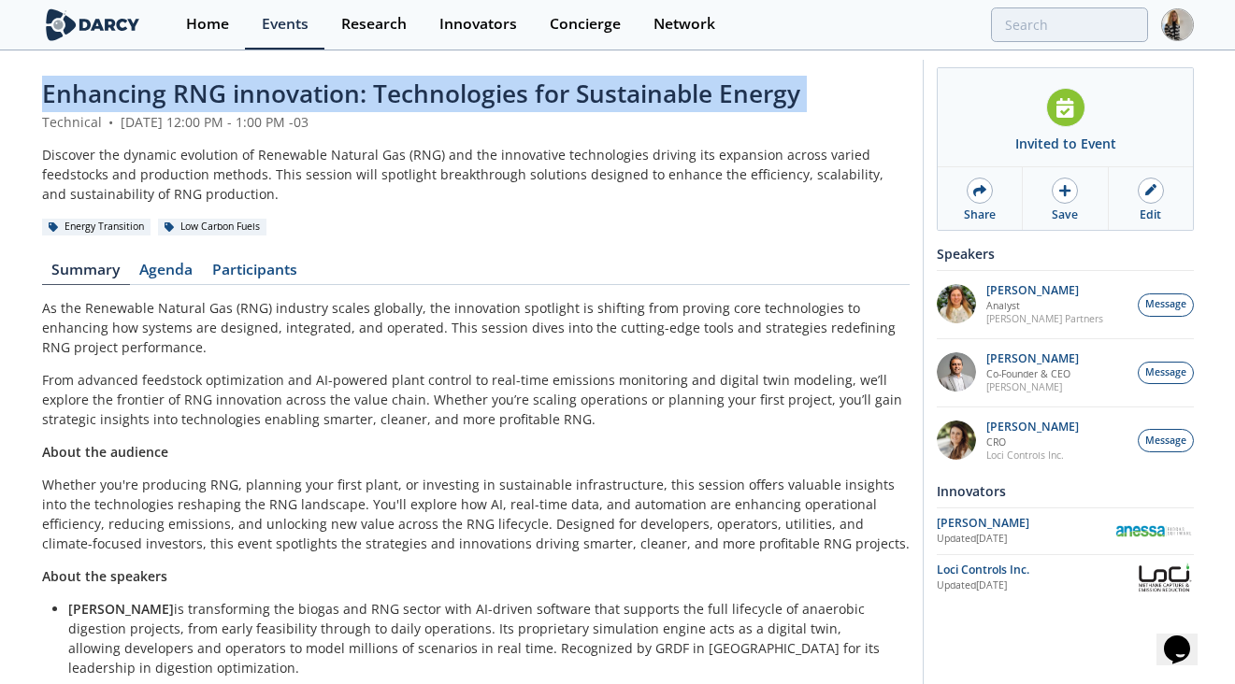
click at [627, 93] on span "Enhancing RNG innovation: Technologies for Sustainable Energy" at bounding box center [421, 94] width 758 height 34
copy header "Enhancing RNG innovation: Technologies for Sustainable Energy"
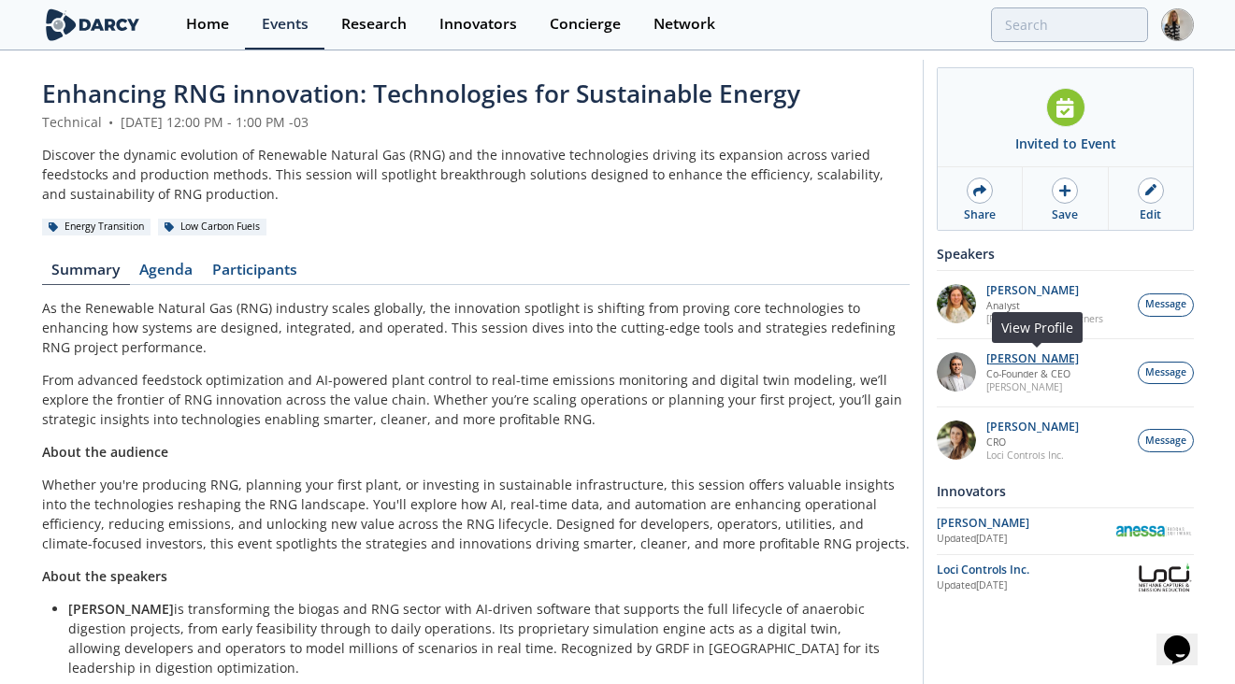
click at [1025, 354] on p "[PERSON_NAME]" at bounding box center [1032, 358] width 93 height 13
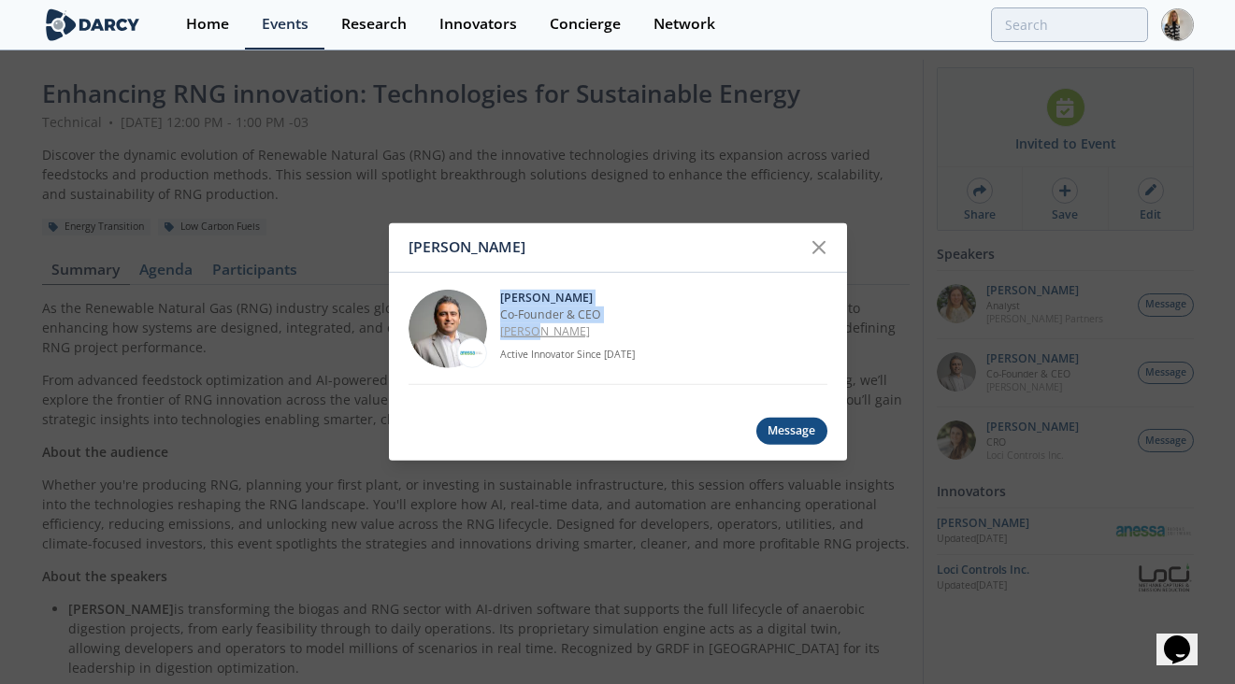
drag, startPoint x: 499, startPoint y: 297, endPoint x: 549, endPoint y: 328, distance: 58.3
click at [549, 328] on div "[PERSON_NAME] Co-Founder & CEO [GEOGRAPHIC_DATA] Active Innovator Since [DATE]" at bounding box center [663, 328] width 327 height 79
copy div "[PERSON_NAME] Co-Founder & CEO [PERSON_NAME]"
click at [640, 305] on p "[PERSON_NAME]" at bounding box center [663, 297] width 327 height 17
click at [824, 242] on icon at bounding box center [818, 247] width 11 height 11
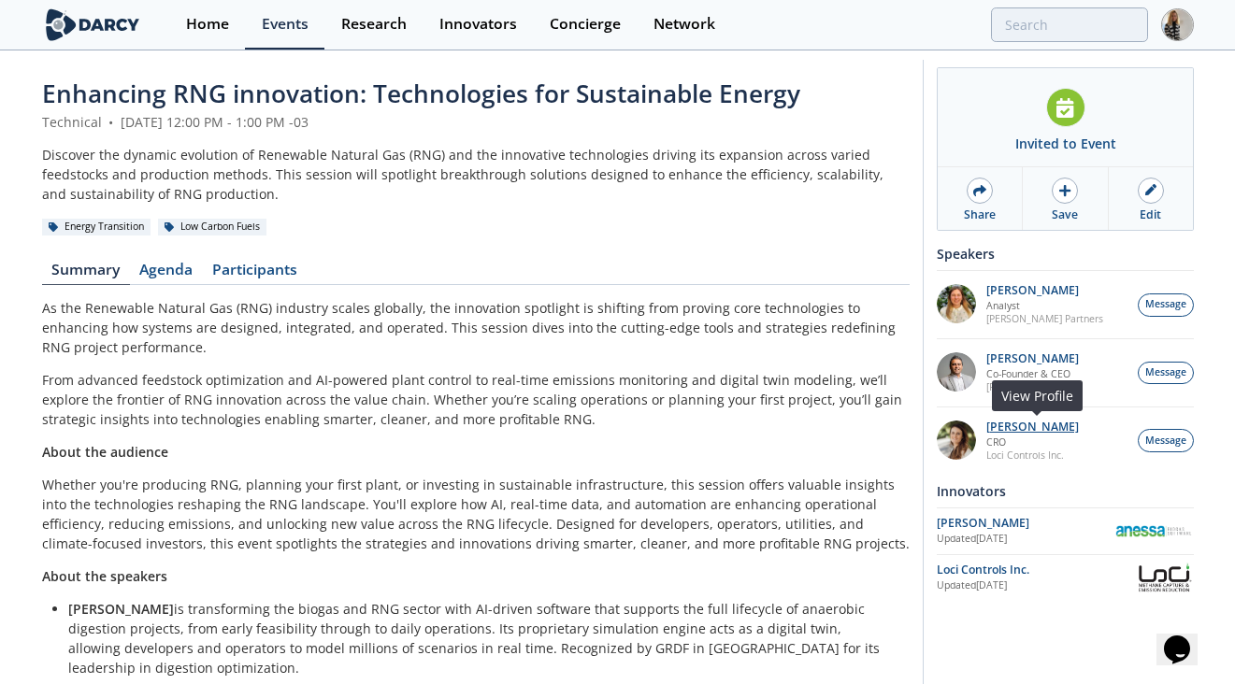
click at [1003, 421] on p "[PERSON_NAME]" at bounding box center [1032, 427] width 93 height 13
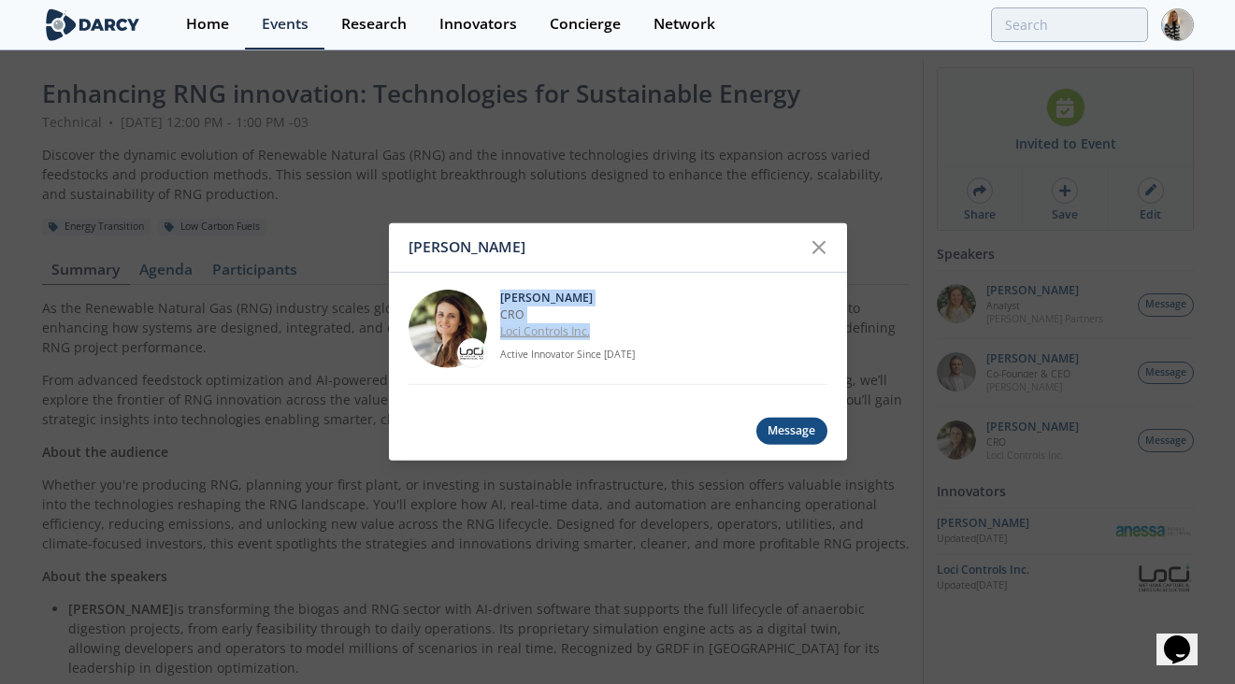
drag, startPoint x: 501, startPoint y: 295, endPoint x: 596, endPoint y: 330, distance: 101.4
click at [601, 330] on div "[PERSON_NAME] CRO Loci Controls Inc. Active Innovator Since [DATE]" at bounding box center [663, 328] width 327 height 79
copy div "[PERSON_NAME] CRO Loci Controls Inc."
click at [561, 335] on link "Loci Controls Inc." at bounding box center [545, 331] width 90 height 16
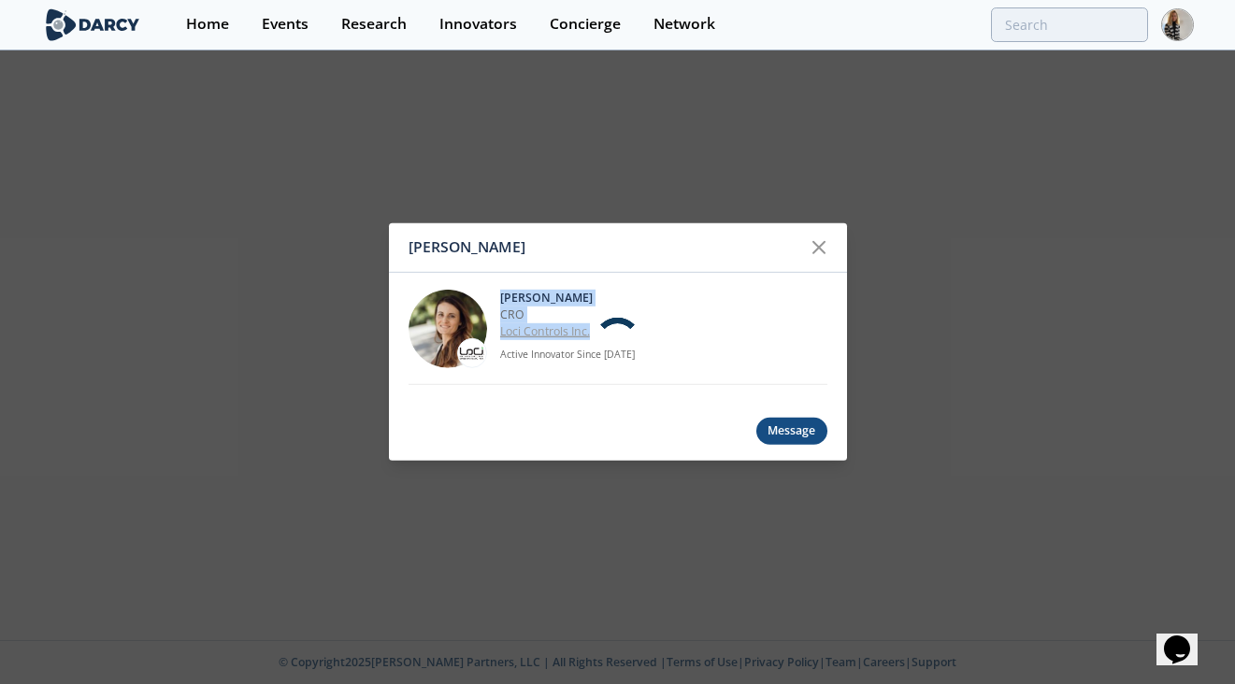
scroll to position [0, 0]
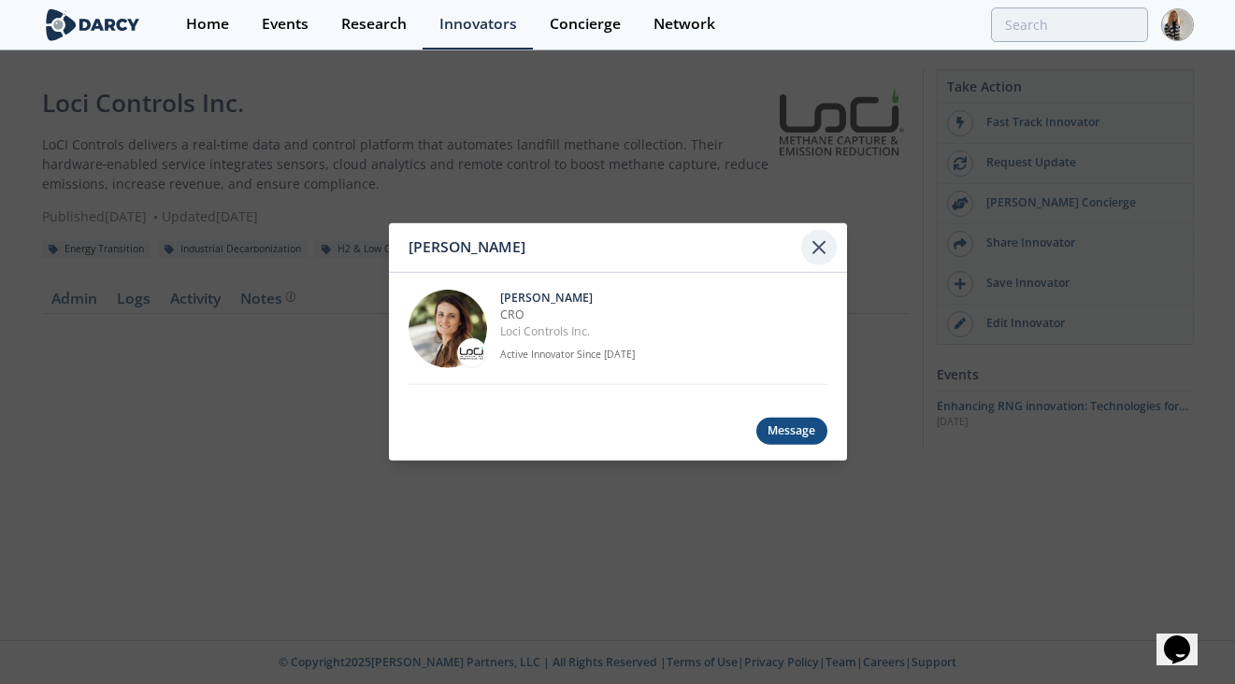
click at [818, 239] on icon at bounding box center [818, 247] width 22 height 22
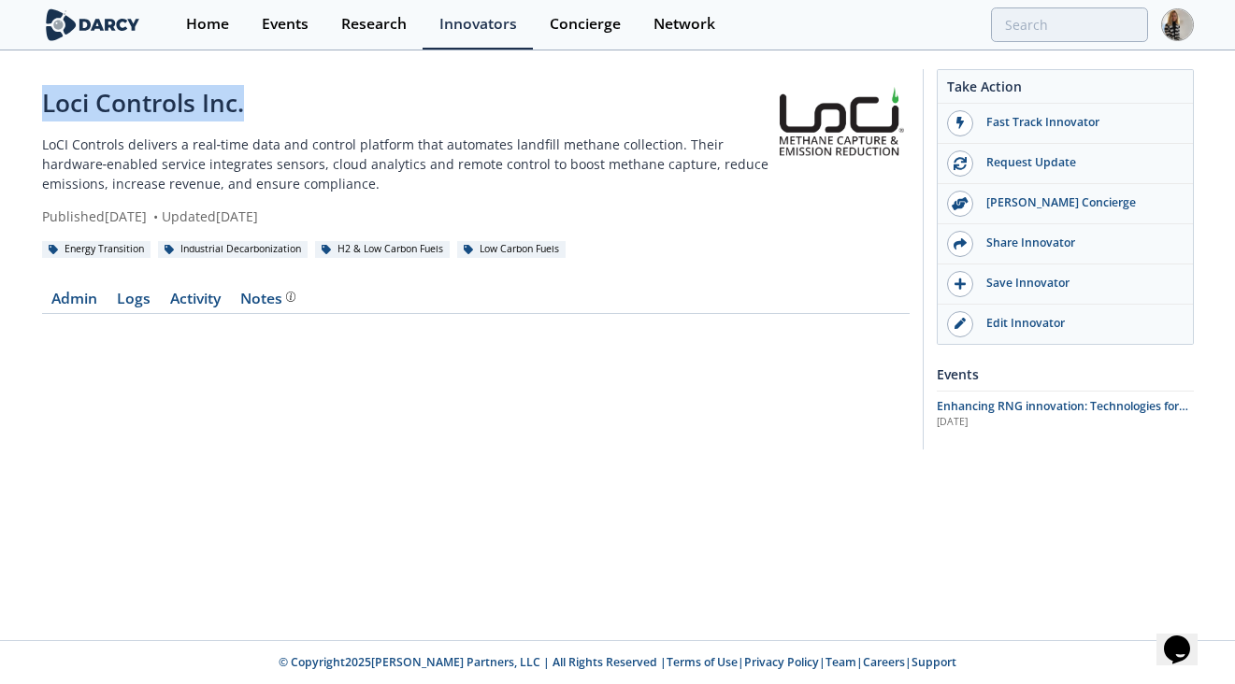
drag, startPoint x: 256, startPoint y: 105, endPoint x: 16, endPoint y: 105, distance: 240.2
click at [16, 105] on div "Loci Controls Inc. LoCI Controls delivers a real‑time data and control platform…" at bounding box center [617, 263] width 1235 height 423
copy div "Loci Controls Inc."
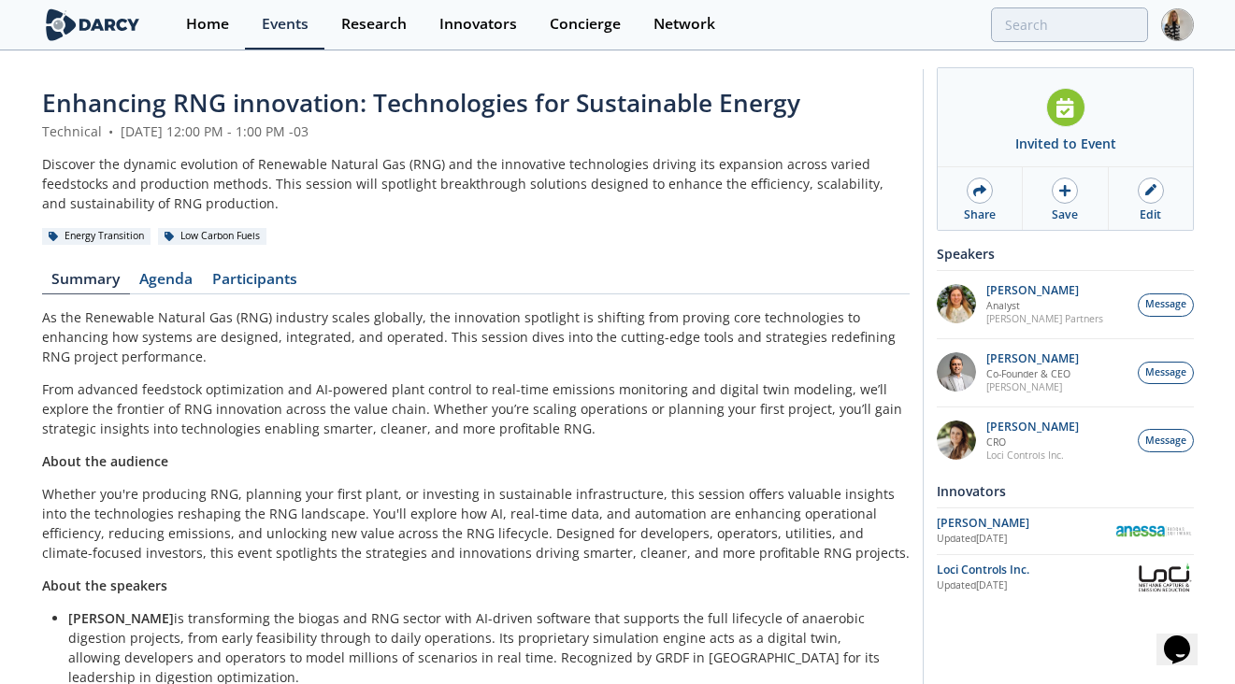
scroll to position [9, 0]
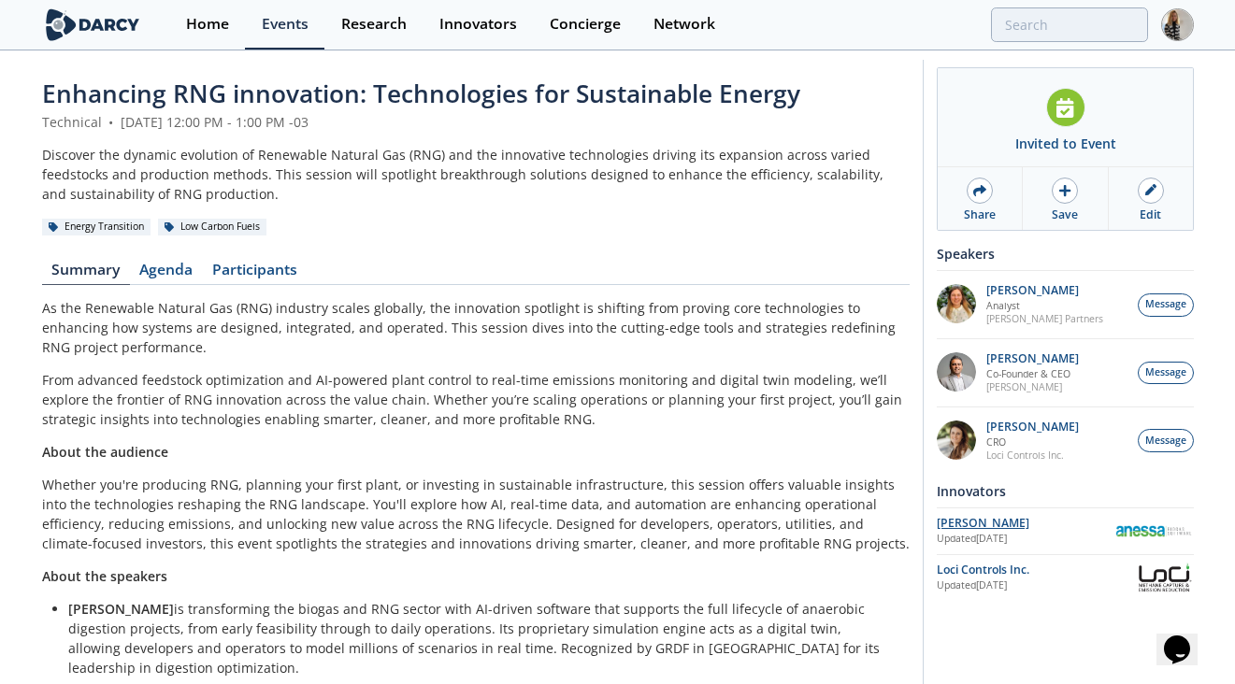
click at [963, 519] on div "[PERSON_NAME]" at bounding box center [1025, 523] width 179 height 17
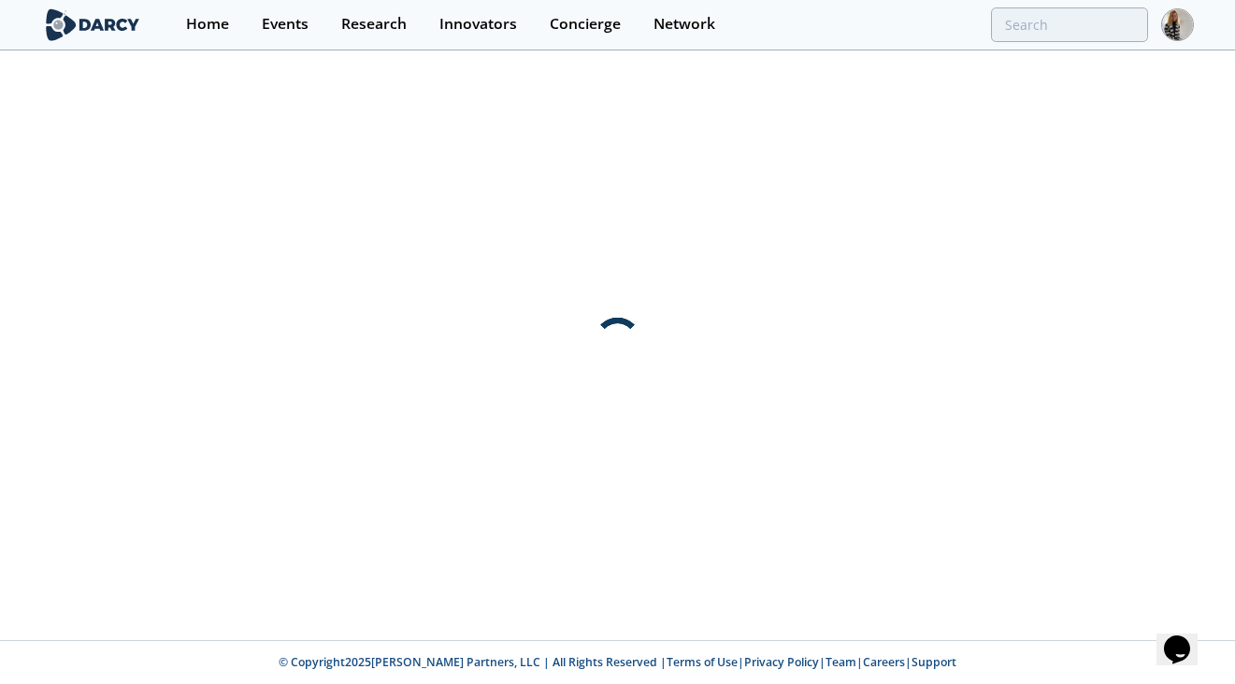
scroll to position [0, 0]
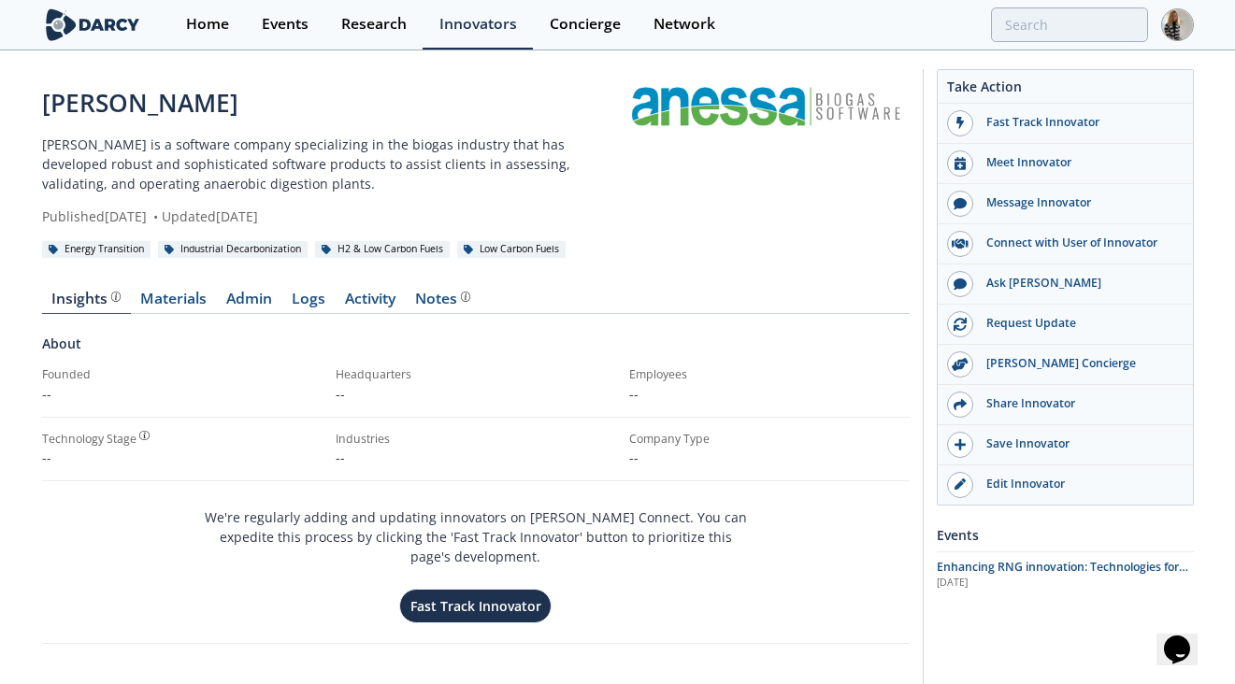
click at [94, 101] on div "[PERSON_NAME]" at bounding box center [335, 103] width 587 height 36
copy div "[PERSON_NAME]"
